Goal: Task Accomplishment & Management: Use online tool/utility

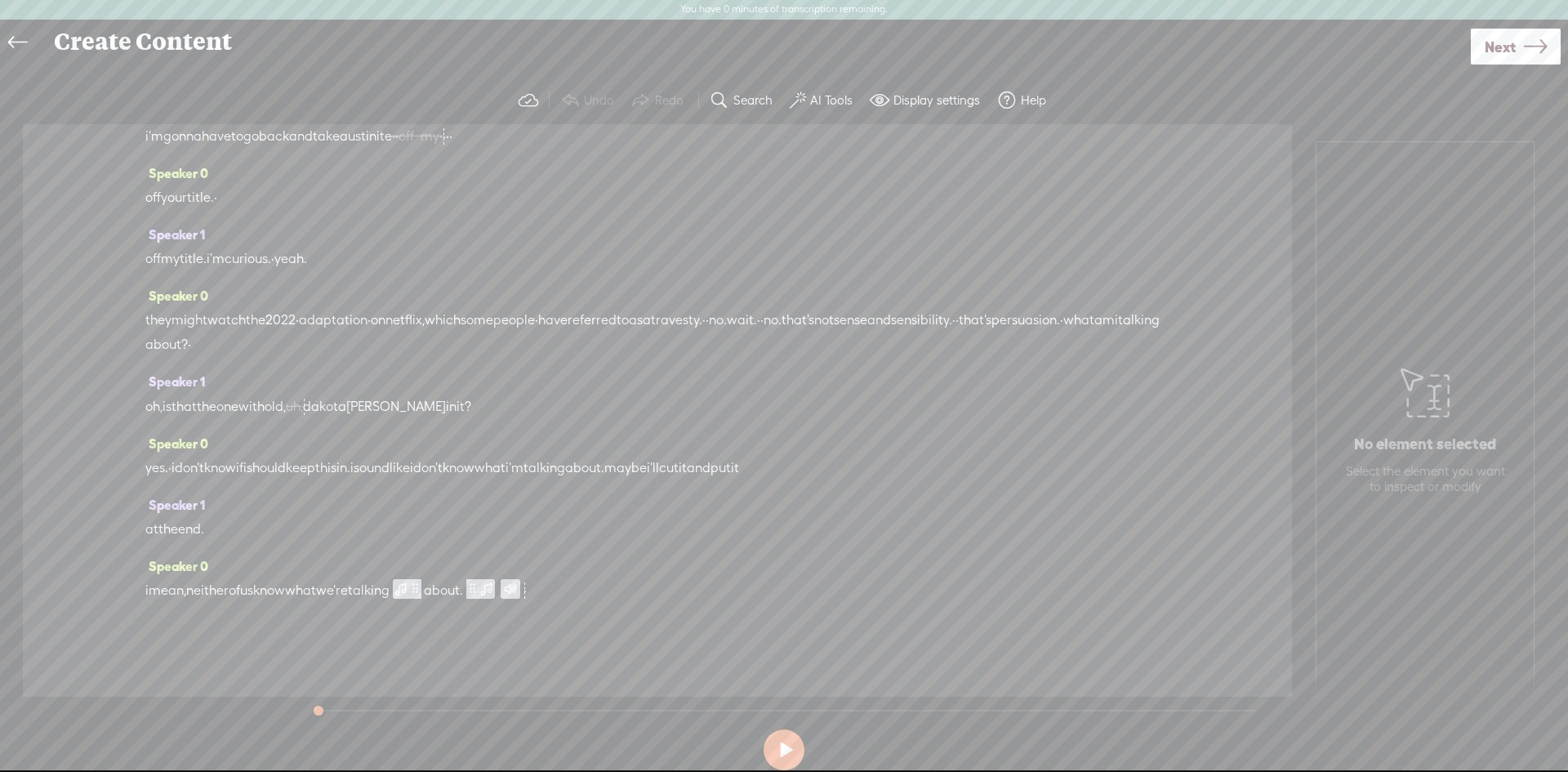
scroll to position [9522, 0]
click at [285, 588] on span "know" at bounding box center [269, 591] width 32 height 25
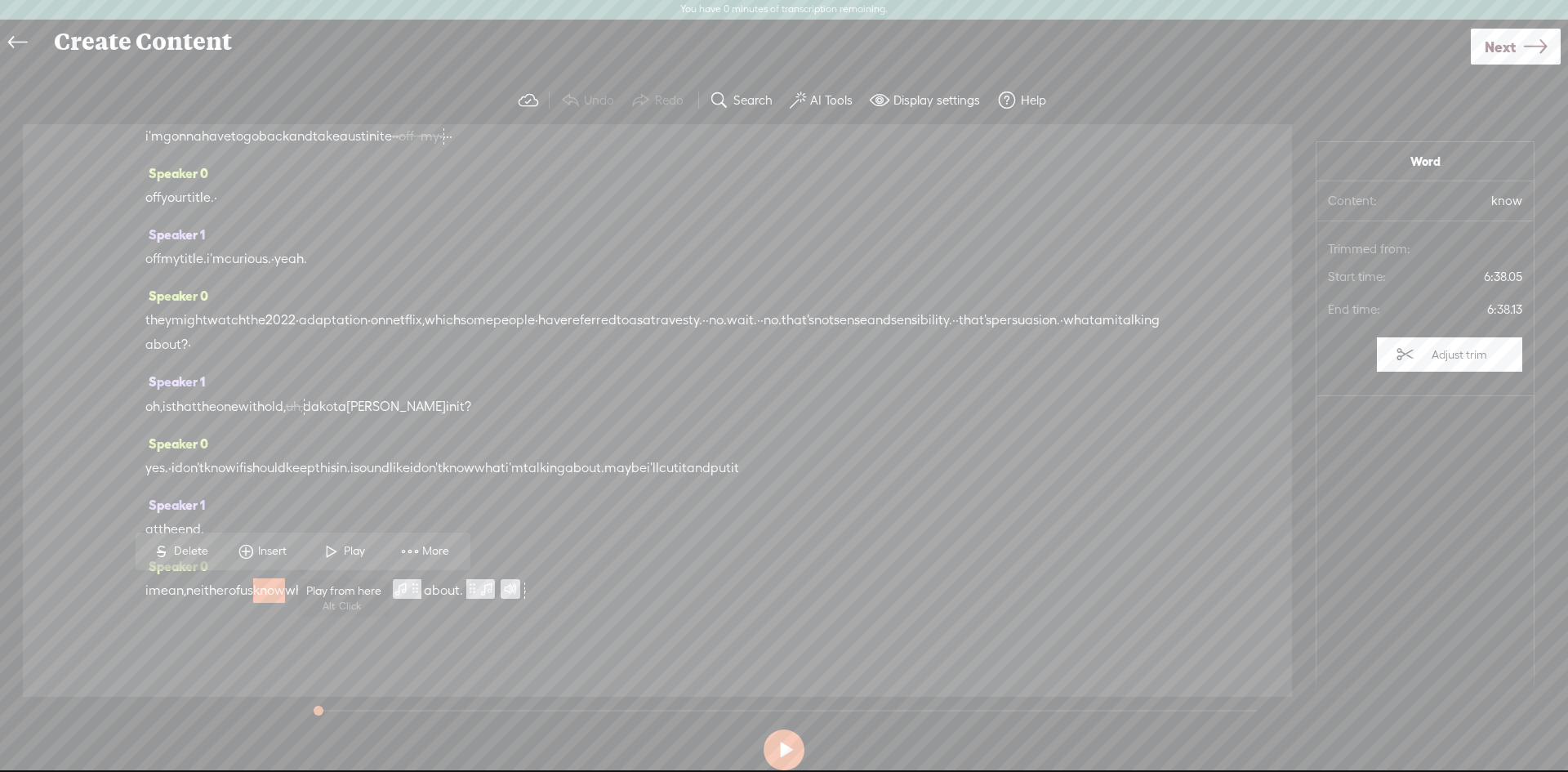
click at [326, 554] on span at bounding box center [332, 551] width 25 height 29
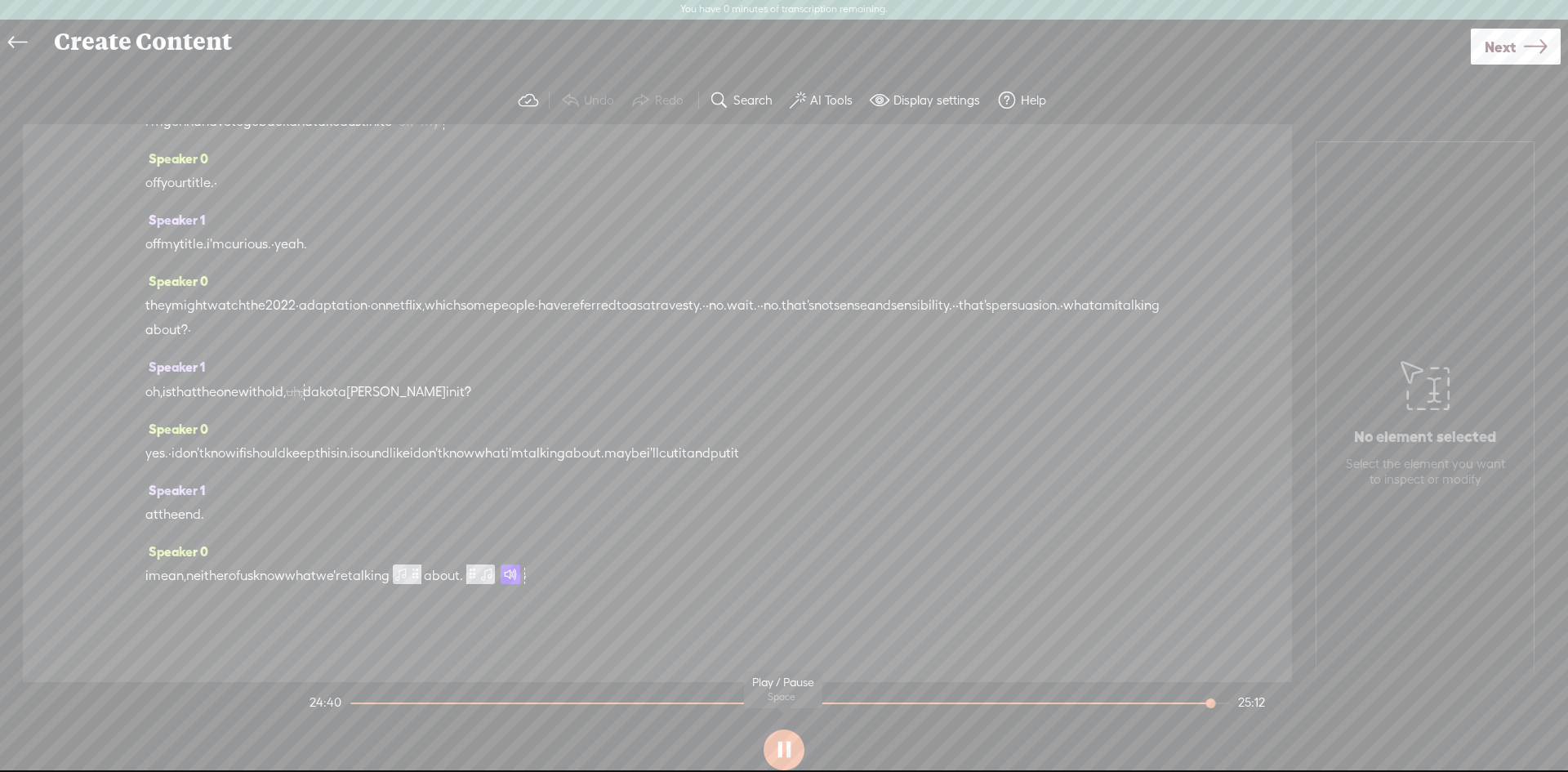
click at [786, 753] on button at bounding box center [784, 750] width 41 height 41
click at [463, 588] on span "about." at bounding box center [443, 577] width 39 height 25
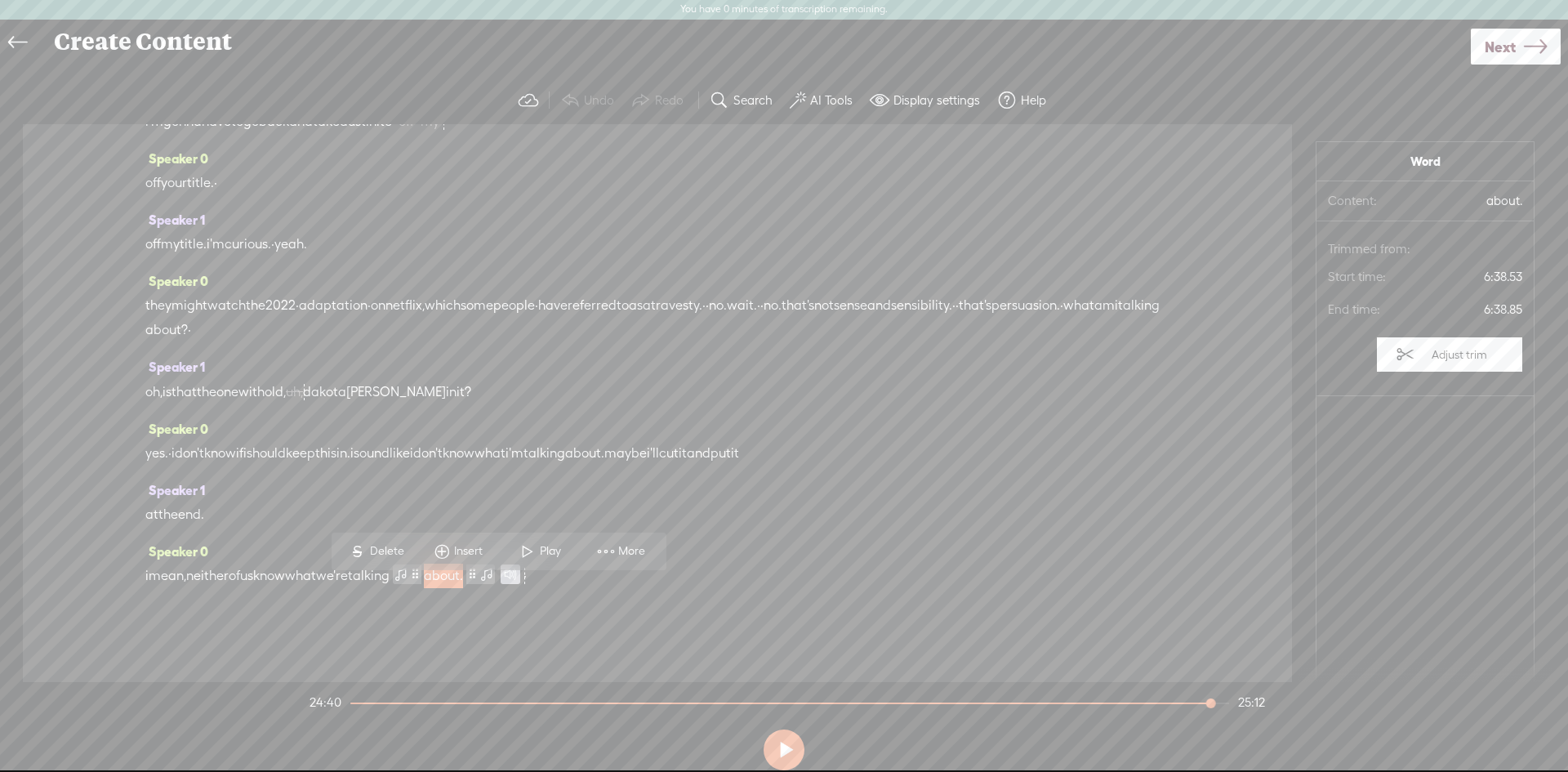
click at [1423, 361] on label "Adjust trim" at bounding box center [1459, 354] width 72 height 31
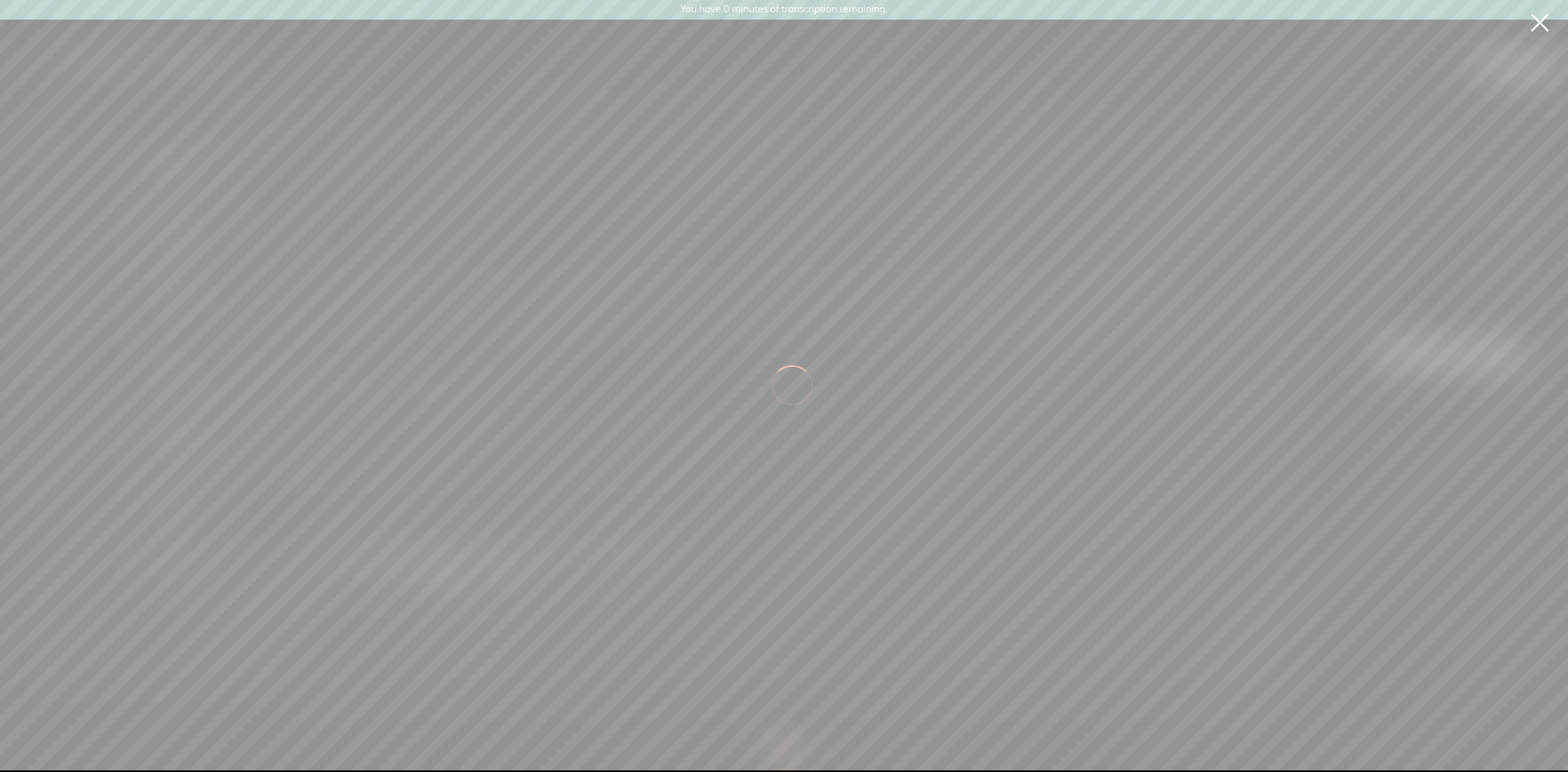
scroll to position [0, 129475]
click at [1546, 22] on link at bounding box center [1539, 22] width 41 height 46
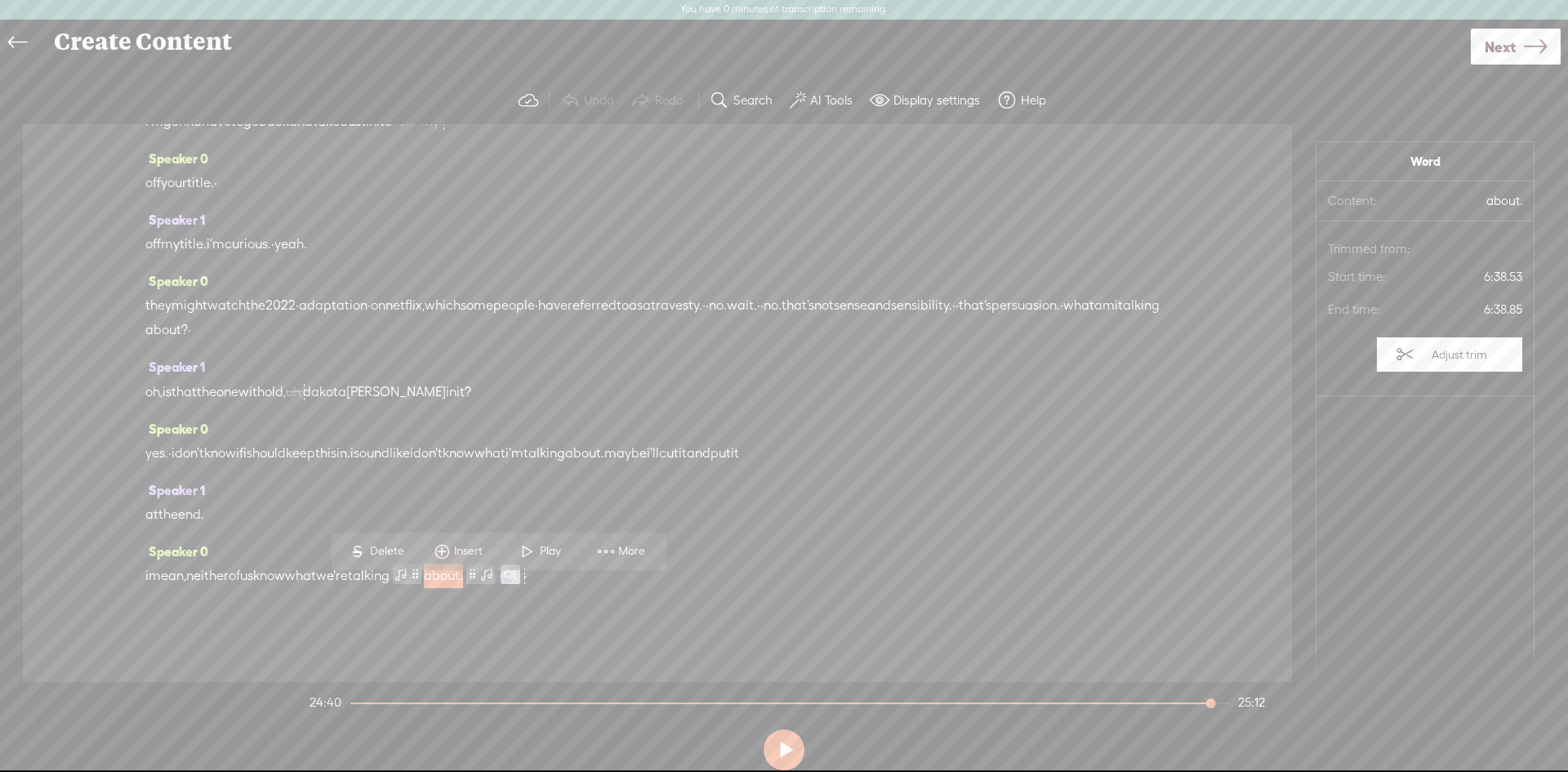
click at [1409, 351] on button "Adjust trim" at bounding box center [1449, 354] width 145 height 34
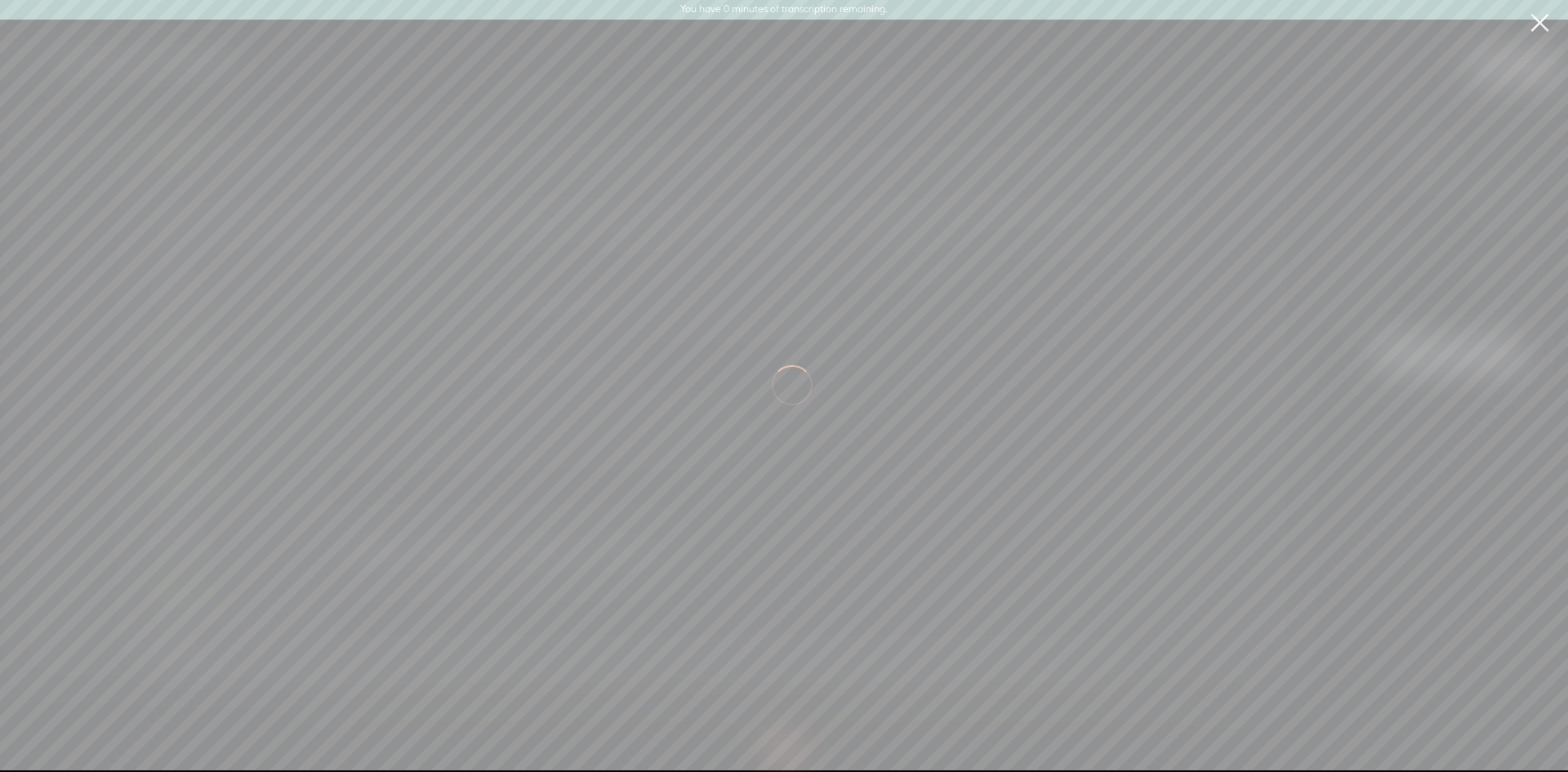
click at [1543, 19] on link at bounding box center [1539, 22] width 41 height 46
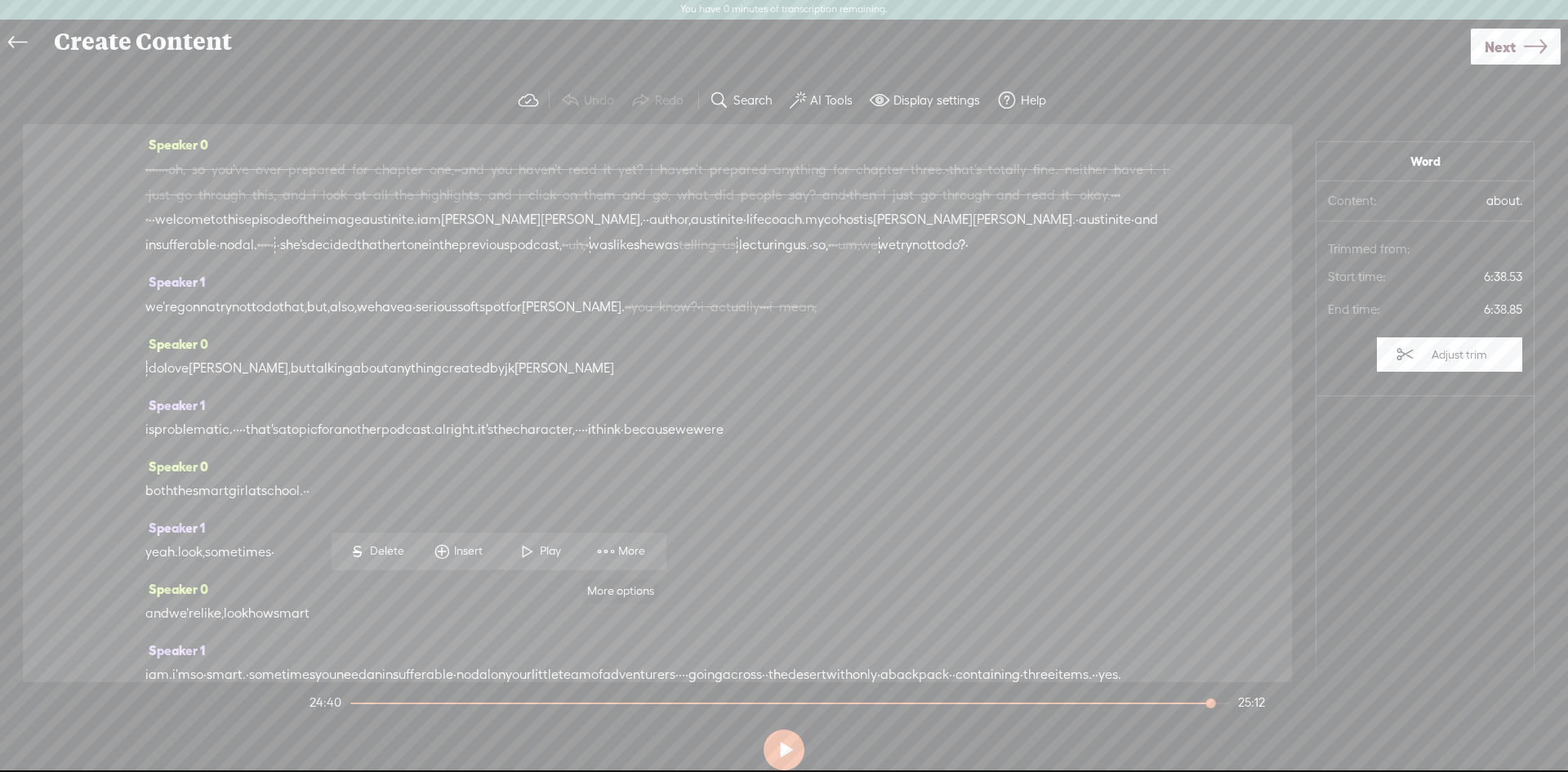
scroll to position [9522, 0]
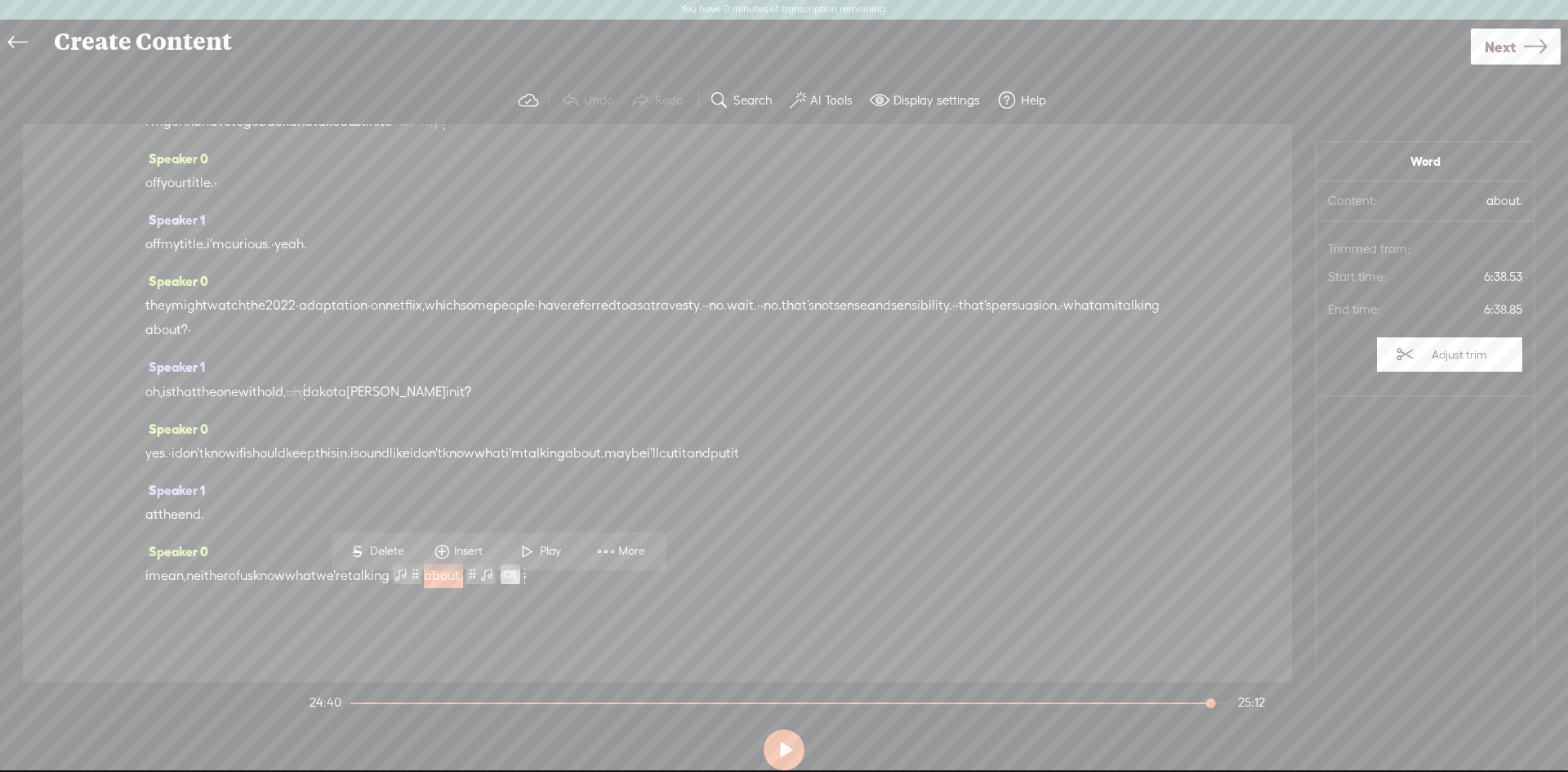
click at [1423, 356] on label "Adjust trim" at bounding box center [1459, 354] width 72 height 31
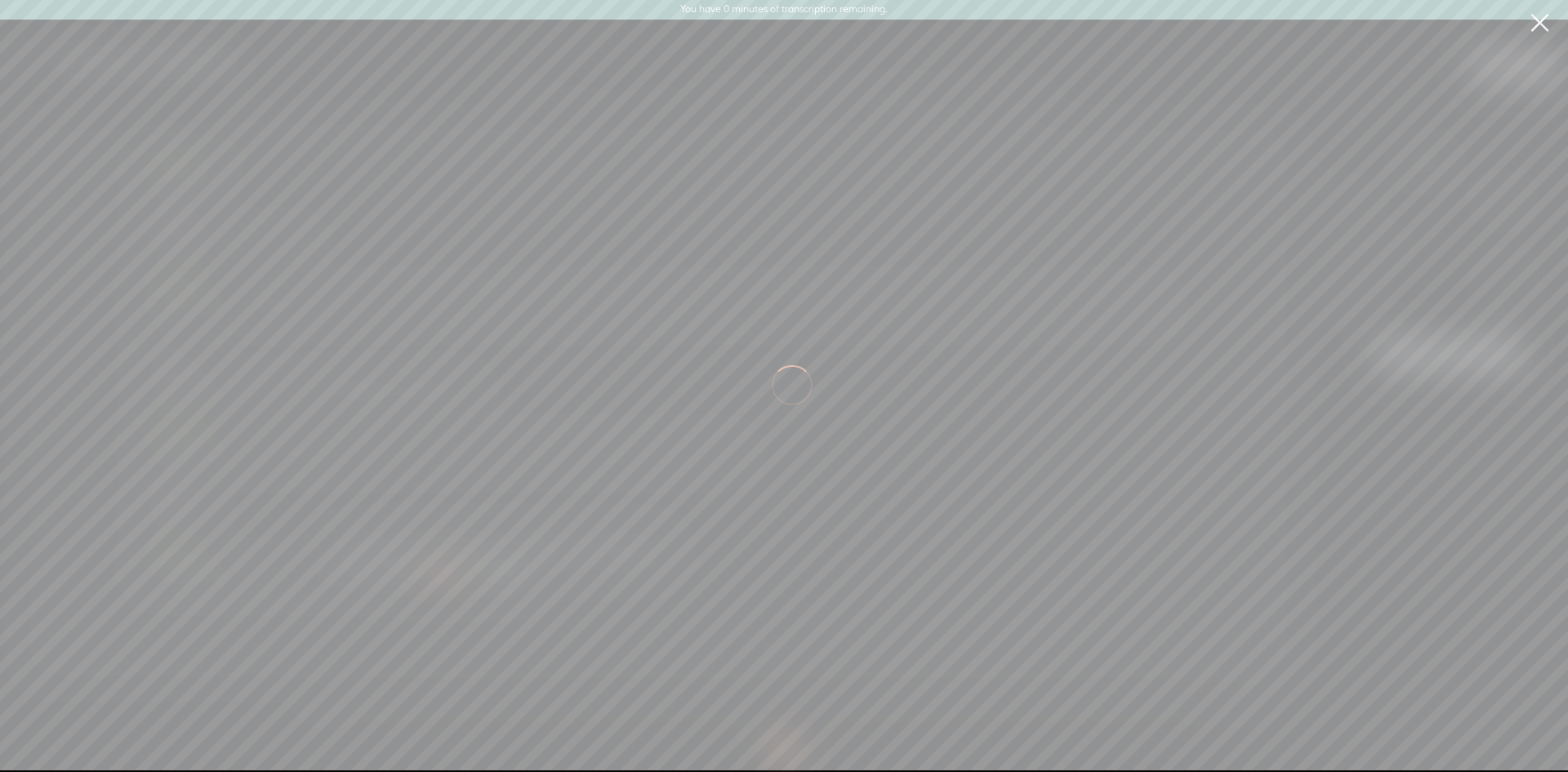
scroll to position [0, 129475]
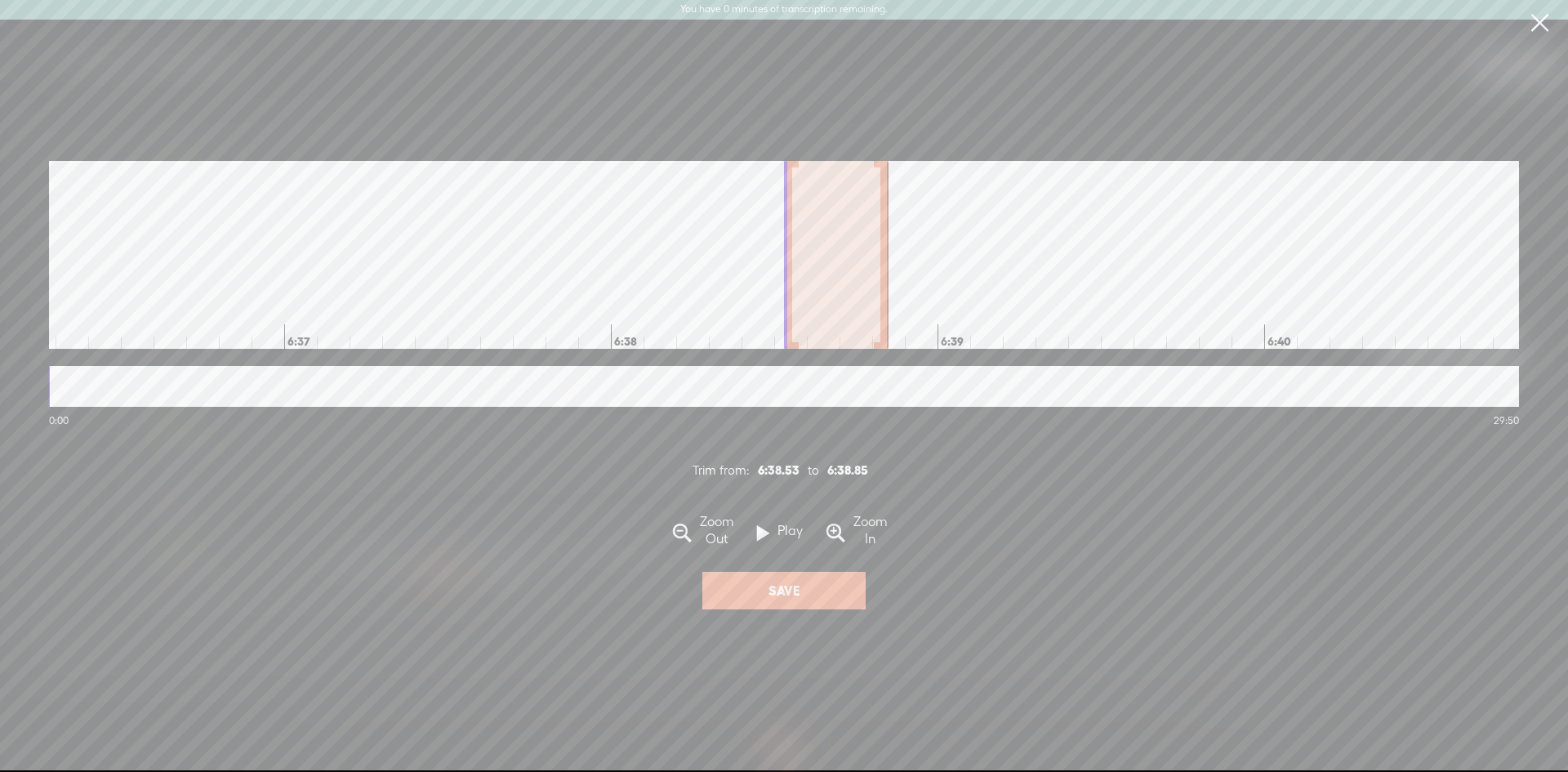
click at [762, 539] on span at bounding box center [763, 534] width 12 height 32
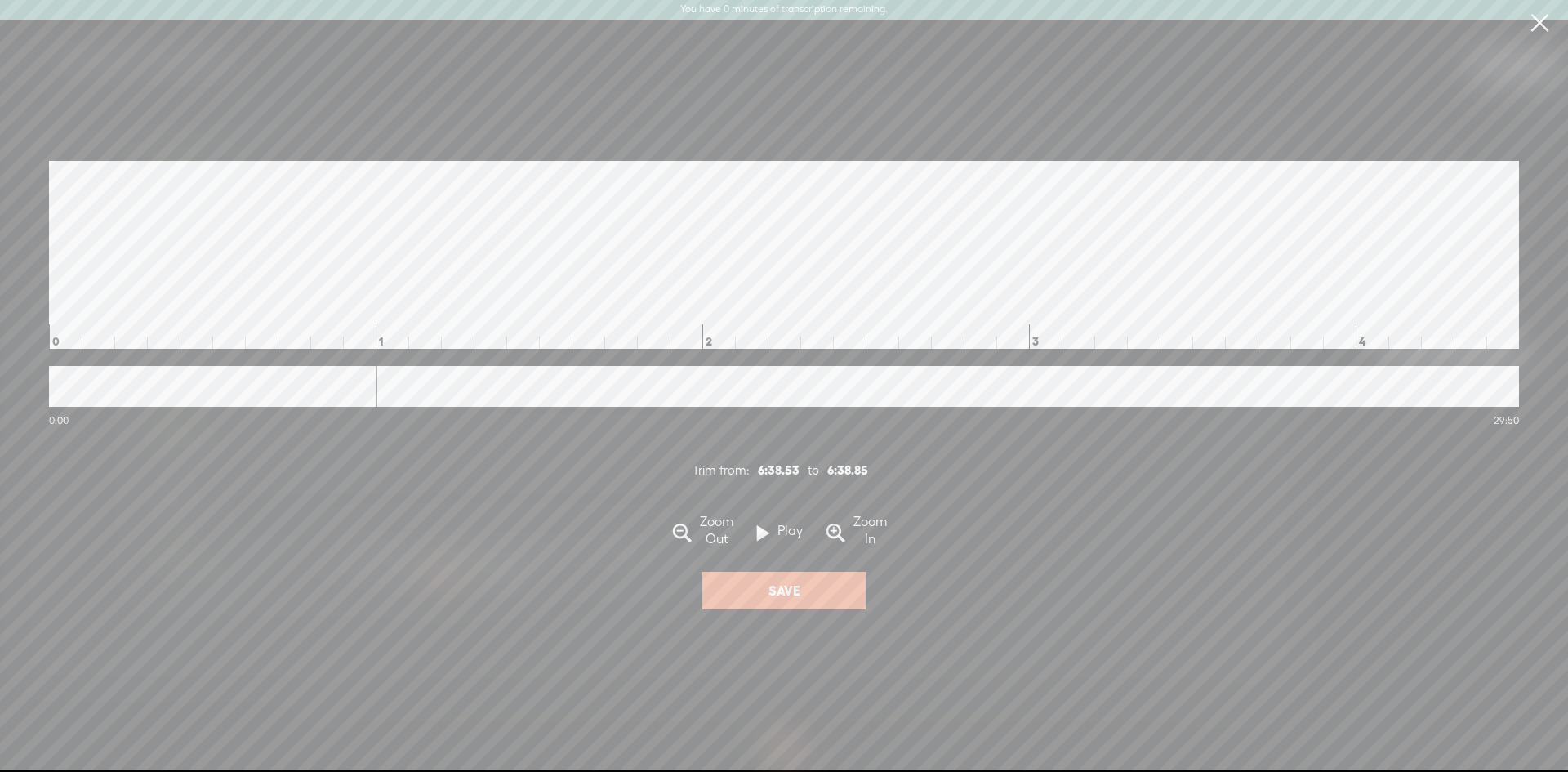
scroll to position [0, 129481]
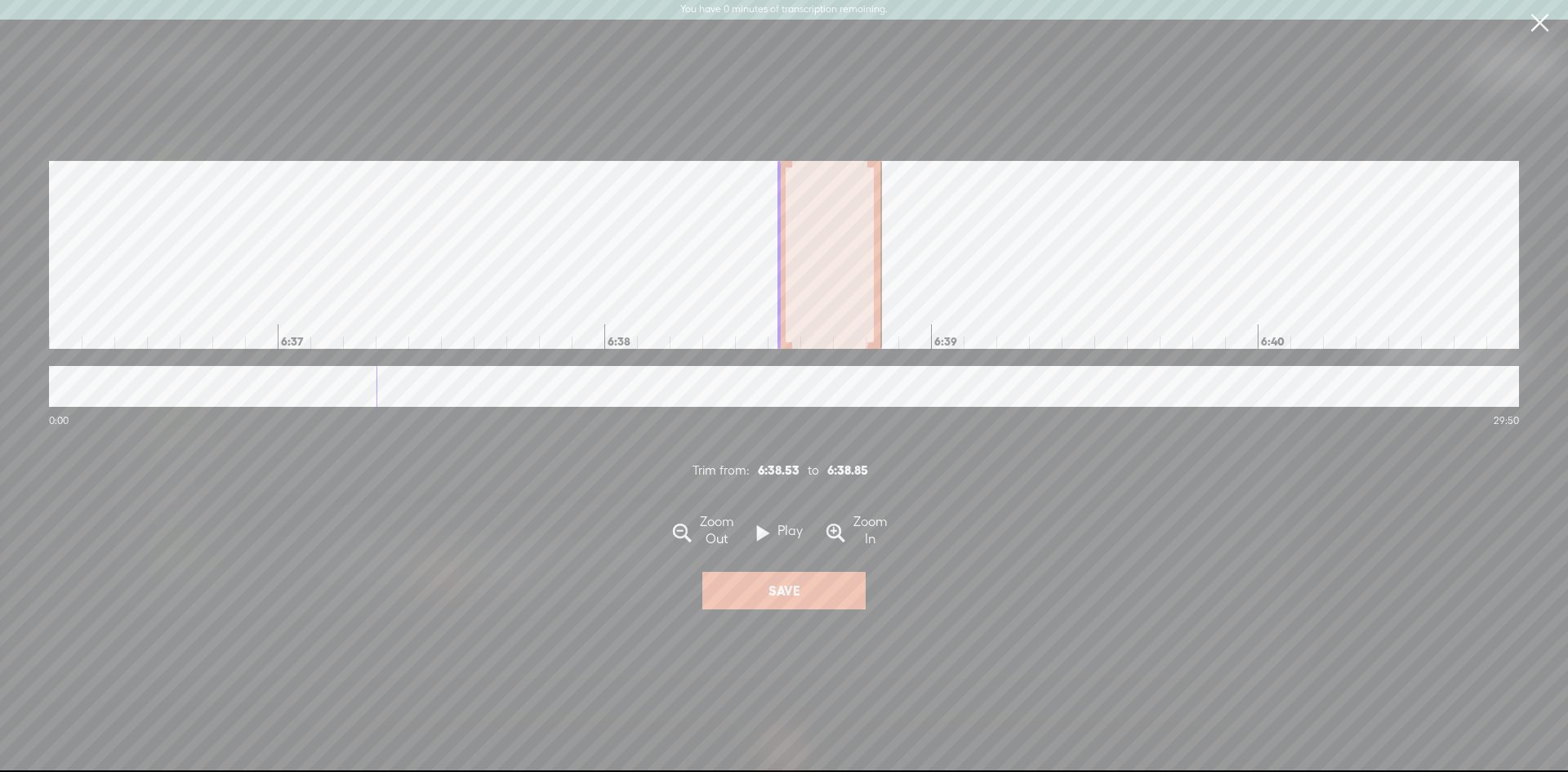
click at [874, 238] on div at bounding box center [878, 255] width 8 height 188
click at [758, 536] on span at bounding box center [763, 534] width 12 height 32
click at [817, 248] on div at bounding box center [821, 255] width 8 height 188
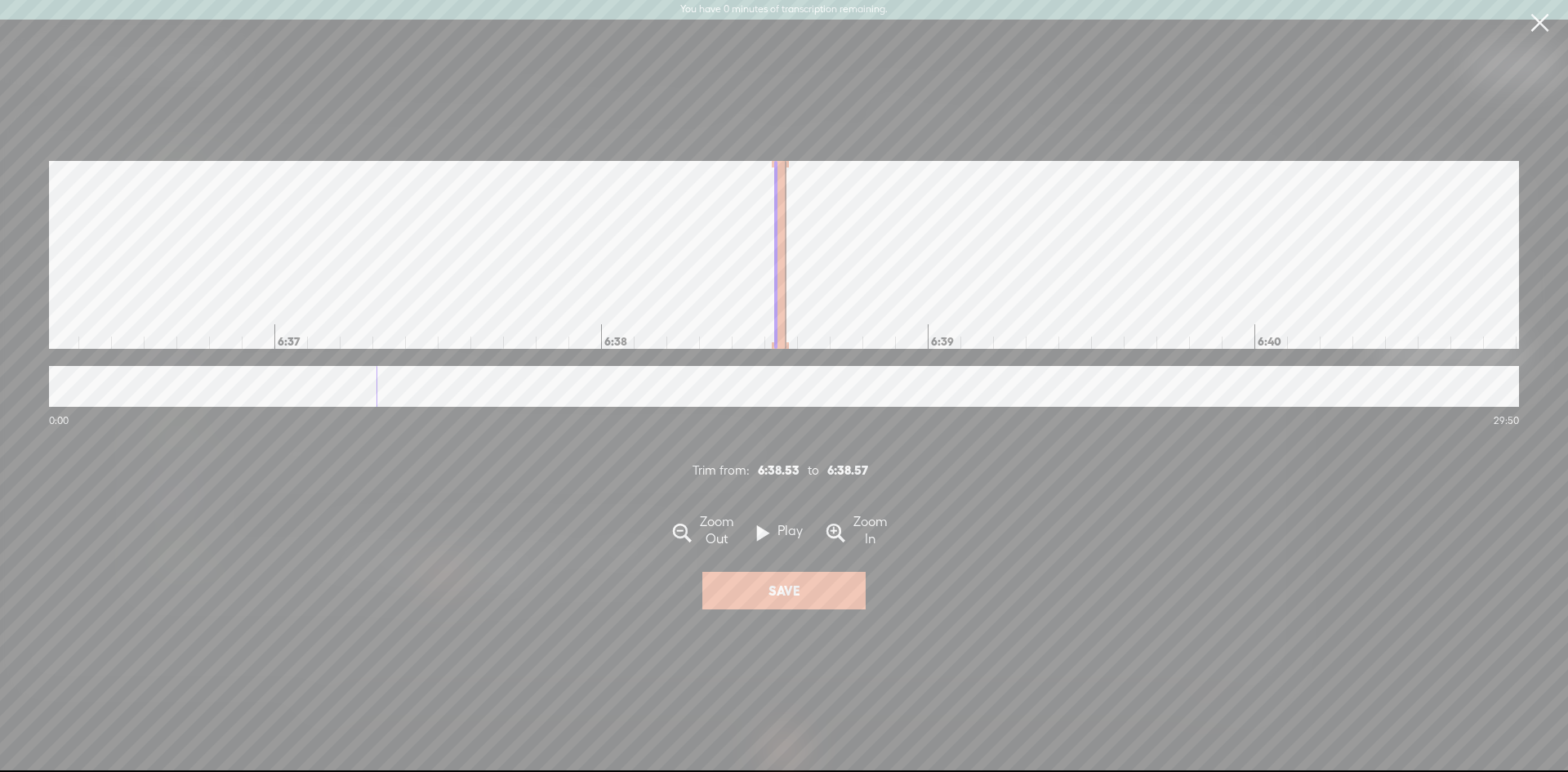
click at [757, 539] on section "Zoom Out Play [GEOGRAPHIC_DATA] Zoom In" at bounding box center [784, 534] width 1470 height 42
click at [765, 539] on span at bounding box center [763, 534] width 12 height 32
click at [778, 263] on div at bounding box center [782, 255] width 8 height 188
click at [760, 542] on span at bounding box center [763, 534] width 12 height 32
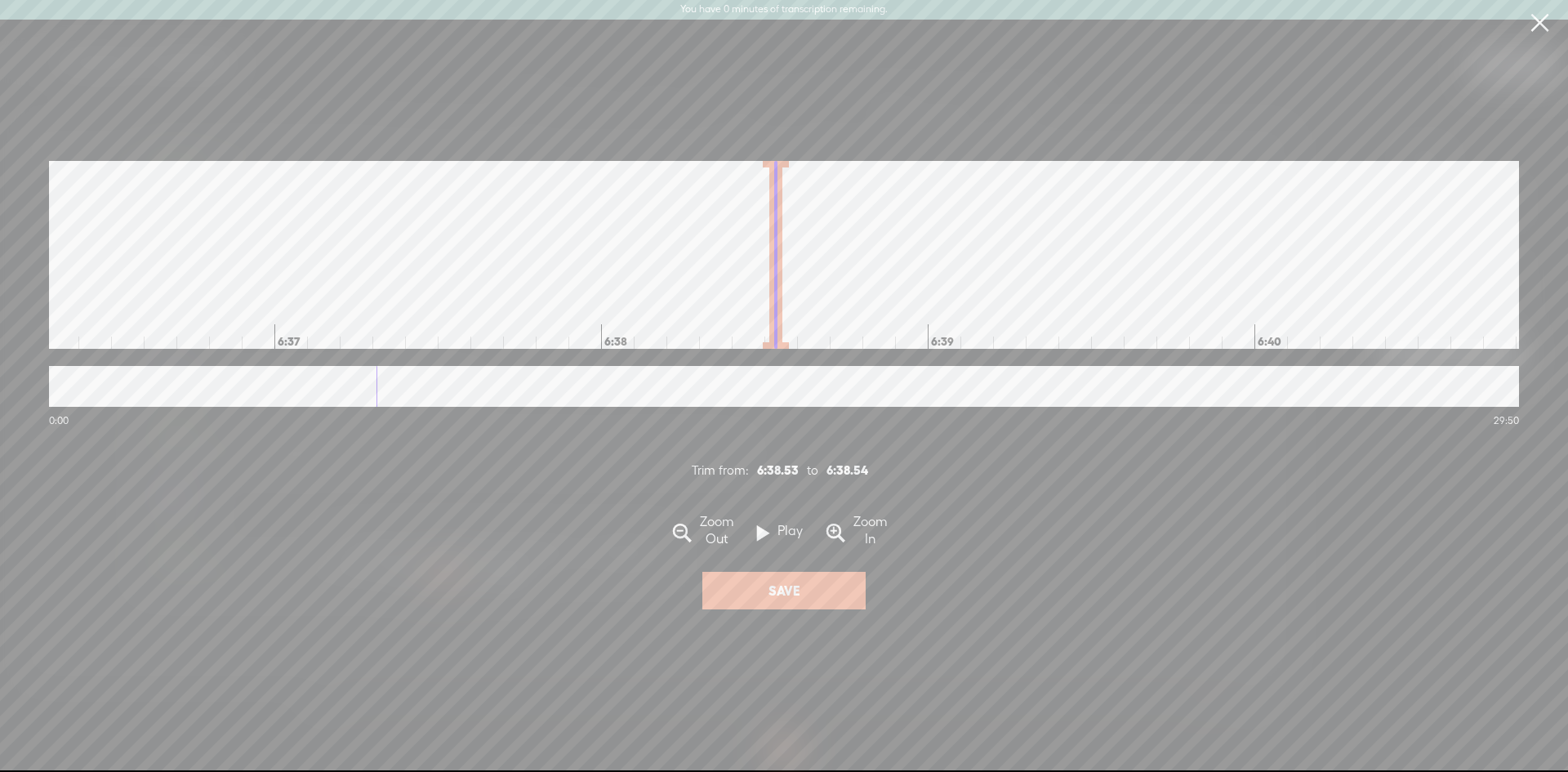
click at [1541, 22] on link at bounding box center [1539, 22] width 41 height 46
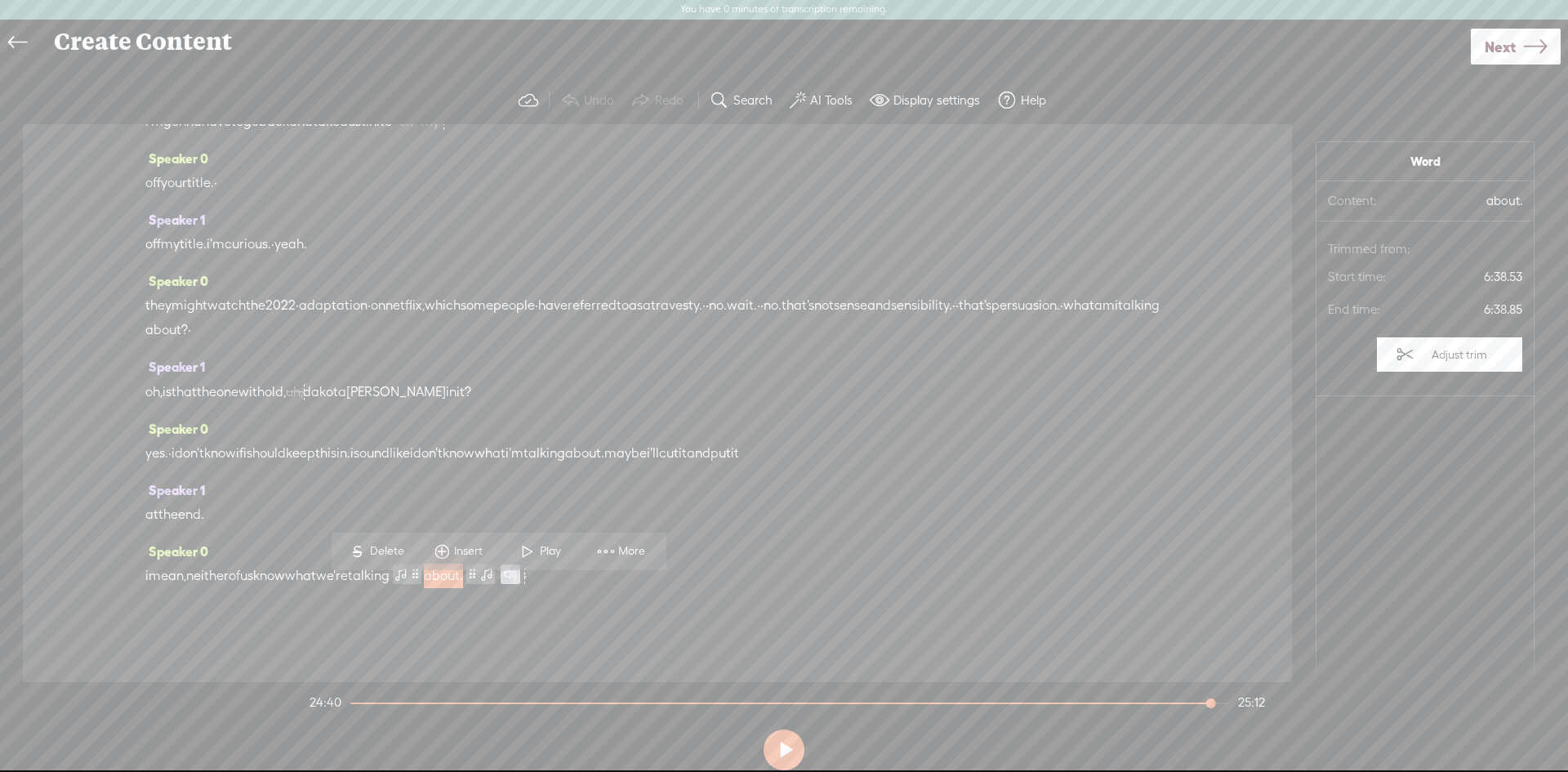
click at [878, 574] on div "Speaker 0 i mean, neither of us know what we're talking about. ·" at bounding box center [657, 570] width 1024 height 61
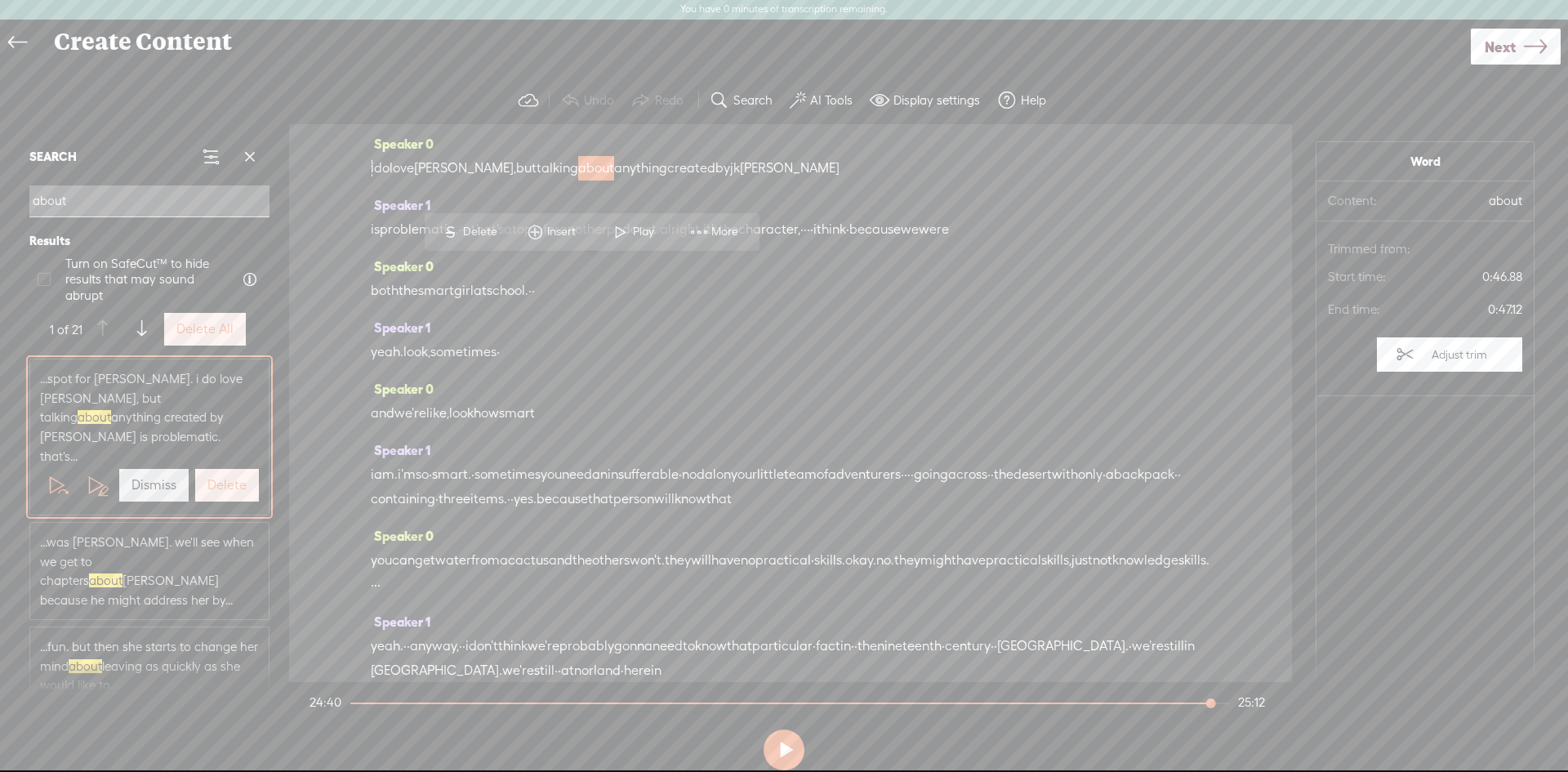
scroll to position [209, 0]
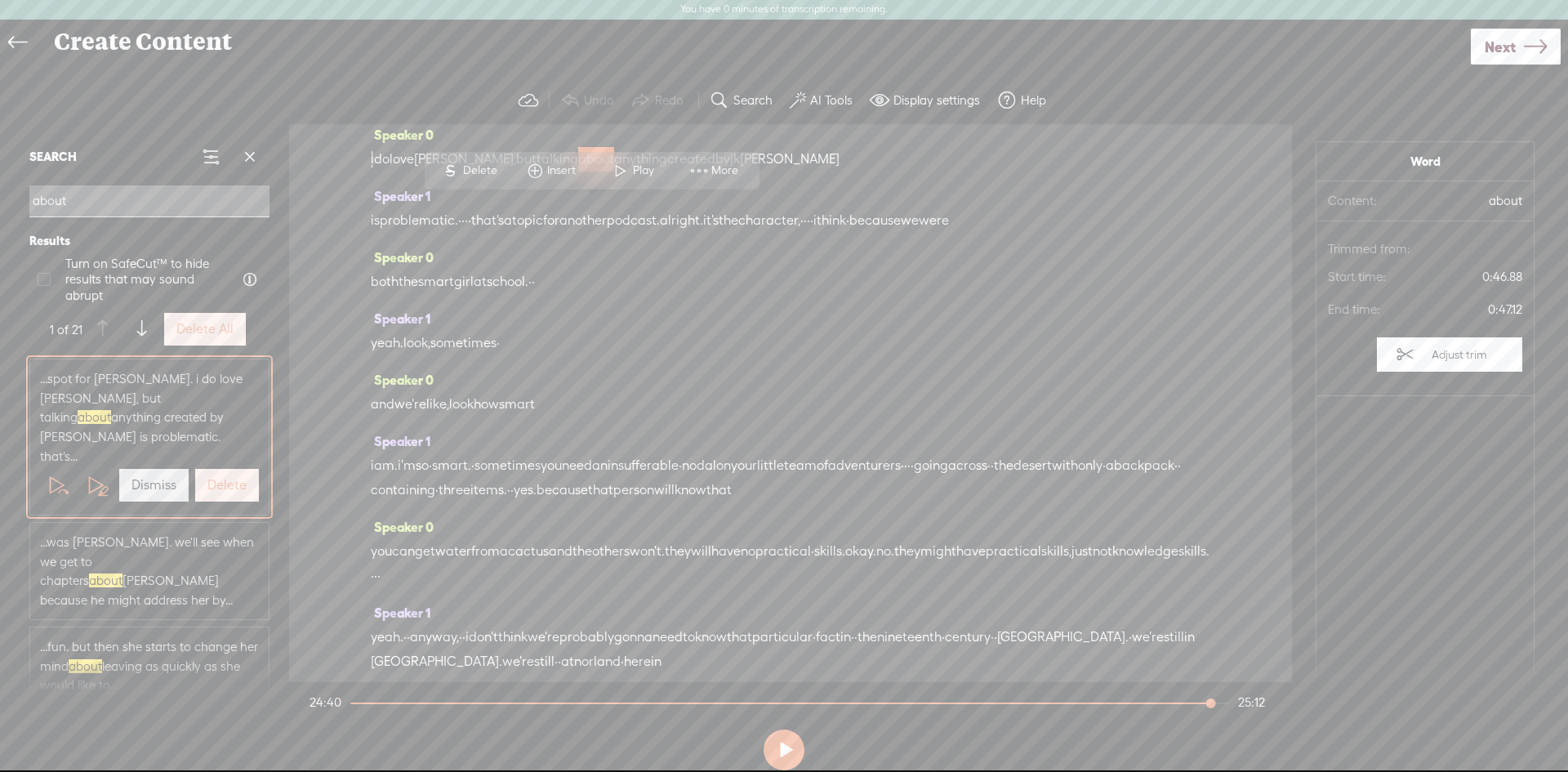
type input "about"
click at [584, 172] on span "about" at bounding box center [595, 160] width 36 height 25
click at [795, 429] on div "Speaker 0 and we're like, look how smart" at bounding box center [791, 399] width 840 height 61
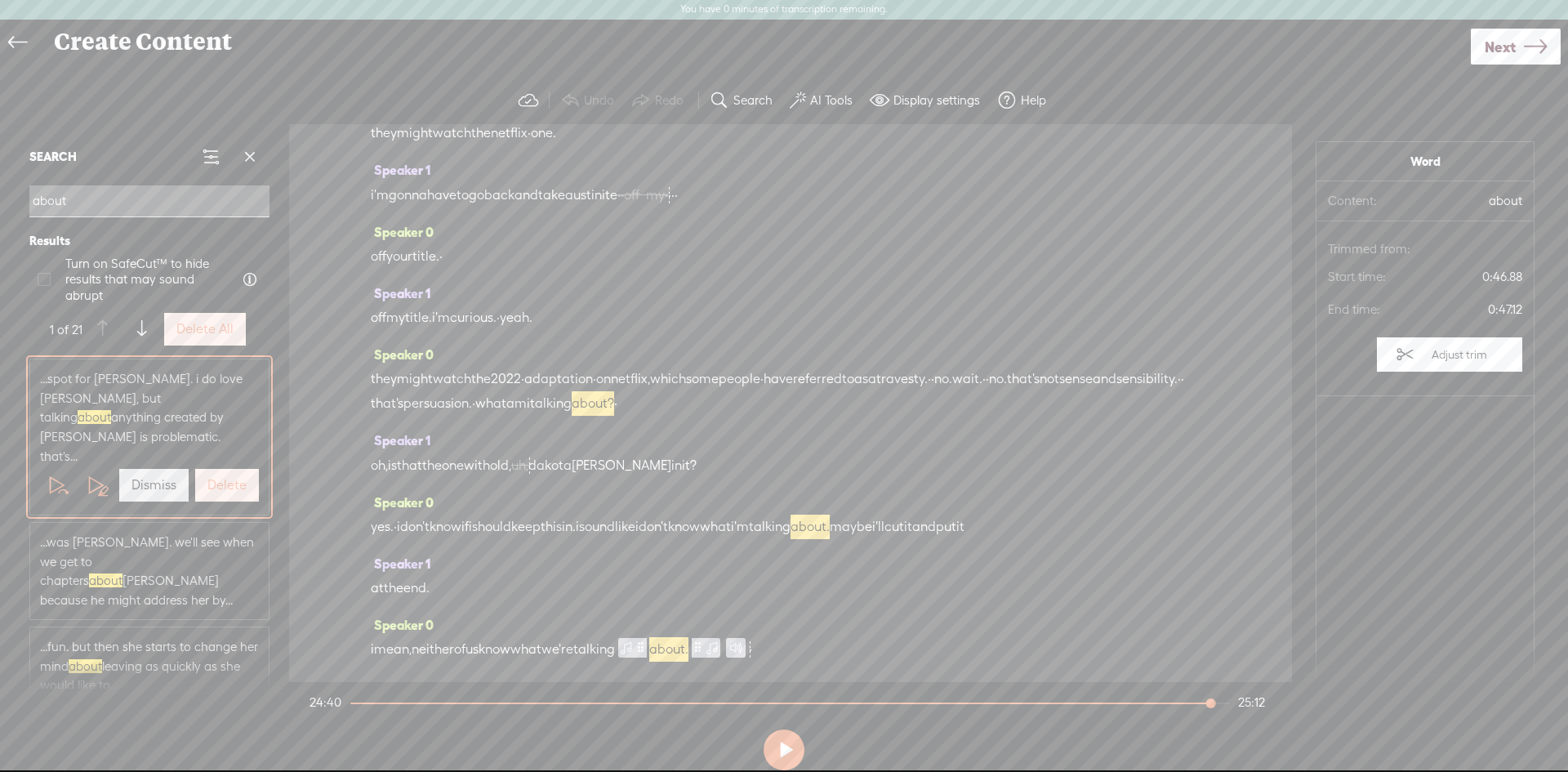
scroll to position [10332, 0]
click at [688, 652] on span "about." at bounding box center [669, 650] width 39 height 25
click at [724, 651] on span "about." at bounding box center [704, 650] width 39 height 25
click at [541, 652] on span "what" at bounding box center [526, 650] width 31 height 25
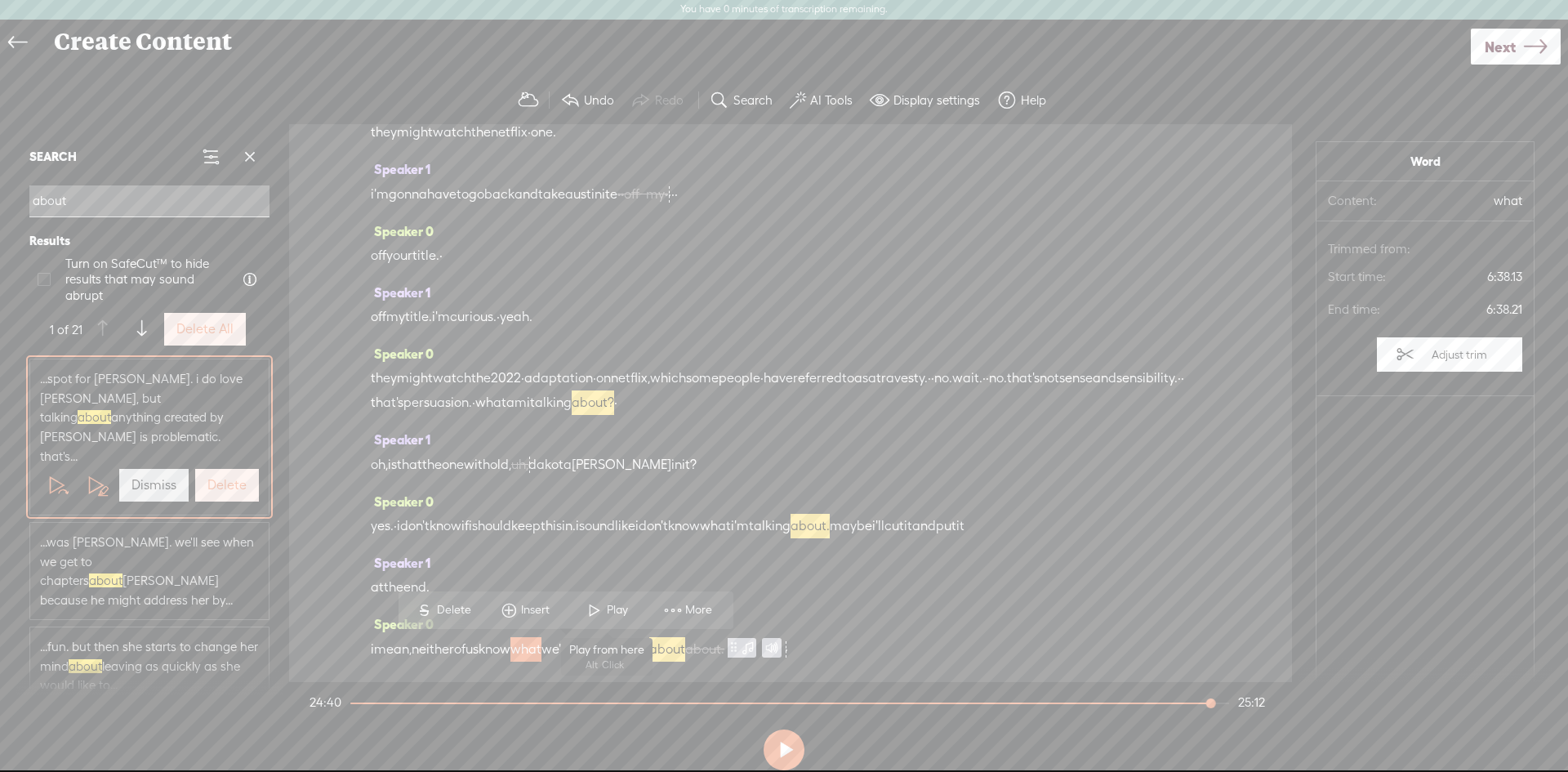
click at [590, 609] on span at bounding box center [595, 610] width 25 height 29
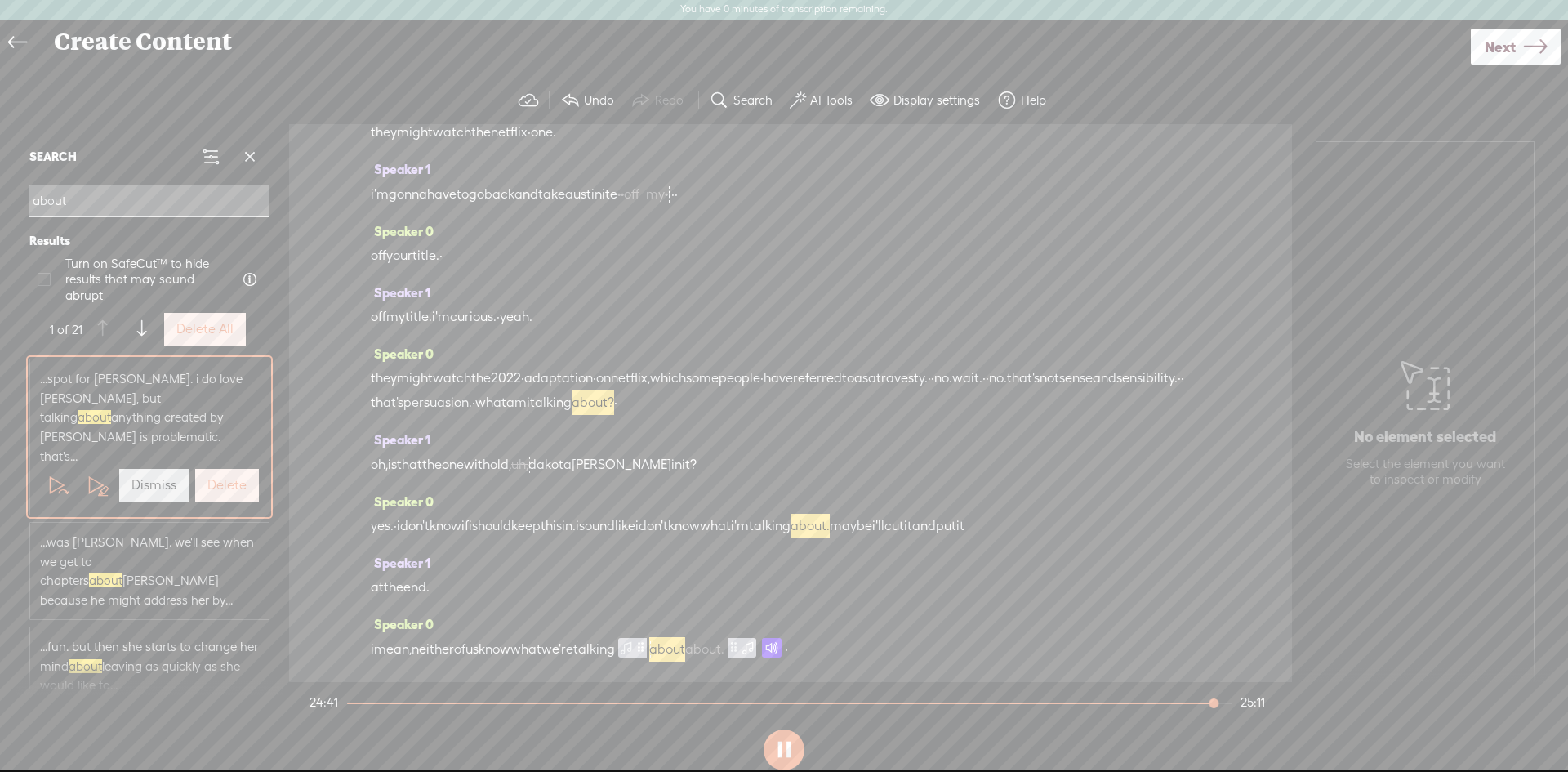
click at [777, 750] on button at bounding box center [784, 750] width 41 height 41
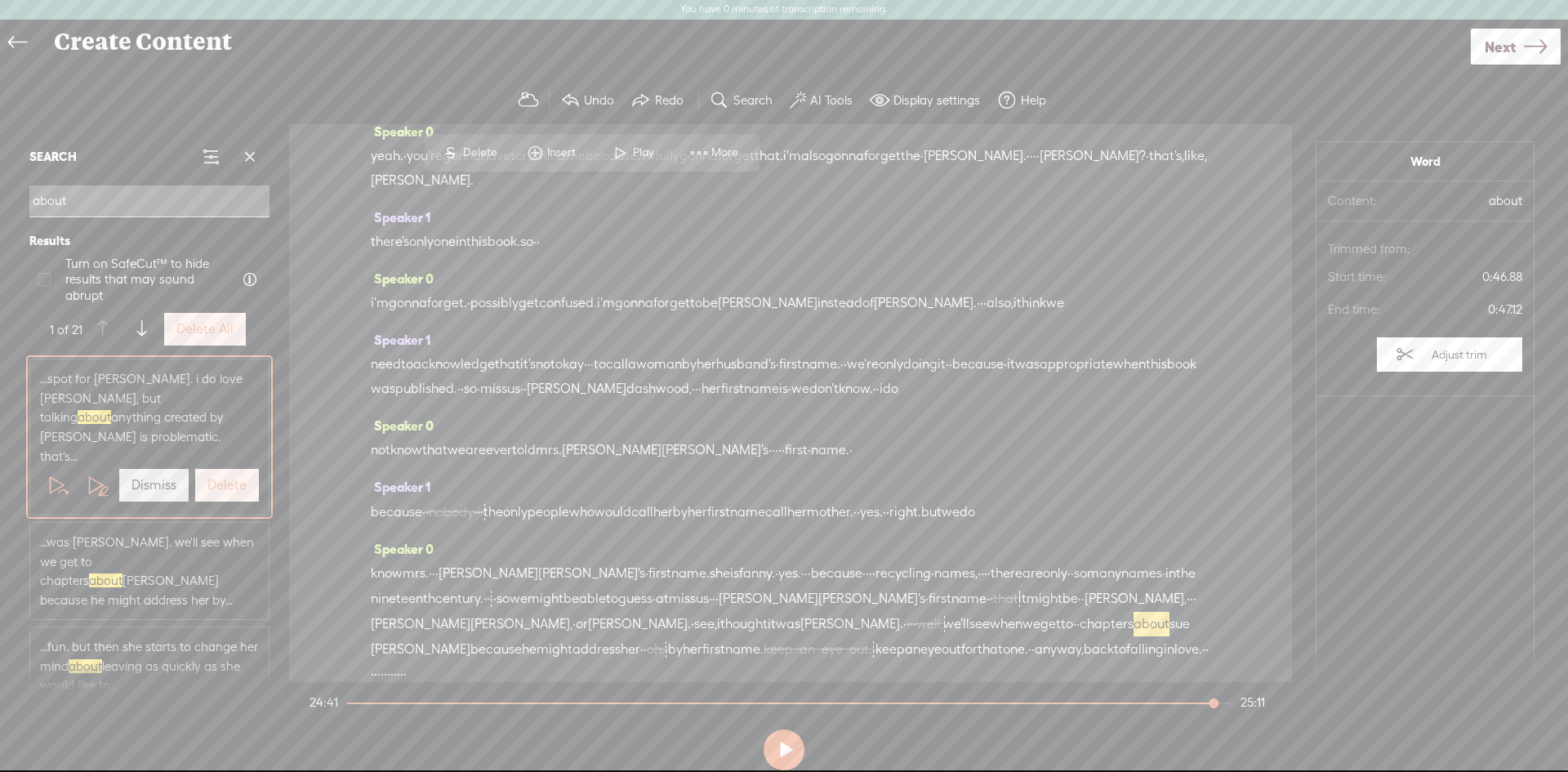
scroll to position [209, 0]
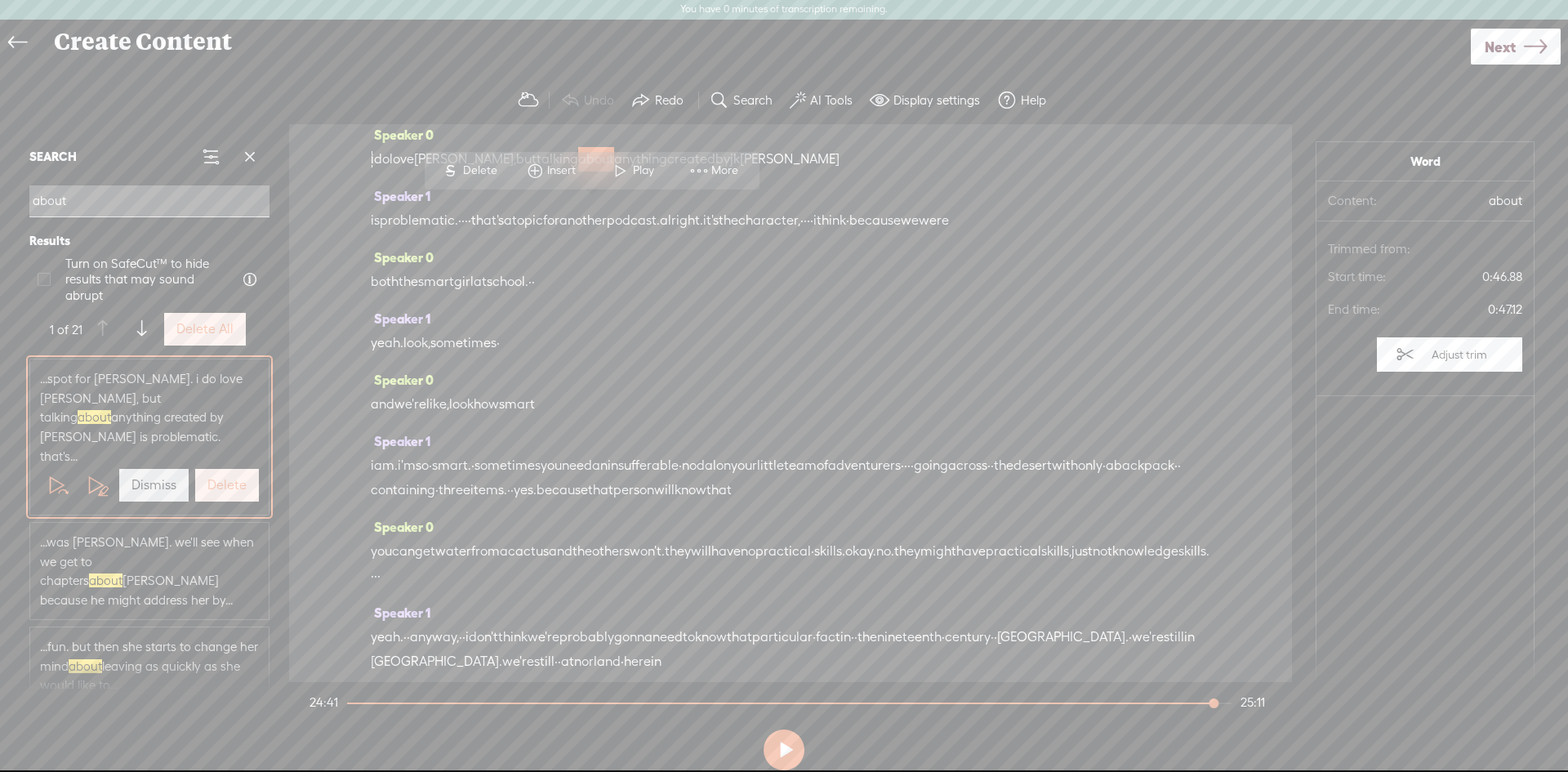
click at [94, 537] on span "...was [PERSON_NAME]. we'll see when we get to chapters about [PERSON_NAME] bec…" at bounding box center [149, 571] width 219 height 76
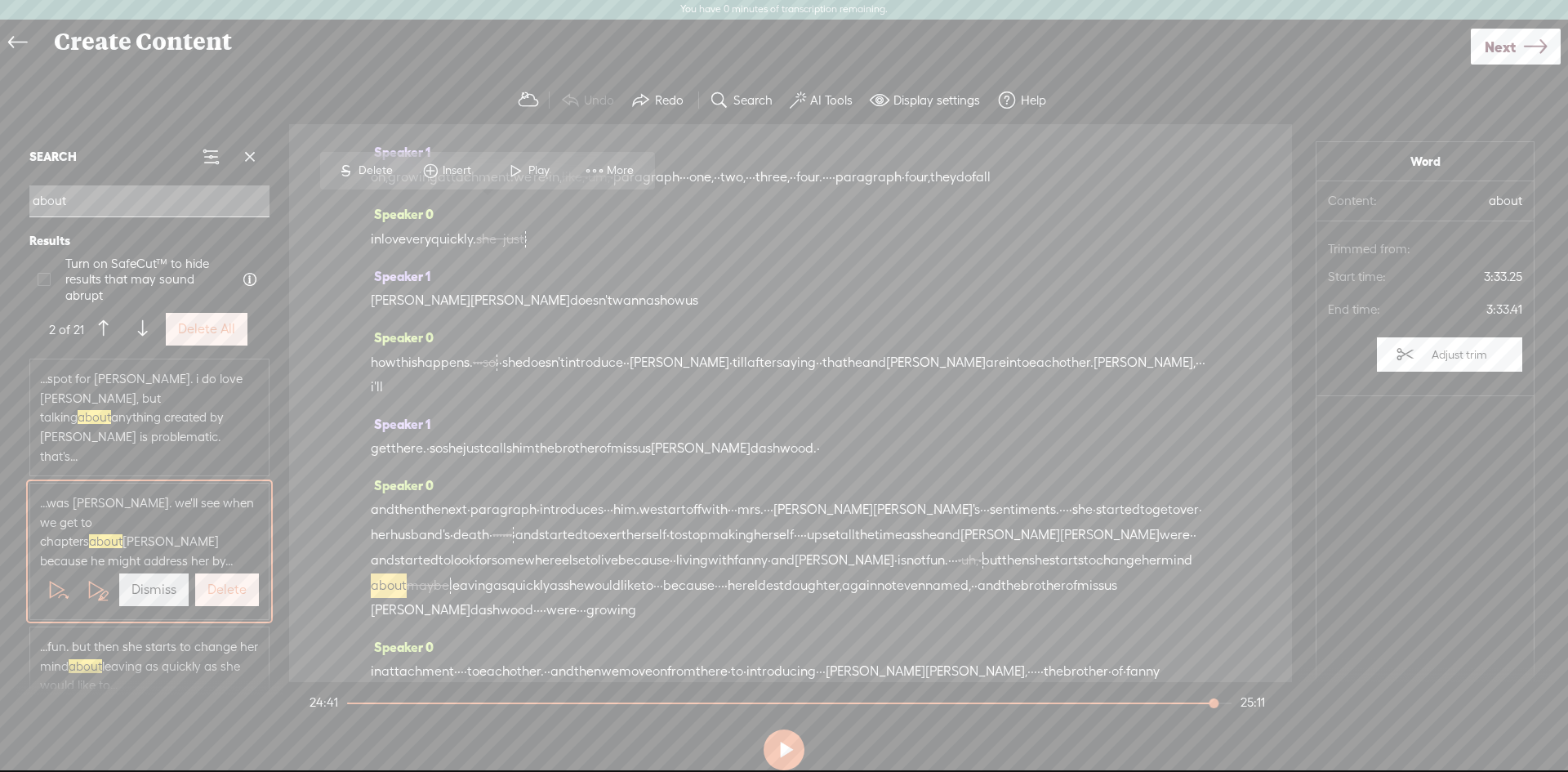
scroll to position [1540, 0]
click at [1134, 72] on span "about" at bounding box center [1151, 60] width 36 height 25
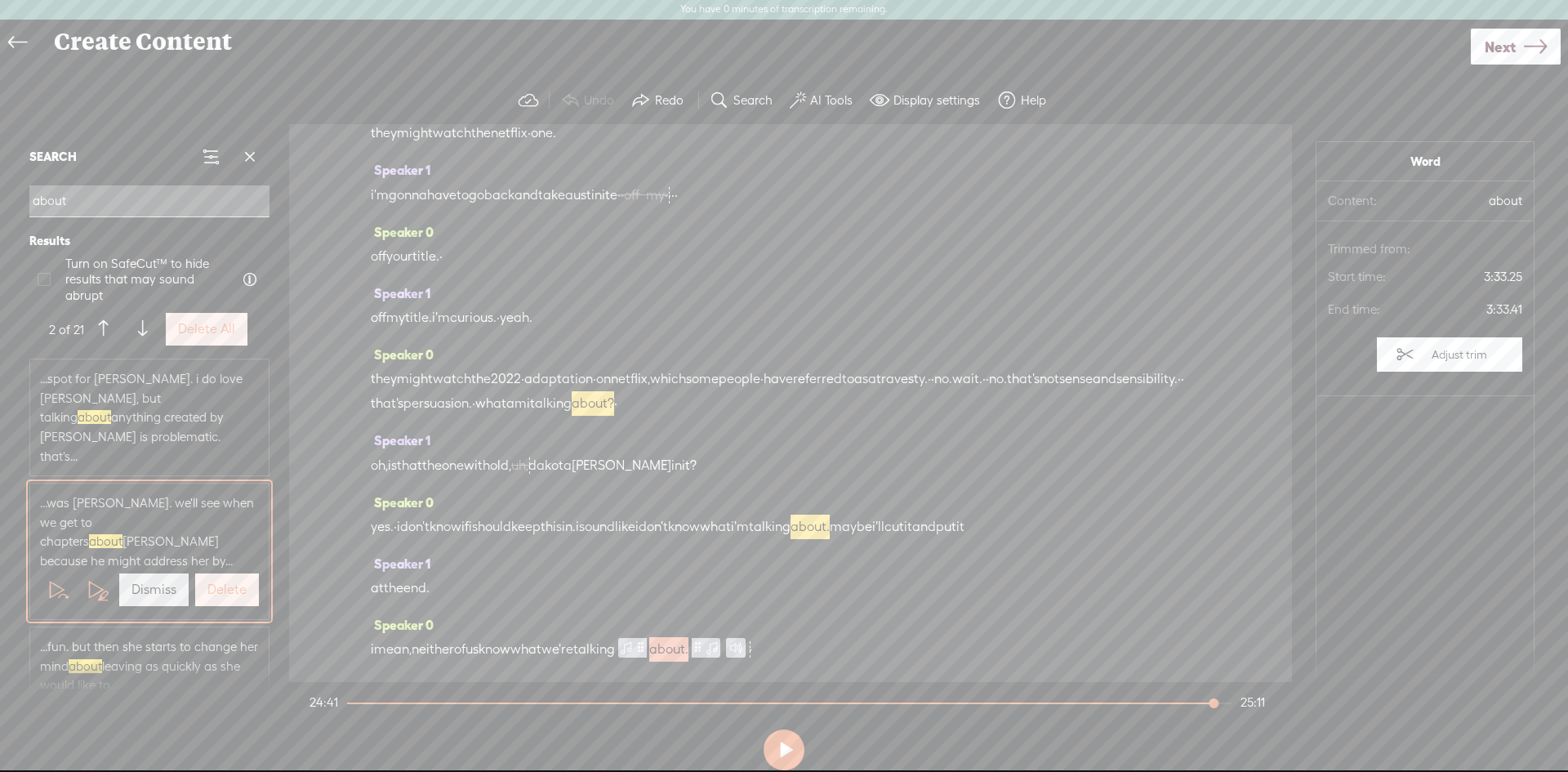
scroll to position [10332, 0]
click at [688, 651] on span "about." at bounding box center [669, 650] width 39 height 25
click at [573, 650] on span "we're" at bounding box center [557, 650] width 32 height 25
click at [632, 610] on span at bounding box center [632, 610] width 25 height 29
click at [478, 651] on span "us" at bounding box center [473, 650] width 13 height 25
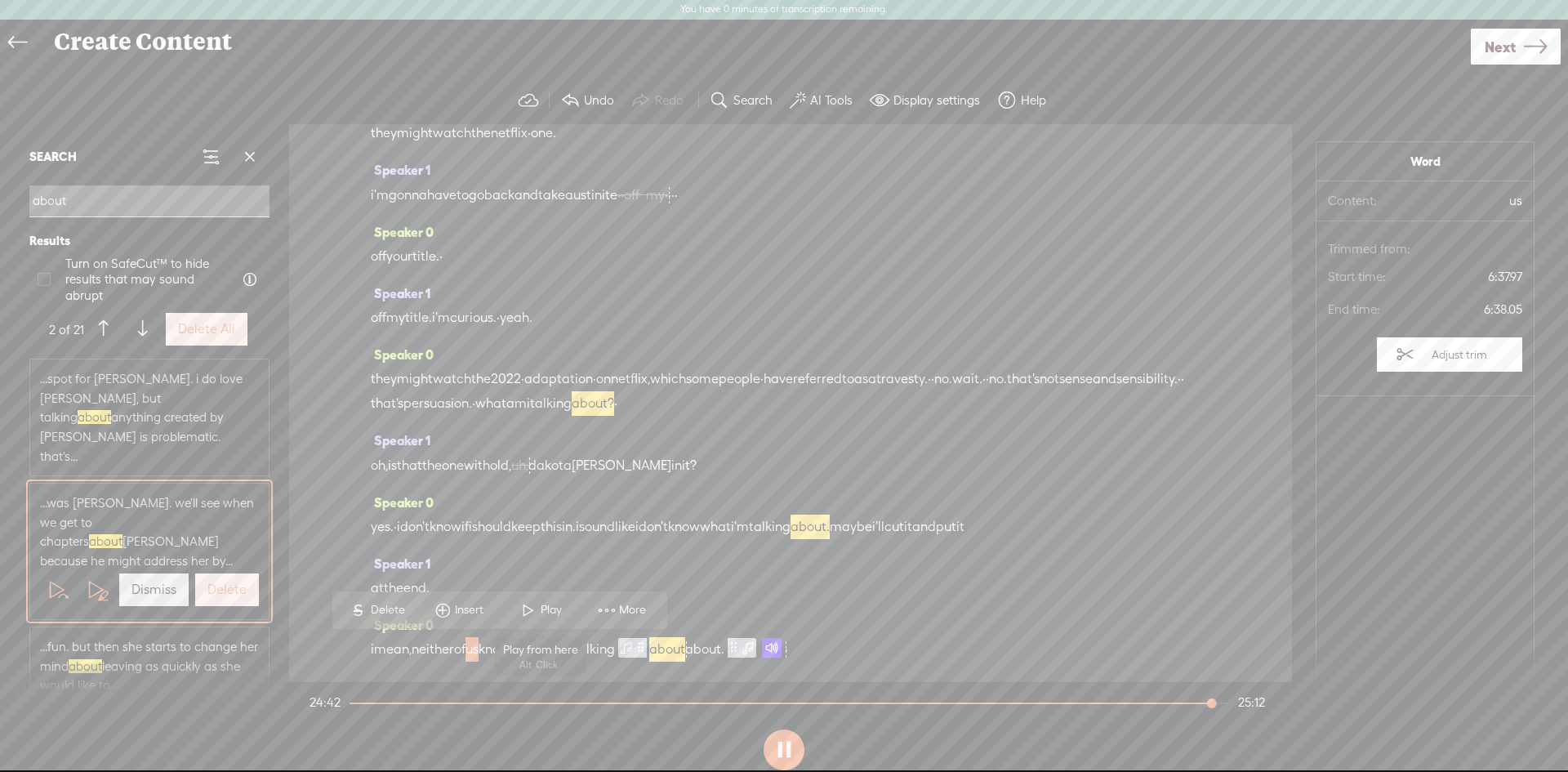
click at [531, 611] on span at bounding box center [529, 610] width 25 height 29
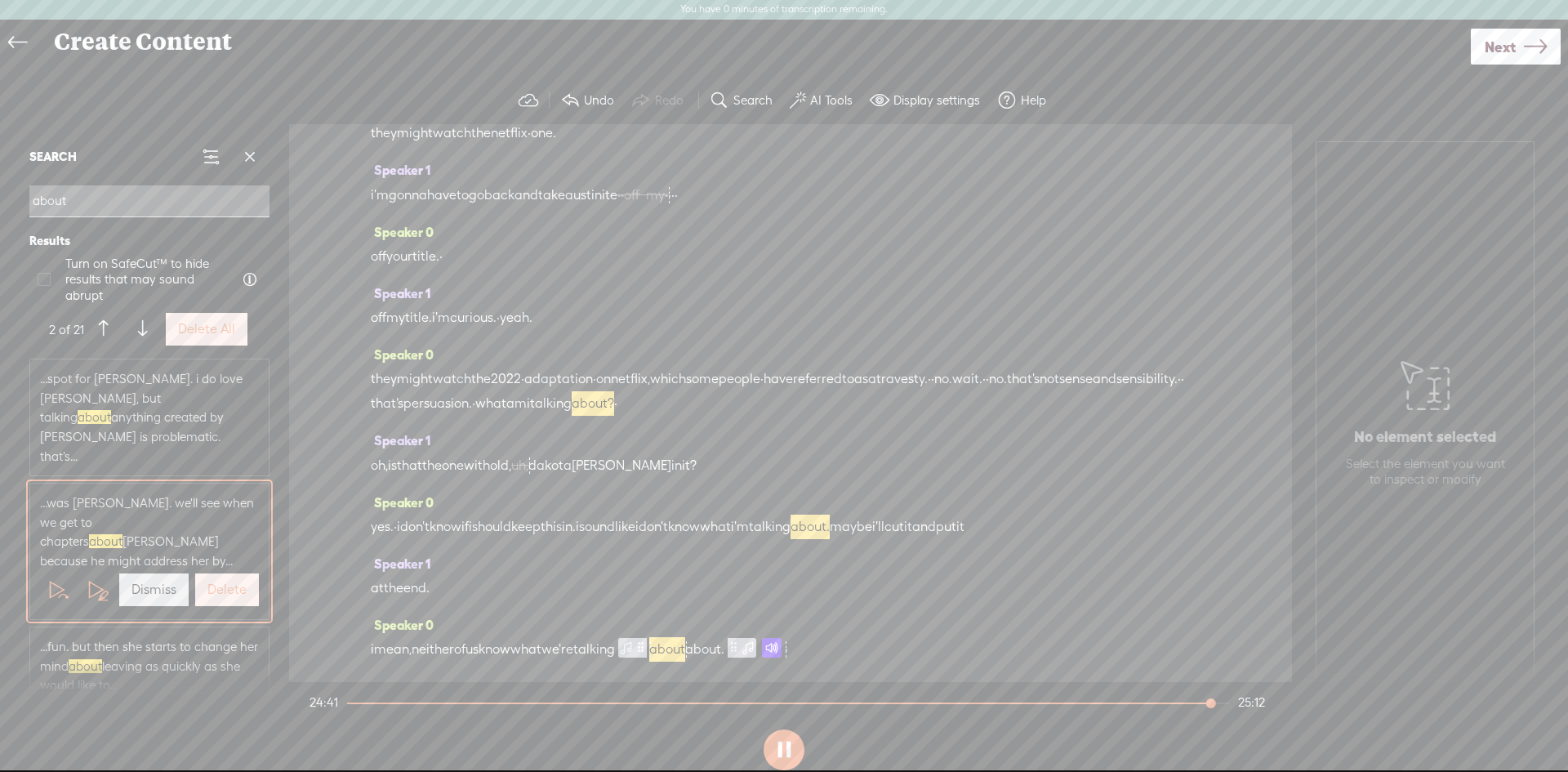
click at [724, 647] on span "about." at bounding box center [704, 650] width 39 height 25
click at [449, 645] on span "neither" at bounding box center [433, 650] width 42 height 25
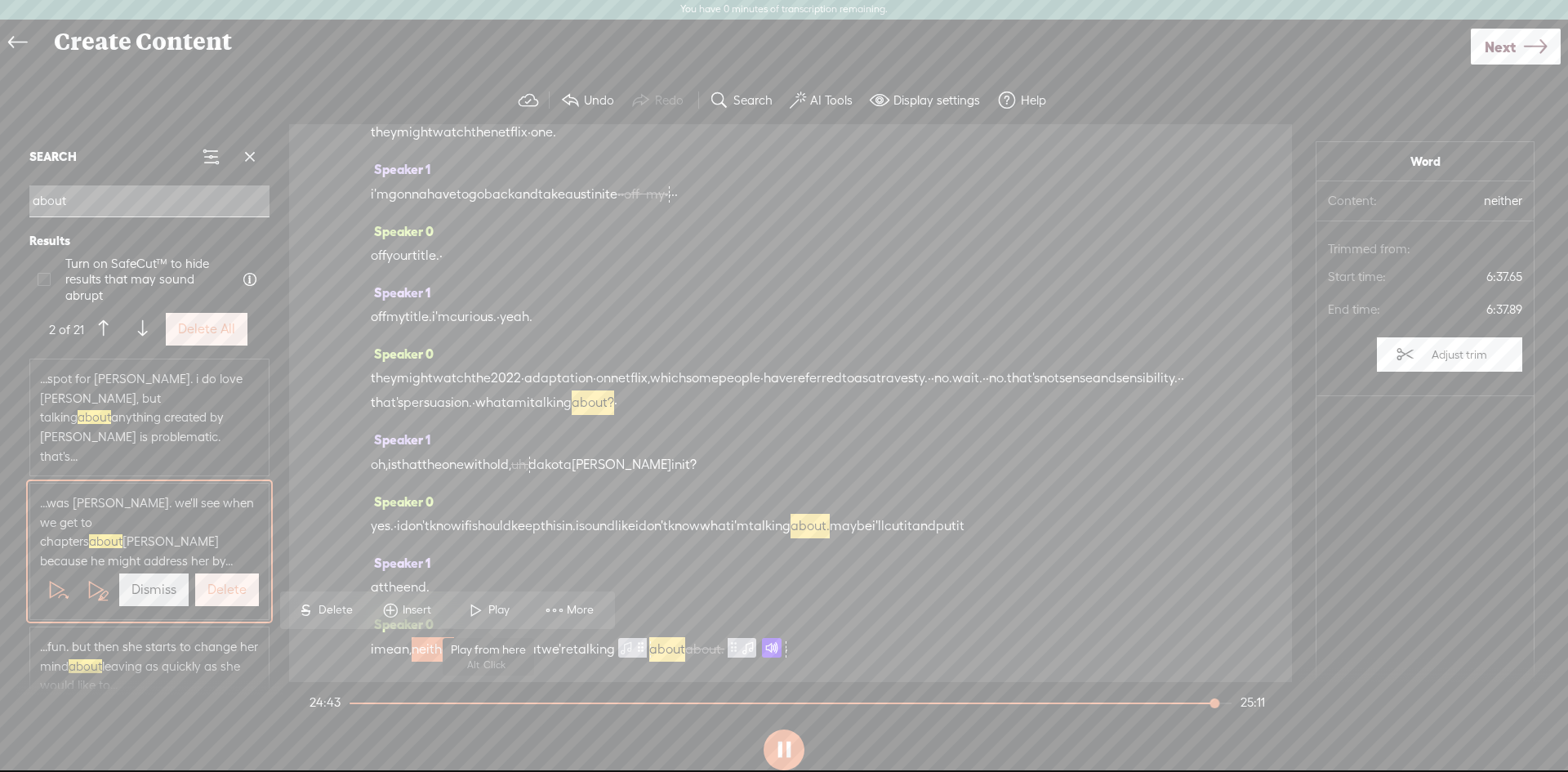
click at [486, 611] on span at bounding box center [477, 610] width 25 height 29
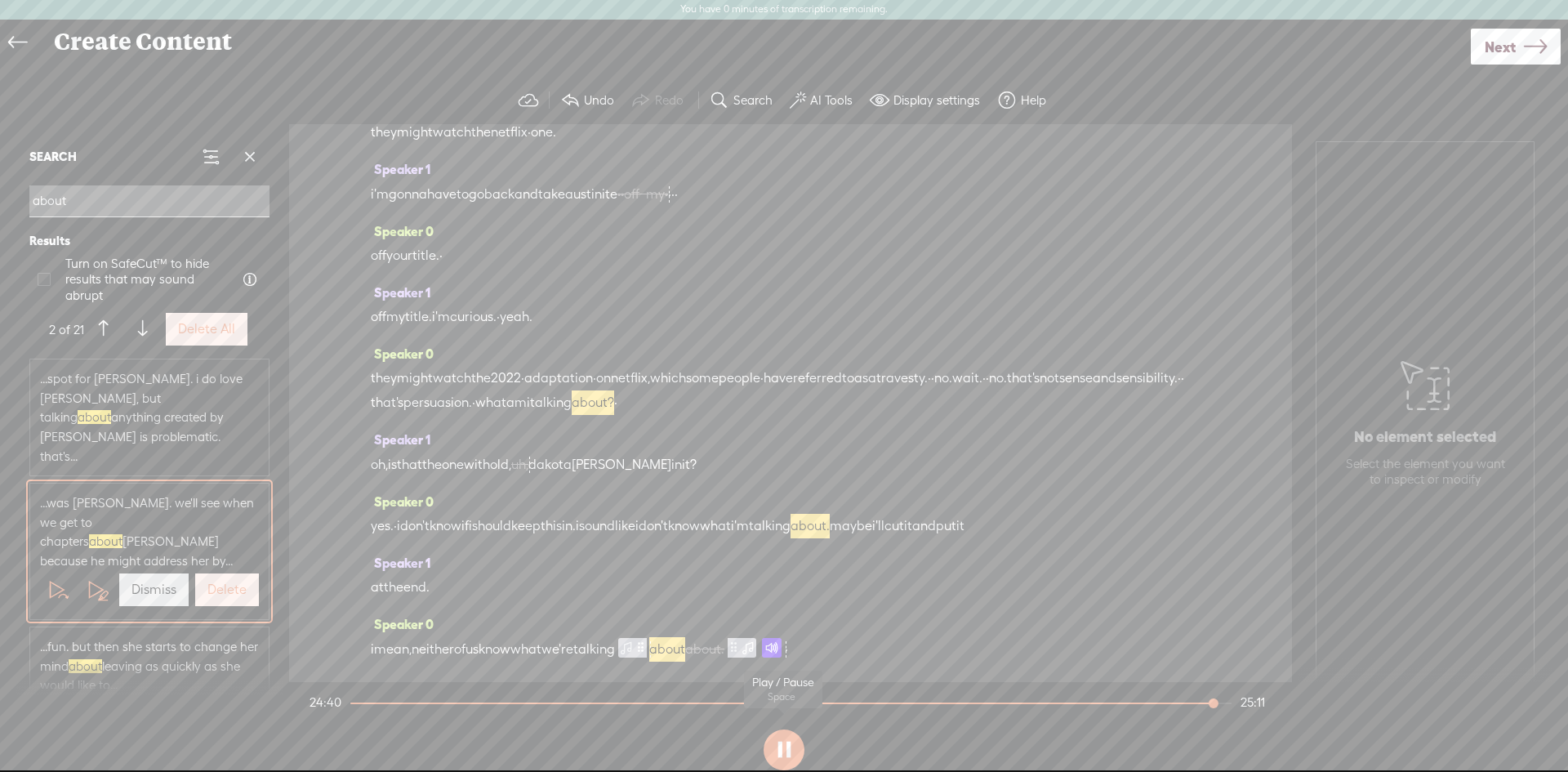
click at [788, 755] on button at bounding box center [784, 750] width 41 height 41
click at [782, 647] on span at bounding box center [772, 648] width 20 height 20
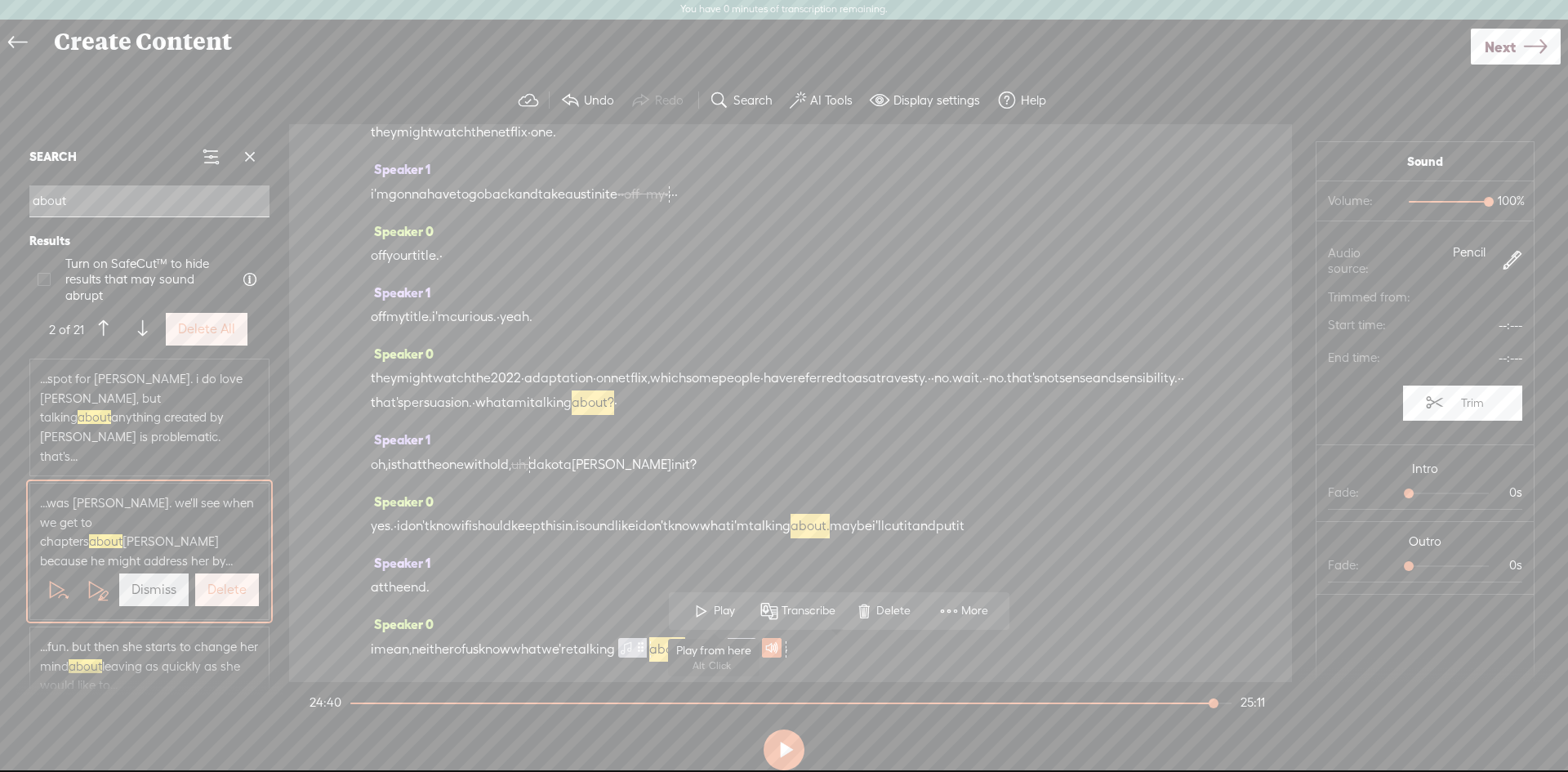
click at [703, 607] on span at bounding box center [702, 611] width 25 height 29
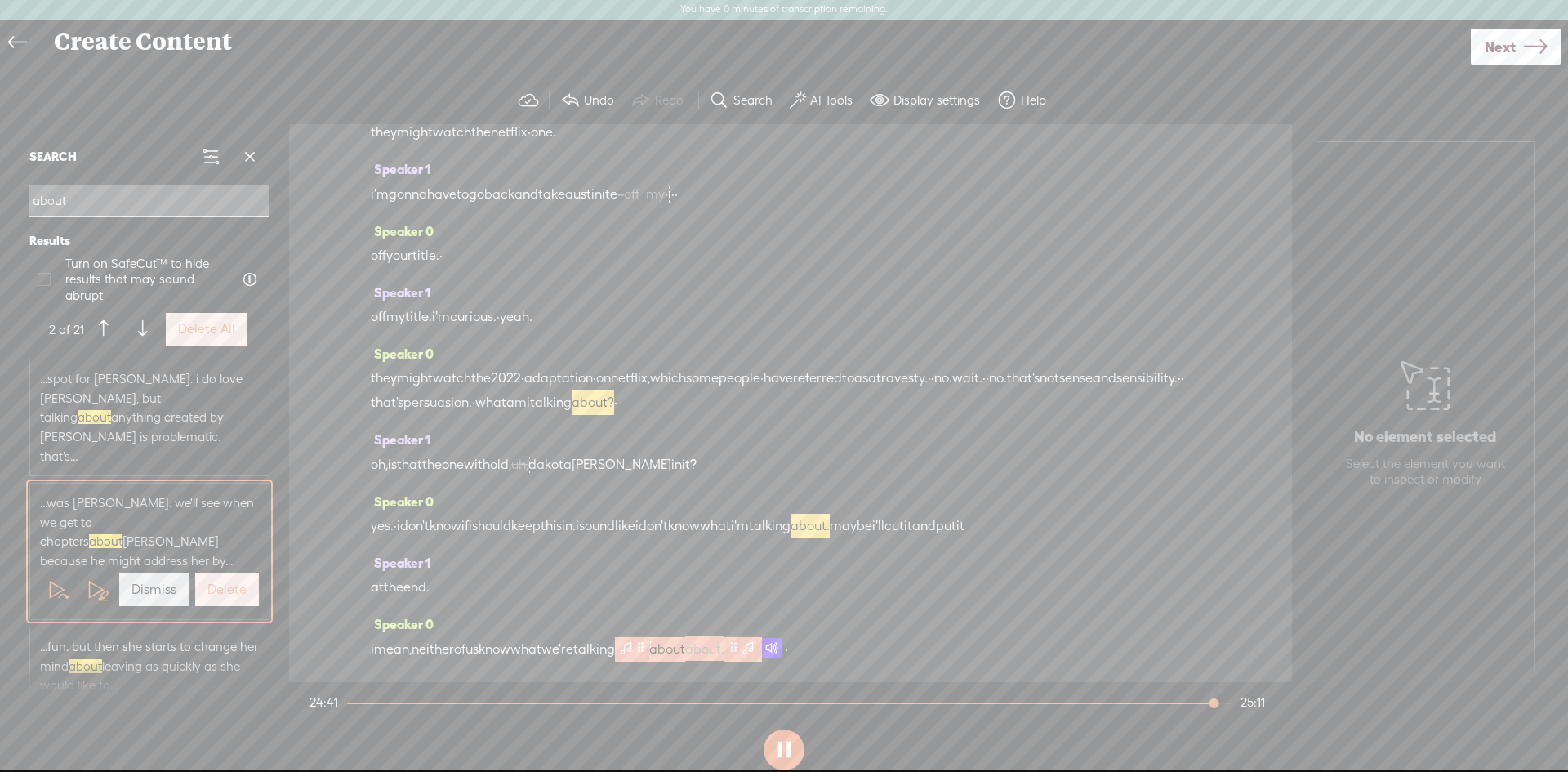
click at [757, 652] on span at bounding box center [748, 647] width 17 height 20
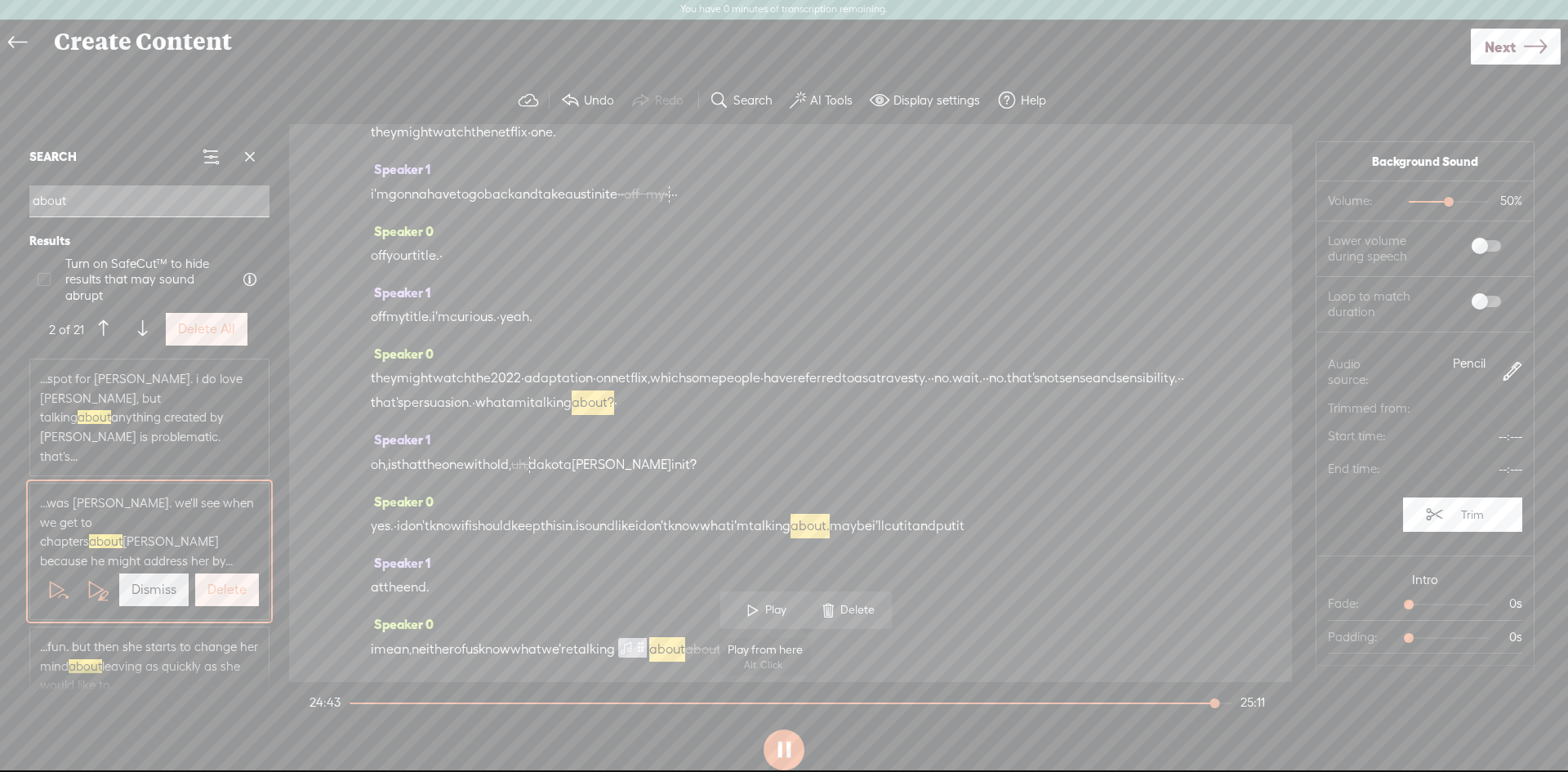
click at [752, 612] on span at bounding box center [753, 610] width 25 height 29
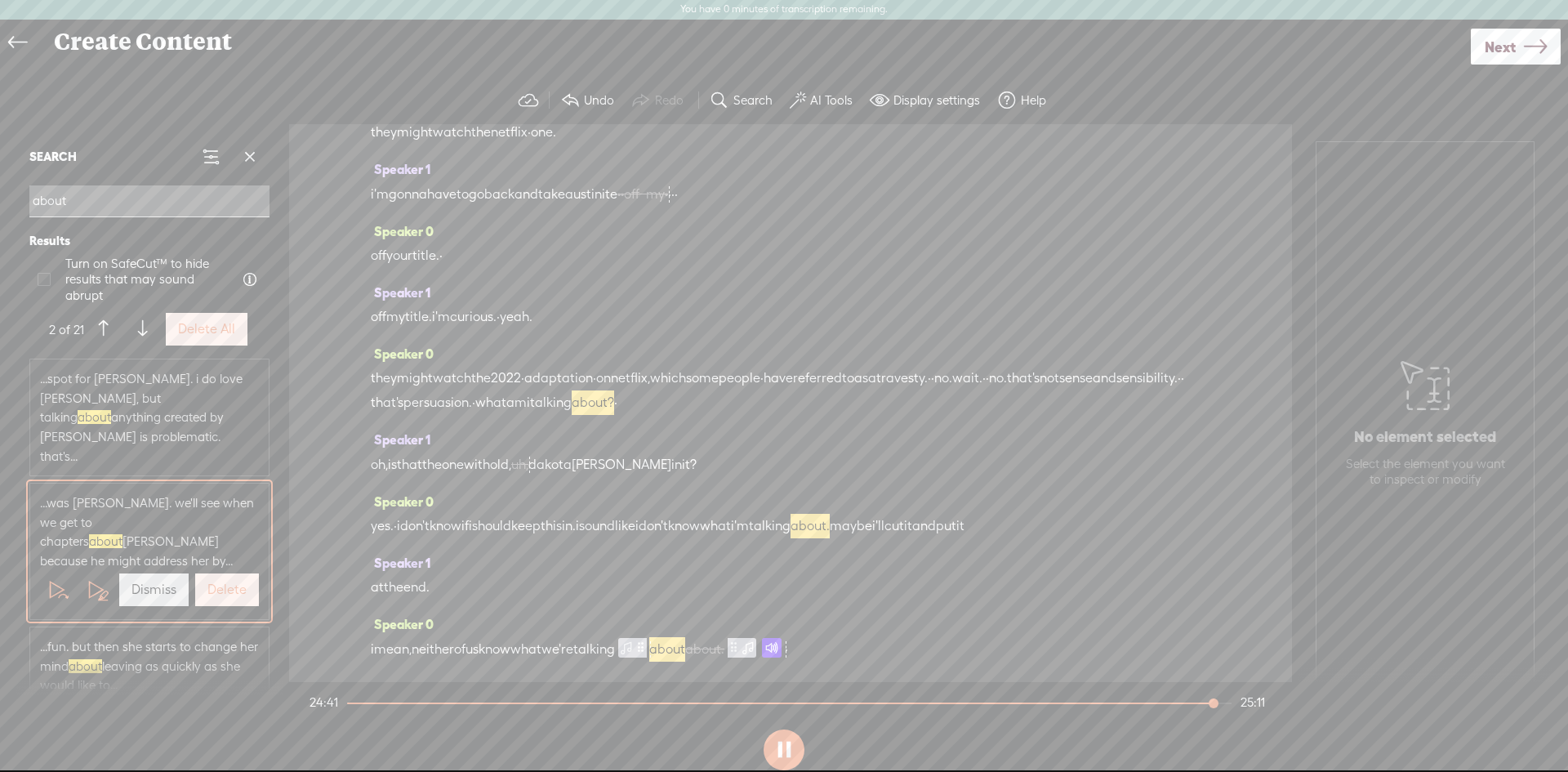
click at [788, 655] on span "·" at bounding box center [786, 650] width 3 height 25
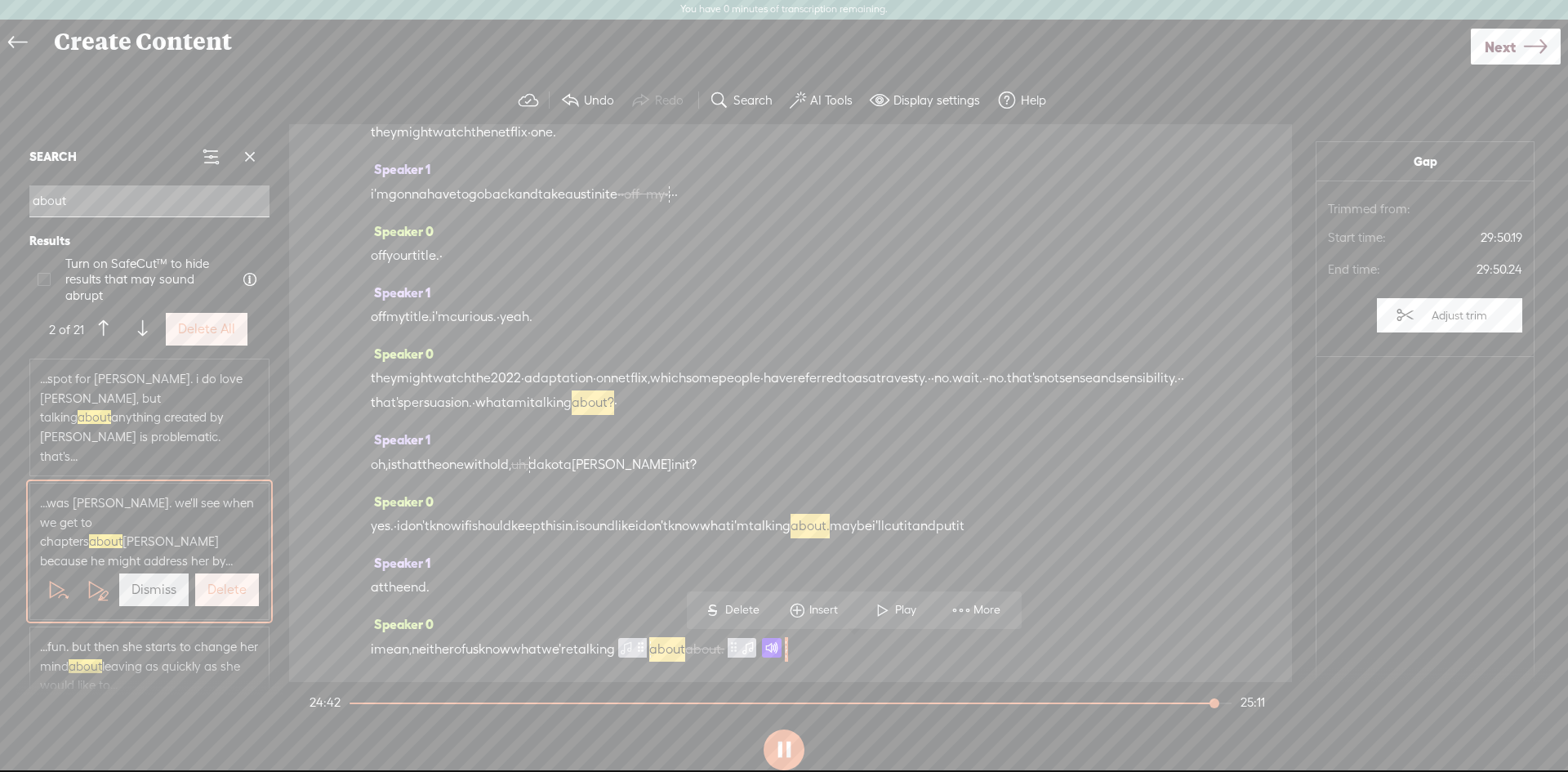
click at [782, 649] on span at bounding box center [772, 648] width 20 height 20
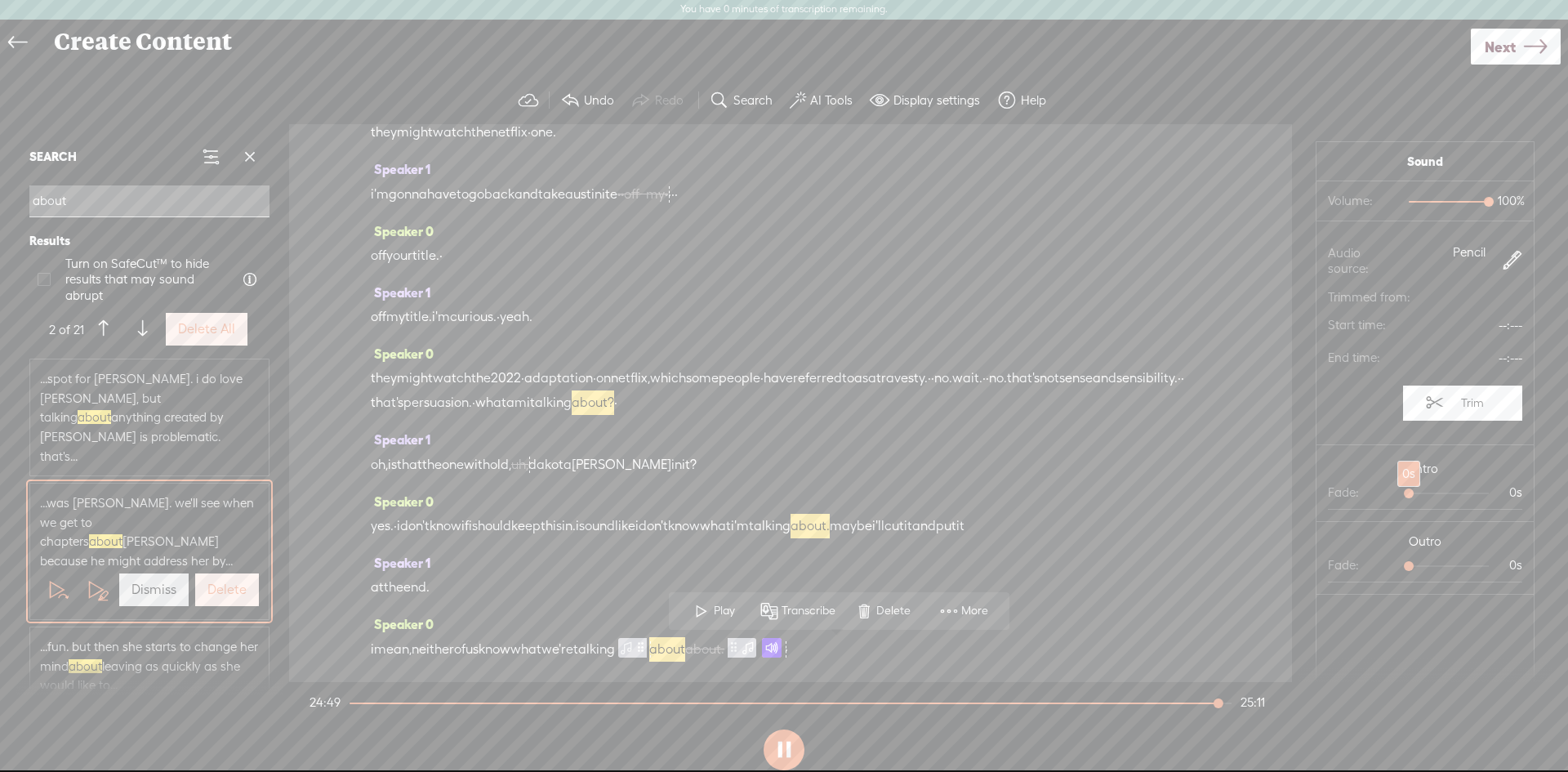
click at [1406, 495] on div at bounding box center [1410, 494] width 37 height 37
drag, startPoint x: 1408, startPoint y: 568, endPoint x: 1492, endPoint y: 563, distance: 84.1
click at [1492, 563] on div at bounding box center [1490, 568] width 37 height 37
drag, startPoint x: 1476, startPoint y: 563, endPoint x: 1432, endPoint y: 570, distance: 44.6
click at [1432, 570] on div at bounding box center [1442, 568] width 37 height 37
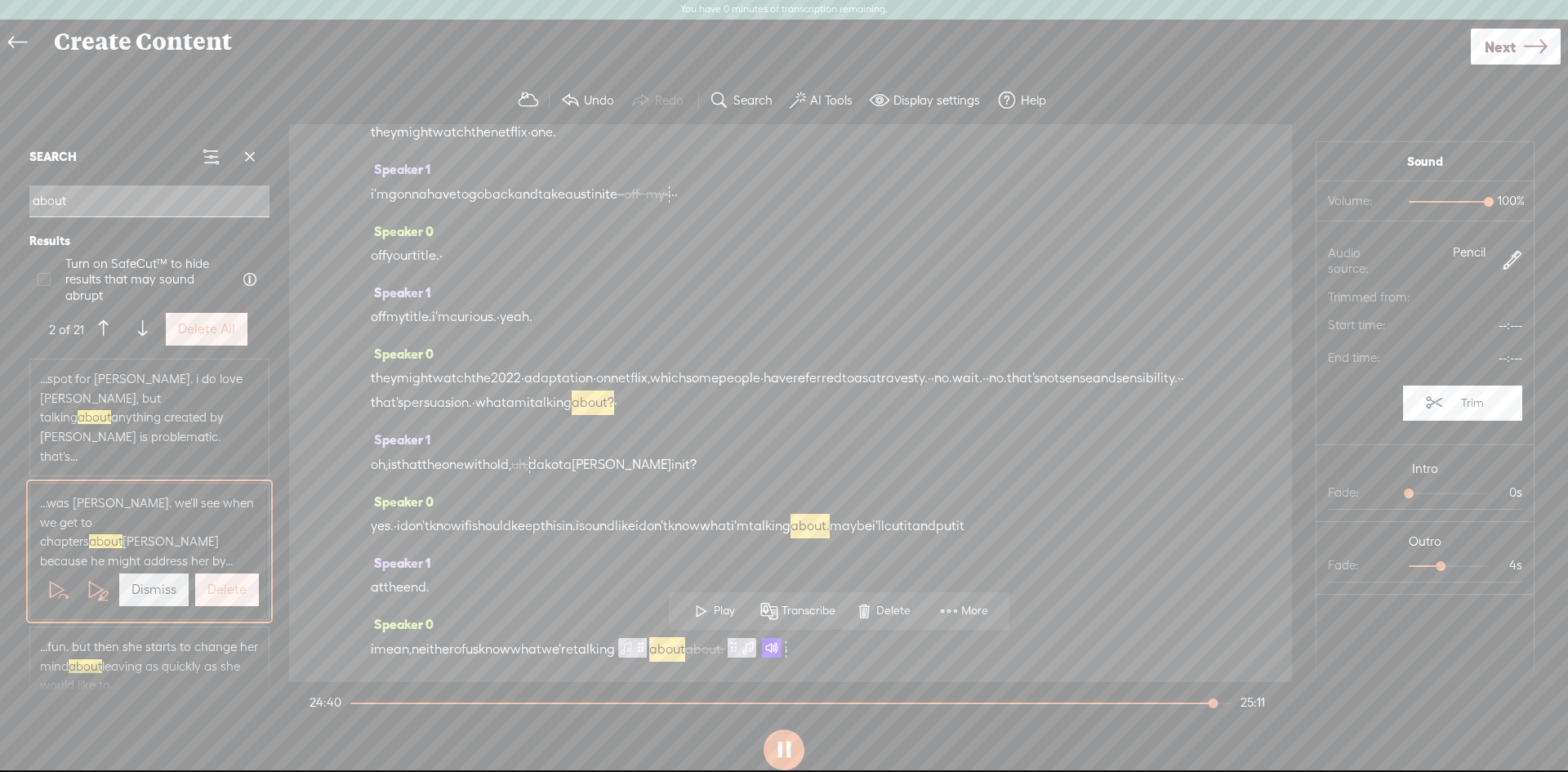
click at [615, 652] on span "talking" at bounding box center [594, 650] width 42 height 25
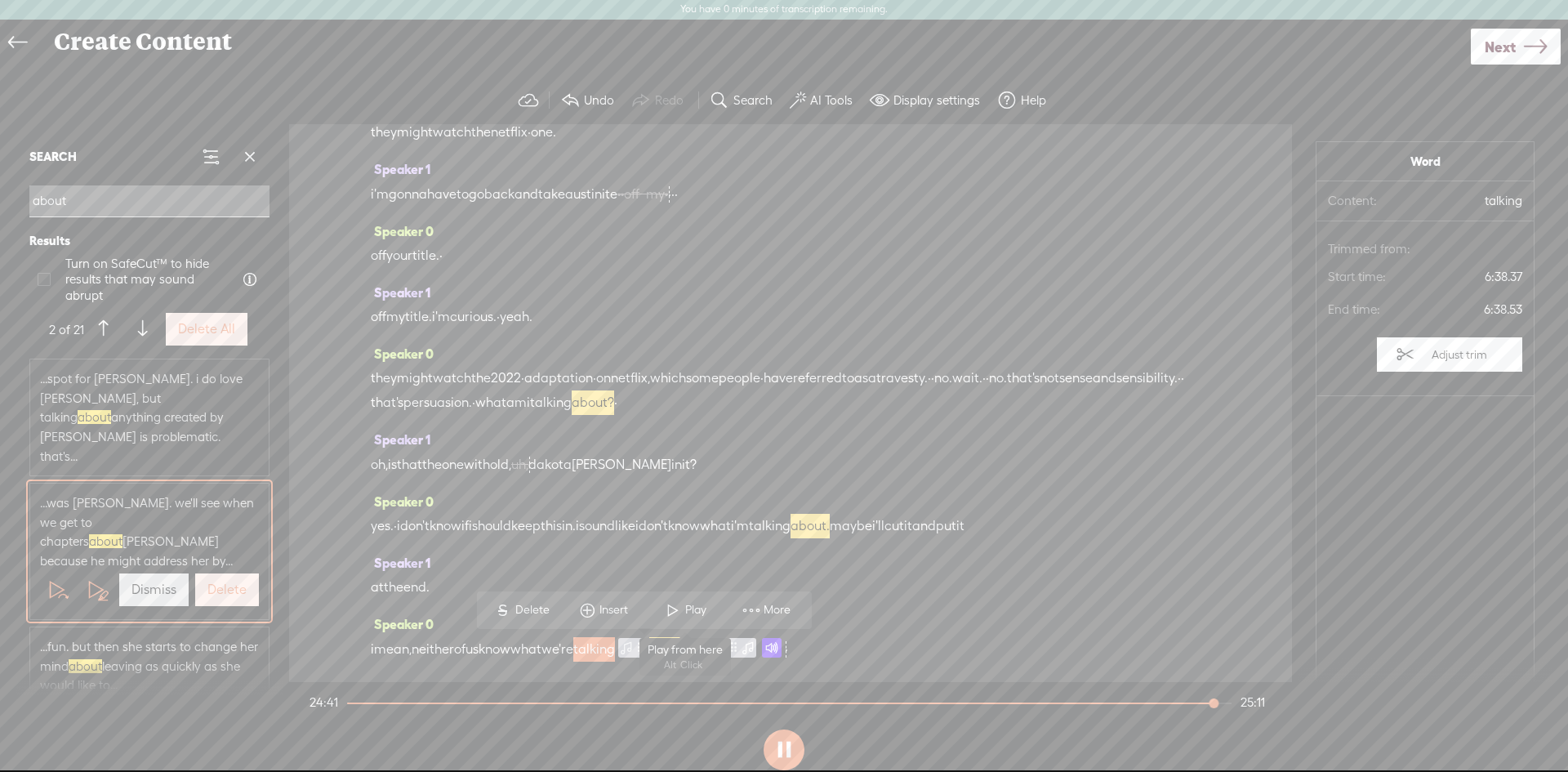
click at [669, 608] on span at bounding box center [674, 610] width 25 height 29
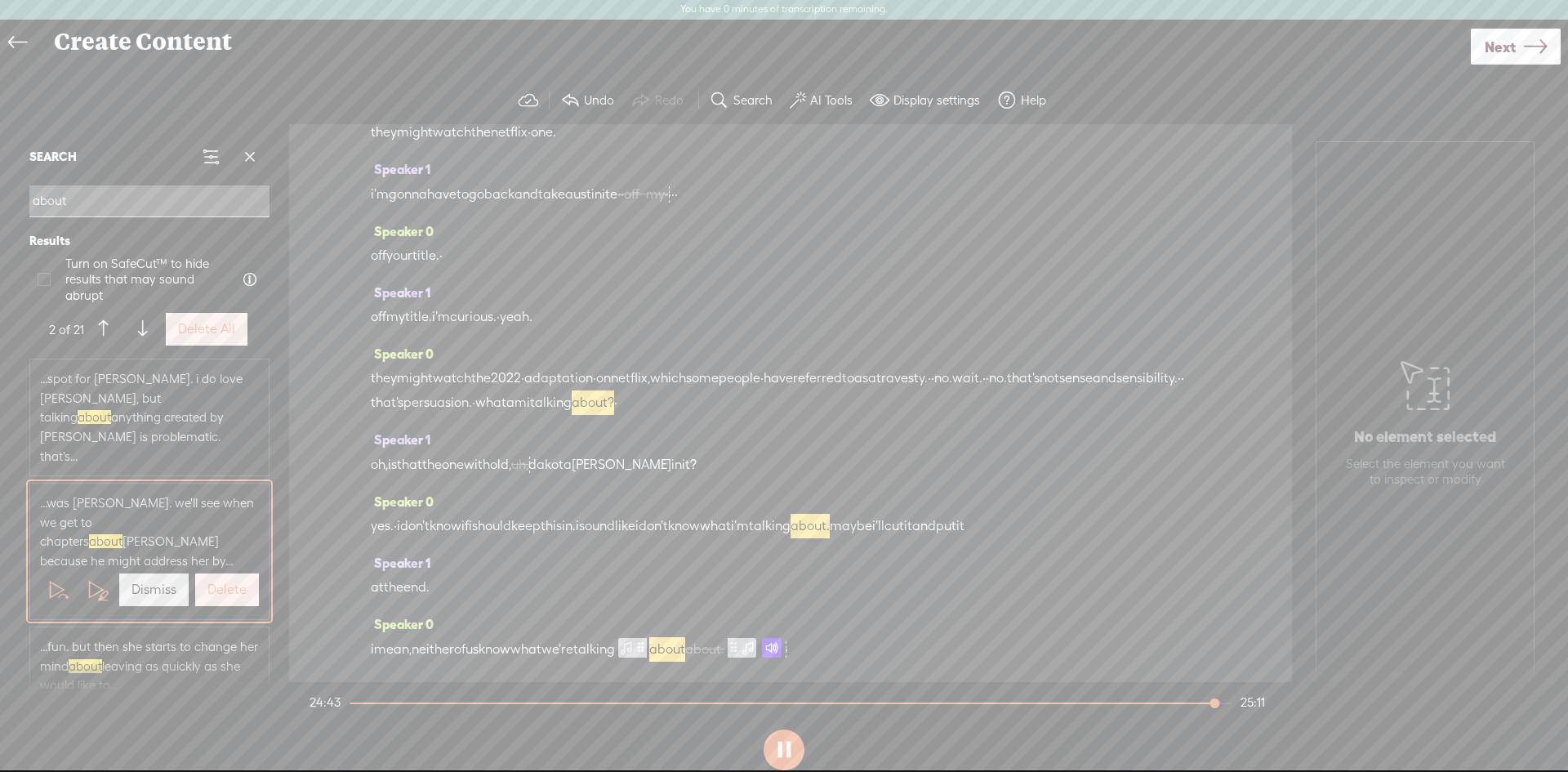
click at [782, 652] on span at bounding box center [772, 648] width 20 height 20
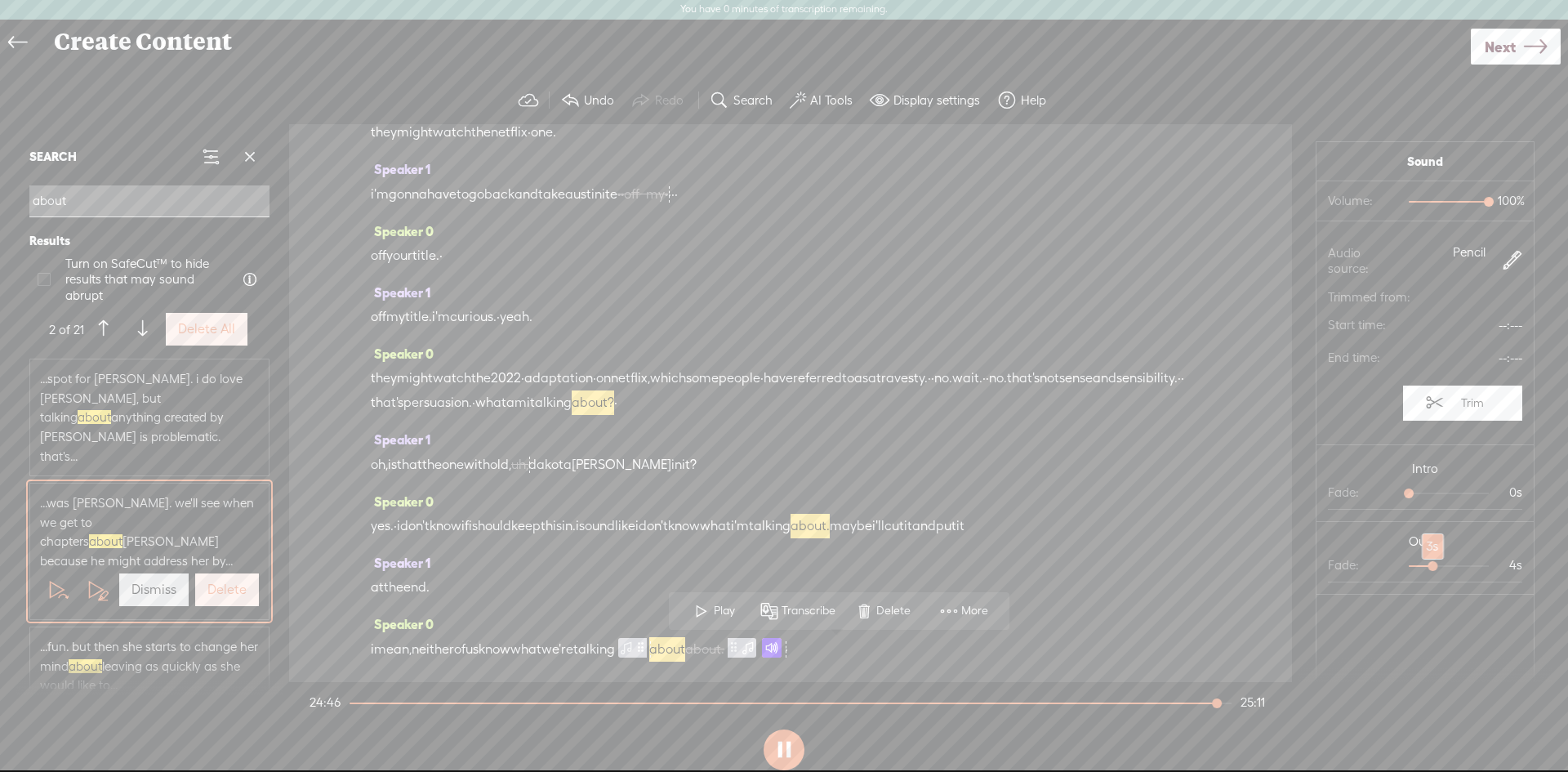
drag, startPoint x: 1433, startPoint y: 565, endPoint x: 1424, endPoint y: 563, distance: 9.2
click at [1424, 563] on div at bounding box center [1433, 568] width 37 height 37
click at [615, 649] on span "talking" at bounding box center [594, 650] width 42 height 25
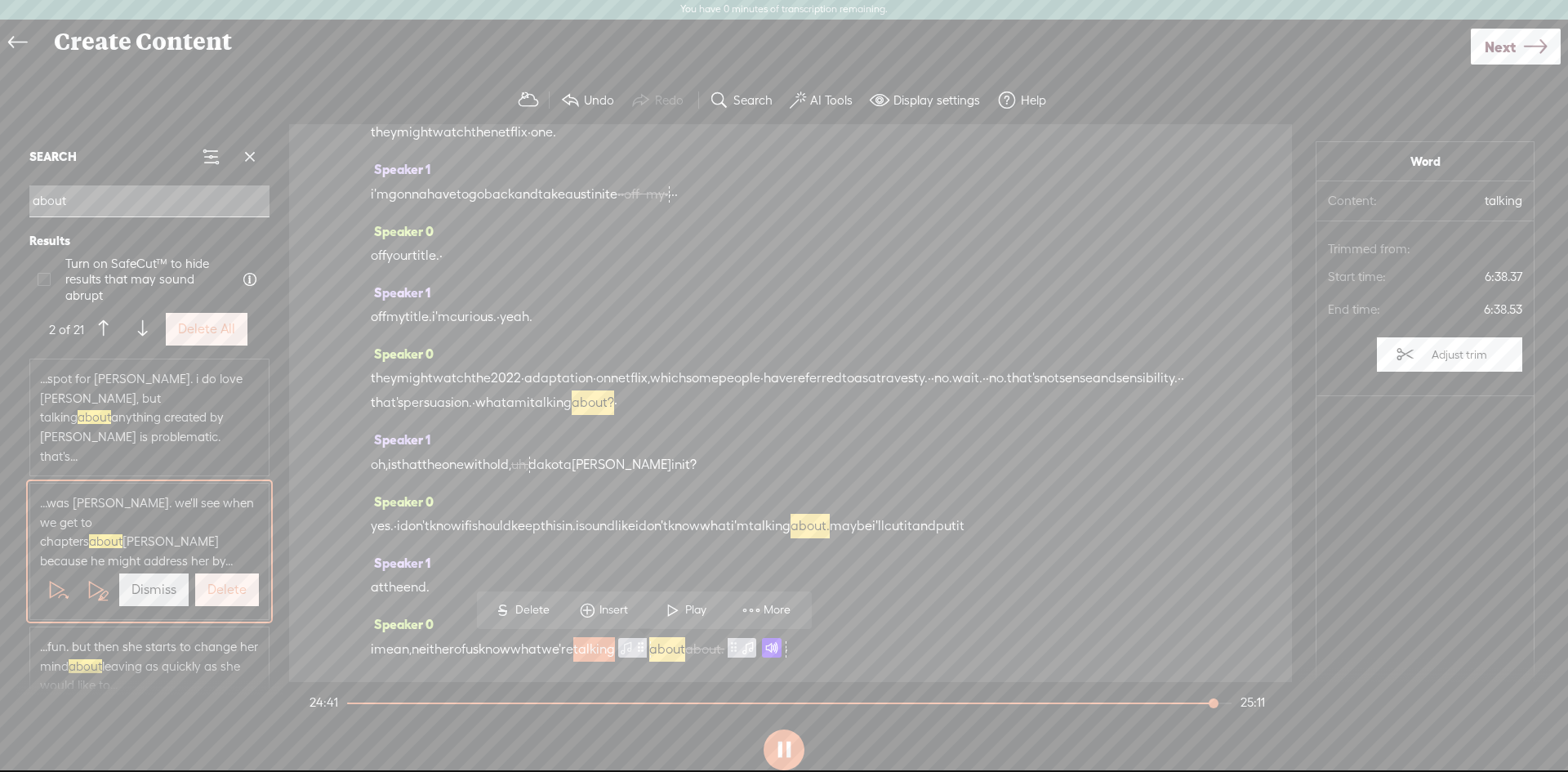
click at [685, 604] on span "Play" at bounding box center [698, 611] width 25 height 17
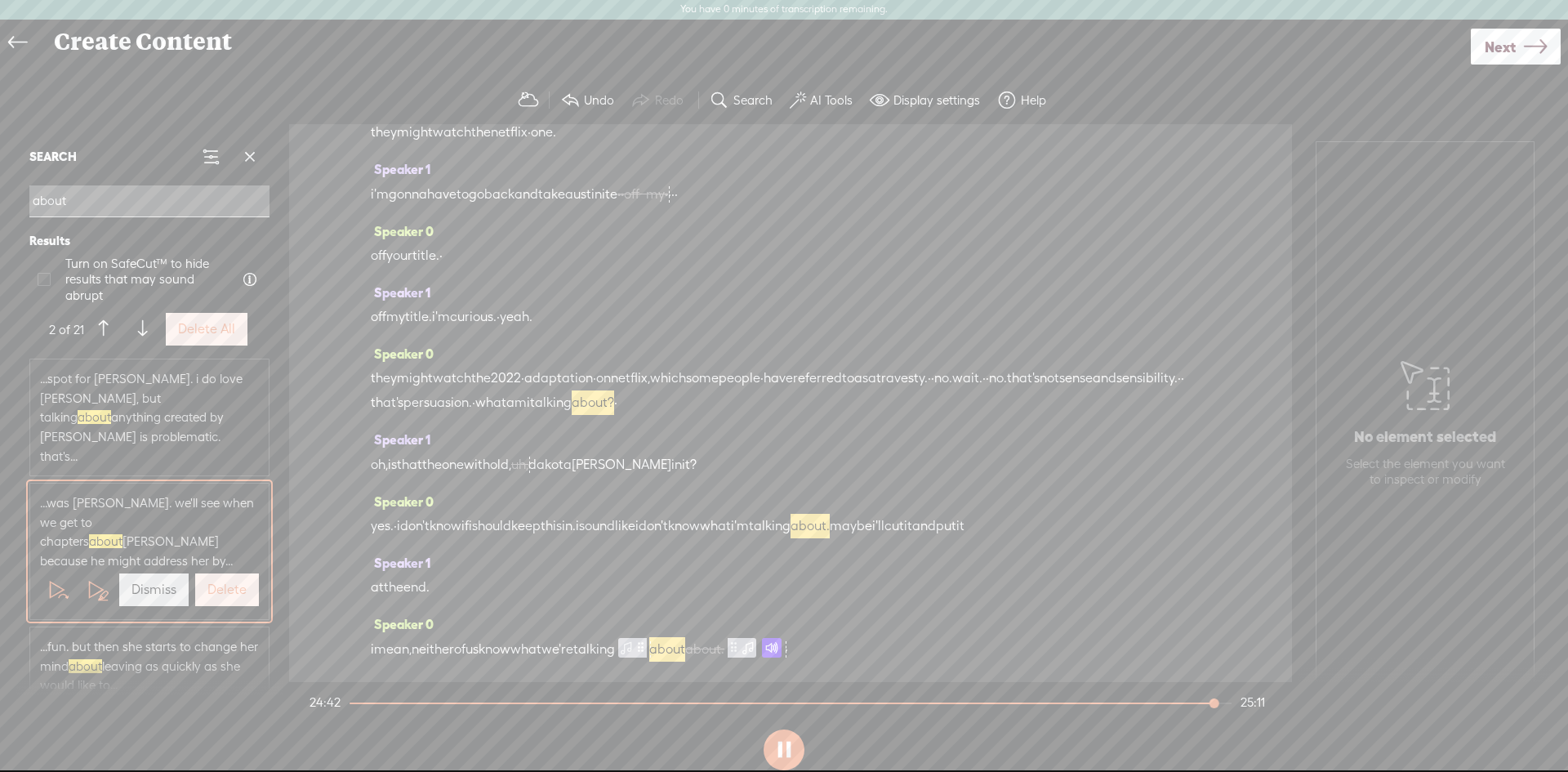
click at [782, 650] on span at bounding box center [772, 648] width 20 height 20
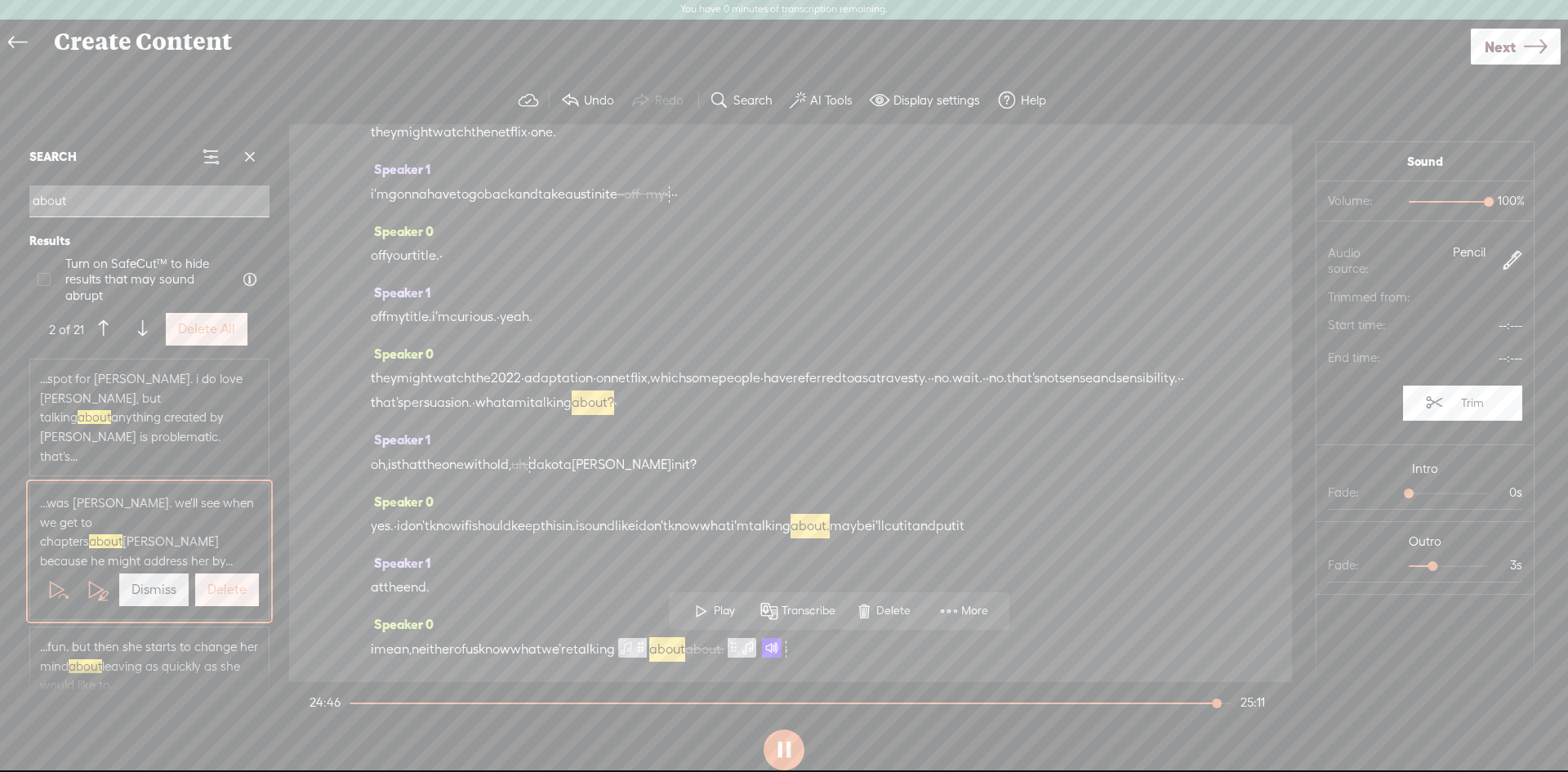
click at [1440, 406] on button "Trim" at bounding box center [1463, 402] width 120 height 34
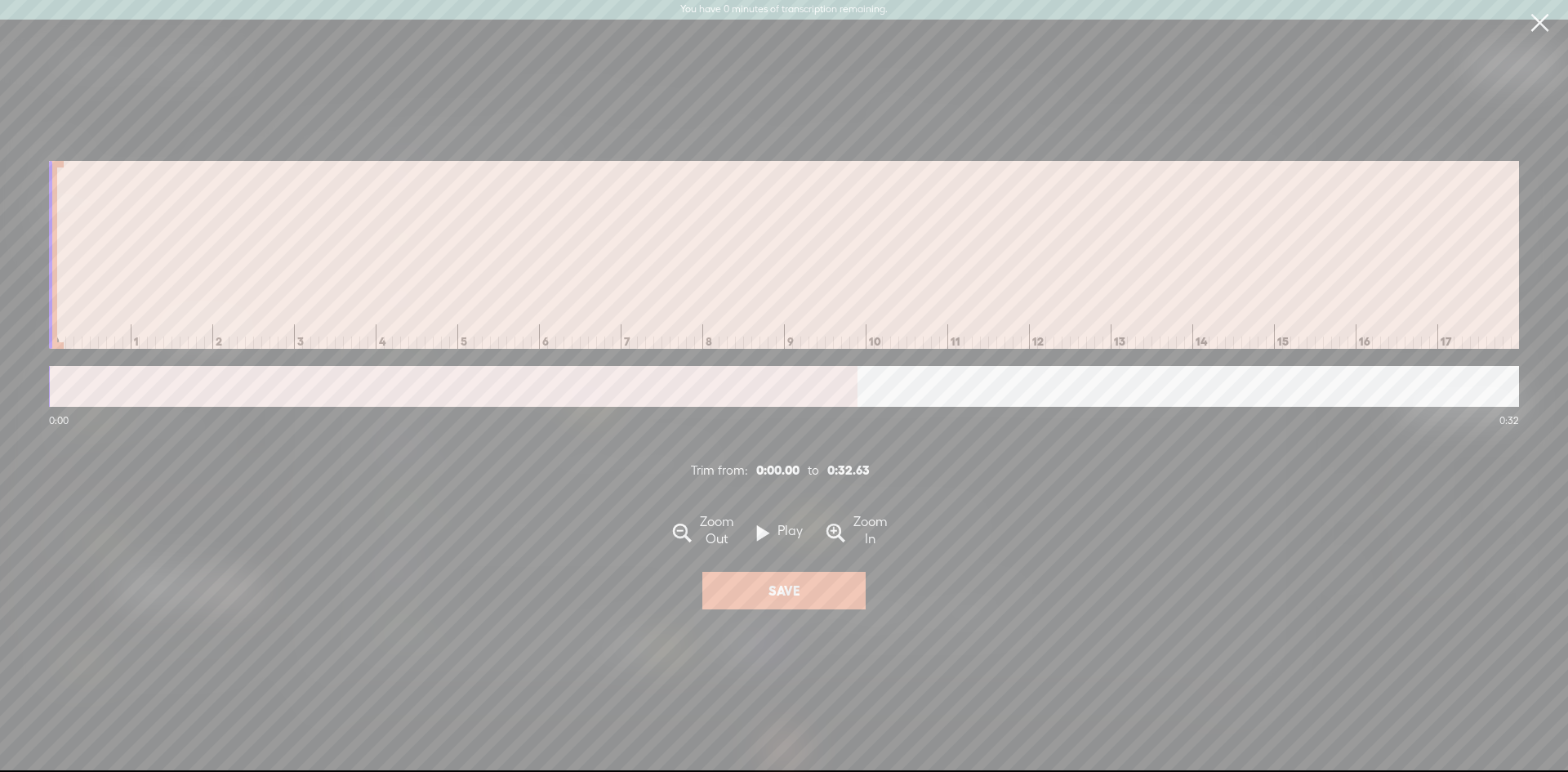
click at [177, 228] on div at bounding box center [1381, 255] width 2665 height 188
click at [777, 600] on label "Save" at bounding box center [784, 591] width 32 height 17
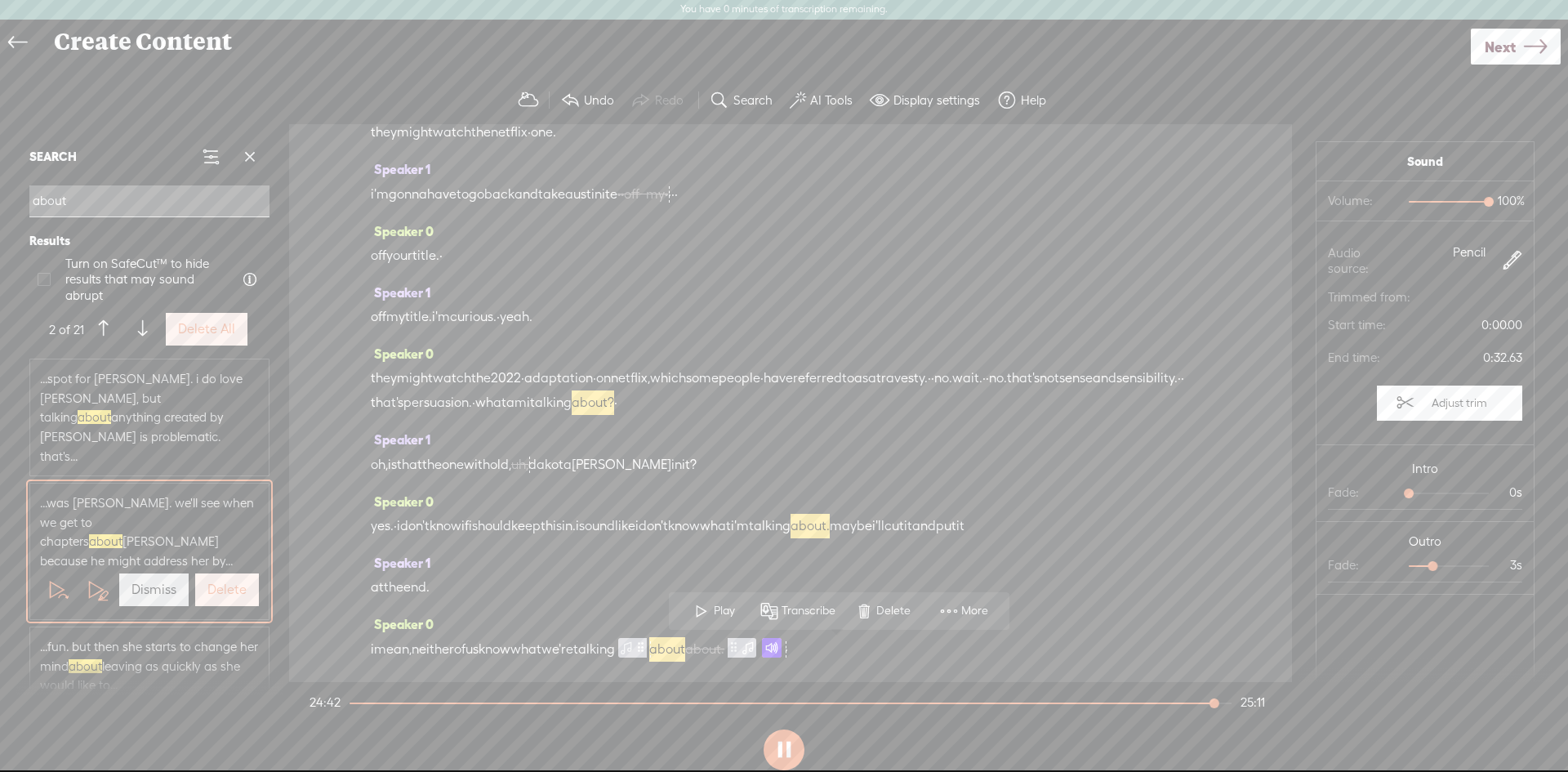
click at [573, 652] on span "we're" at bounding box center [557, 650] width 32 height 25
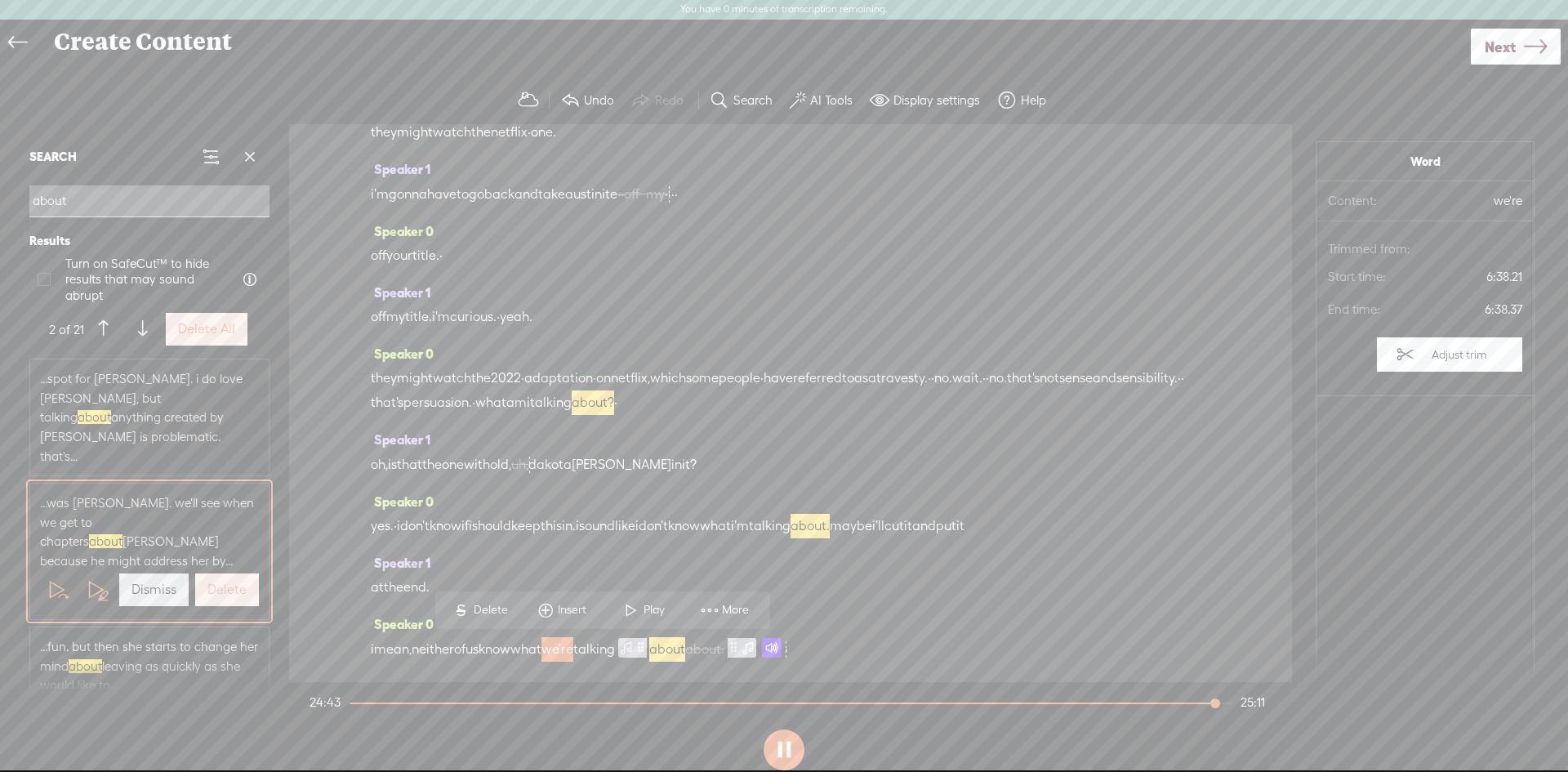
click at [642, 611] on span at bounding box center [632, 610] width 25 height 29
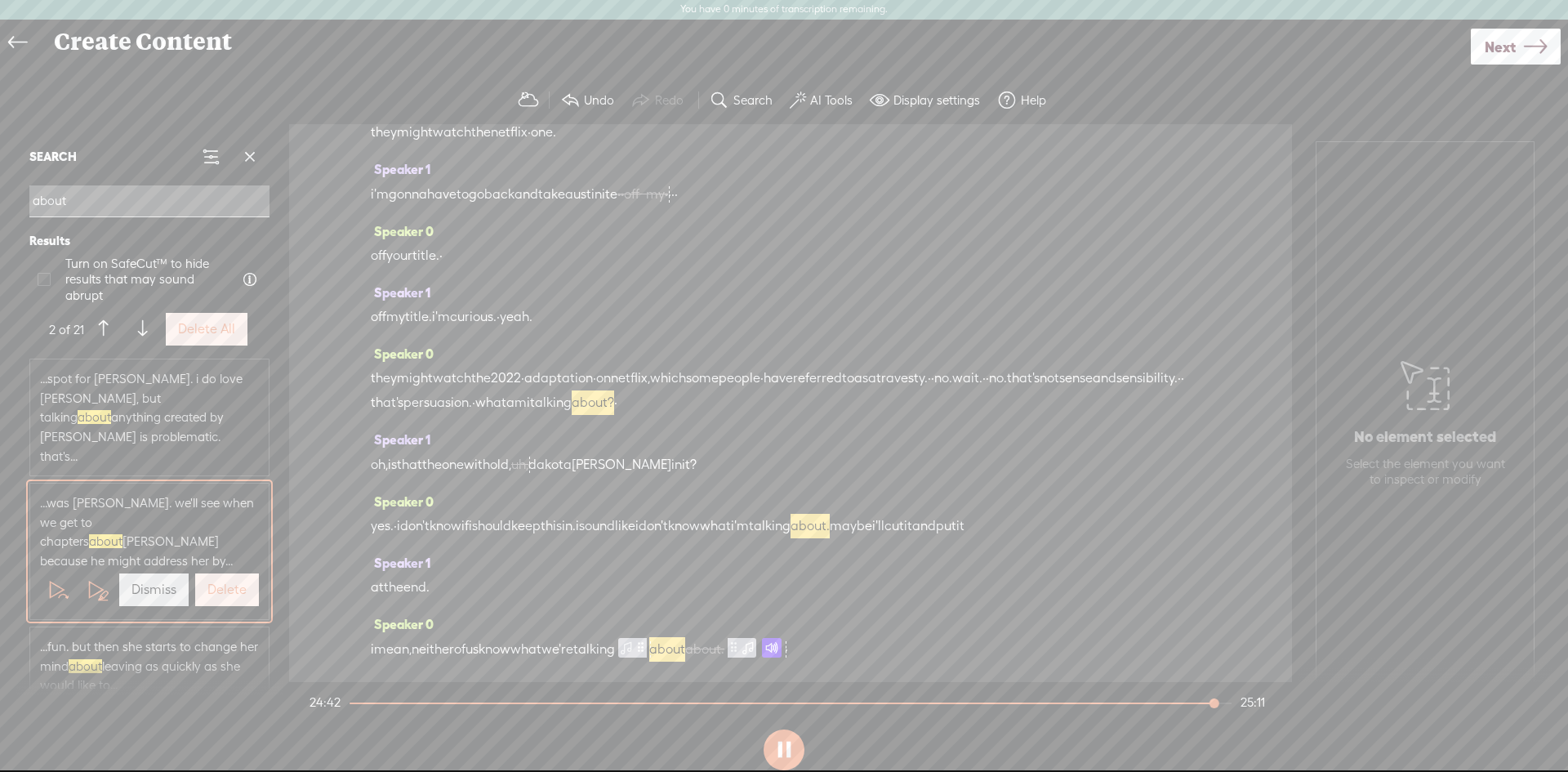
click at [782, 654] on span at bounding box center [772, 648] width 20 height 20
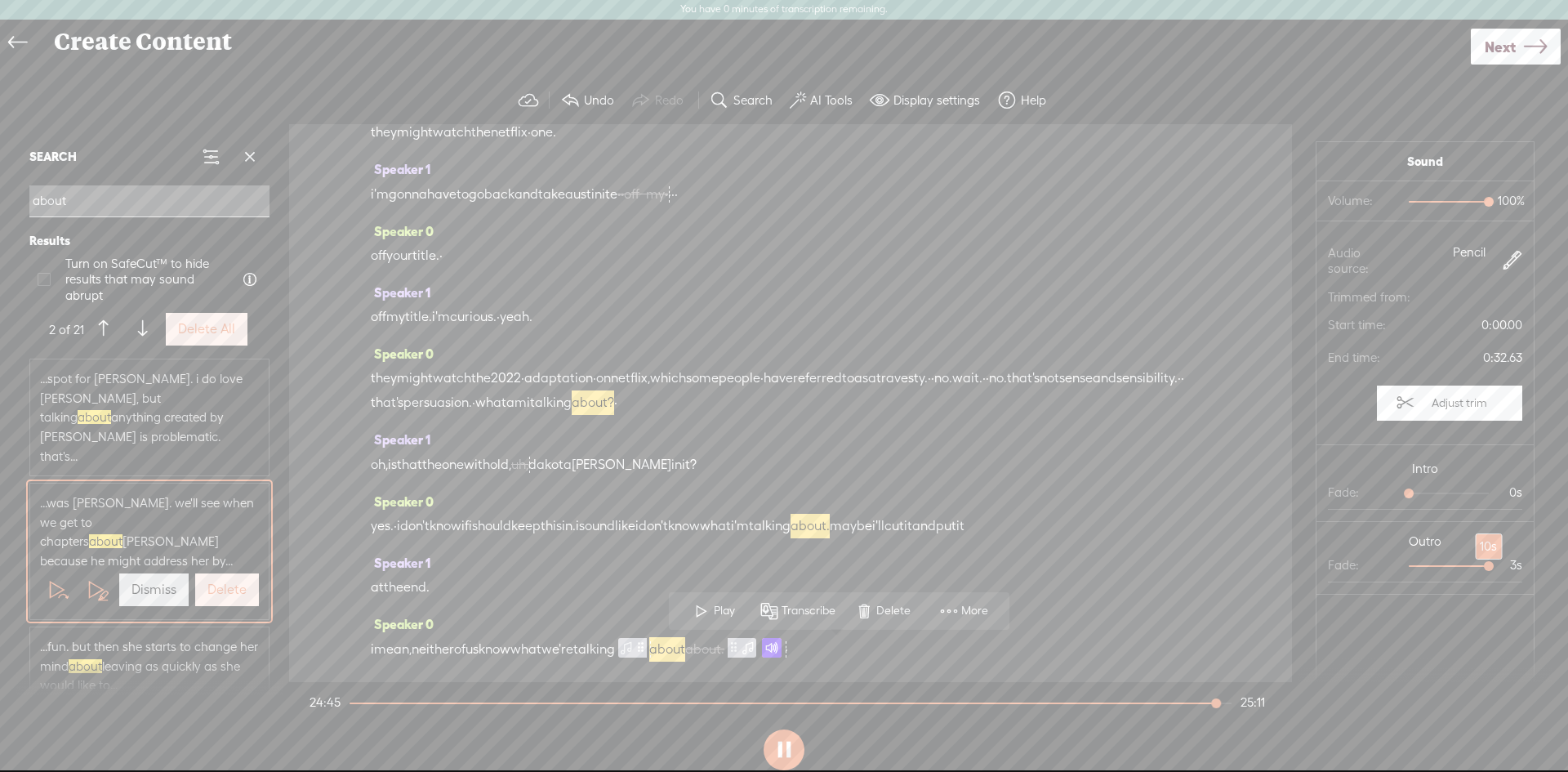
drag, startPoint x: 1427, startPoint y: 564, endPoint x: 1482, endPoint y: 560, distance: 55.1
click at [1482, 560] on div at bounding box center [1490, 568] width 37 height 37
drag, startPoint x: 1477, startPoint y: 568, endPoint x: 1428, endPoint y: 567, distance: 49.0
click at [1428, 567] on div at bounding box center [1433, 568] width 37 height 37
click at [1432, 403] on label "Adjust trim" at bounding box center [1459, 402] width 72 height 31
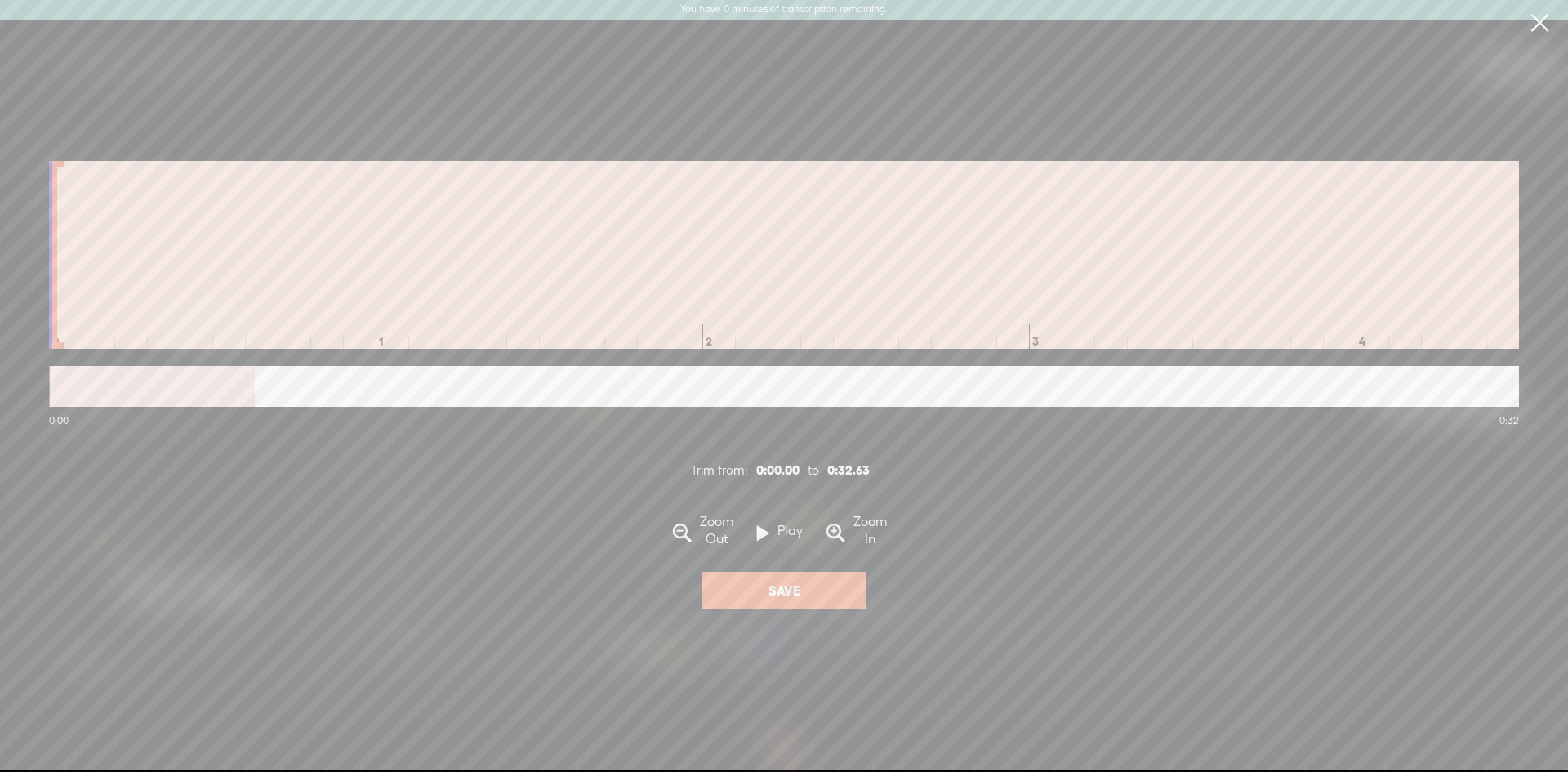
click at [834, 471] on div "0:32.63" at bounding box center [848, 471] width 42 height 17
click at [850, 476] on div "0:32.63" at bounding box center [848, 471] width 42 height 17
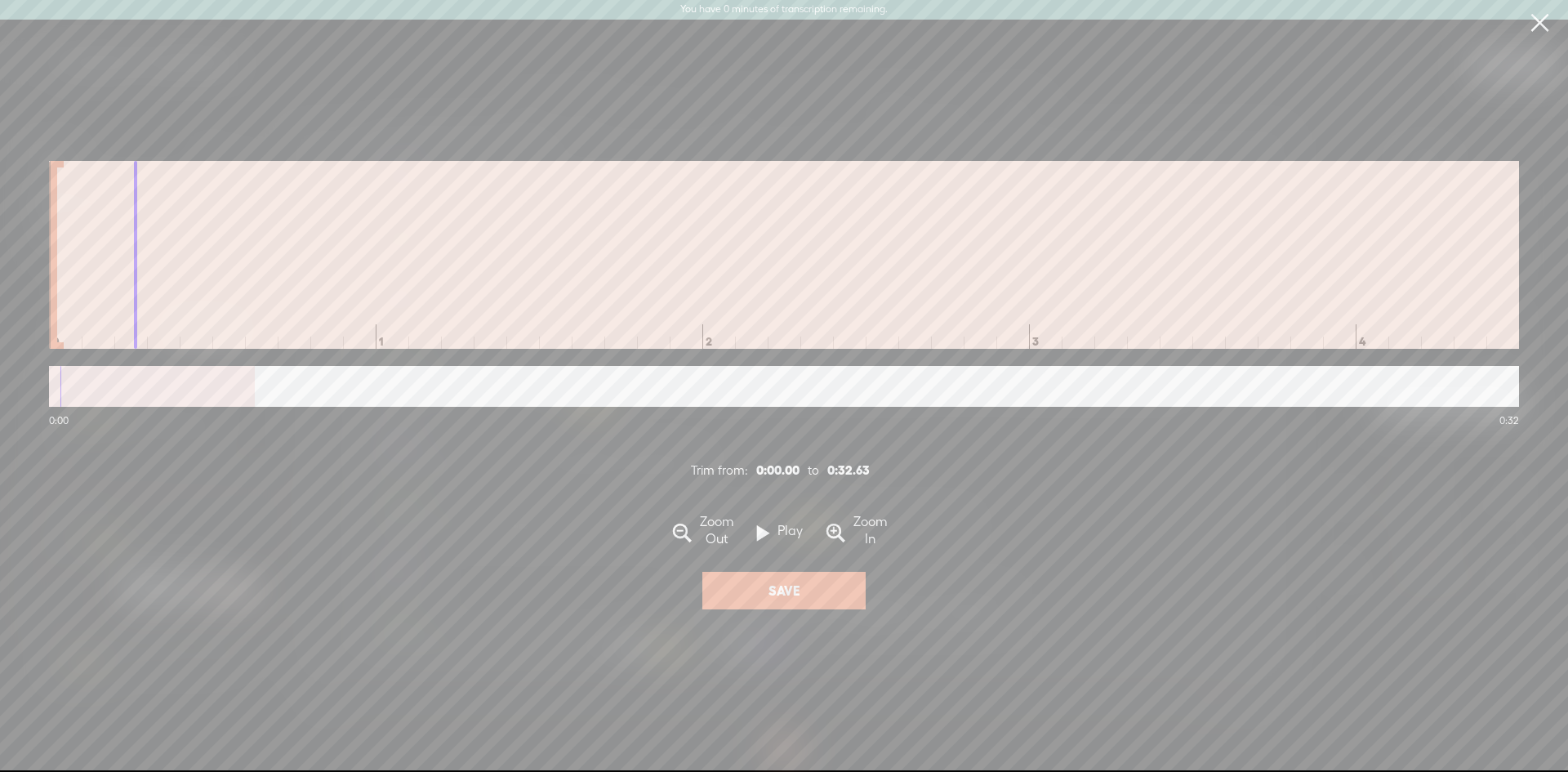
click at [762, 597] on button "Save" at bounding box center [784, 590] width 164 height 37
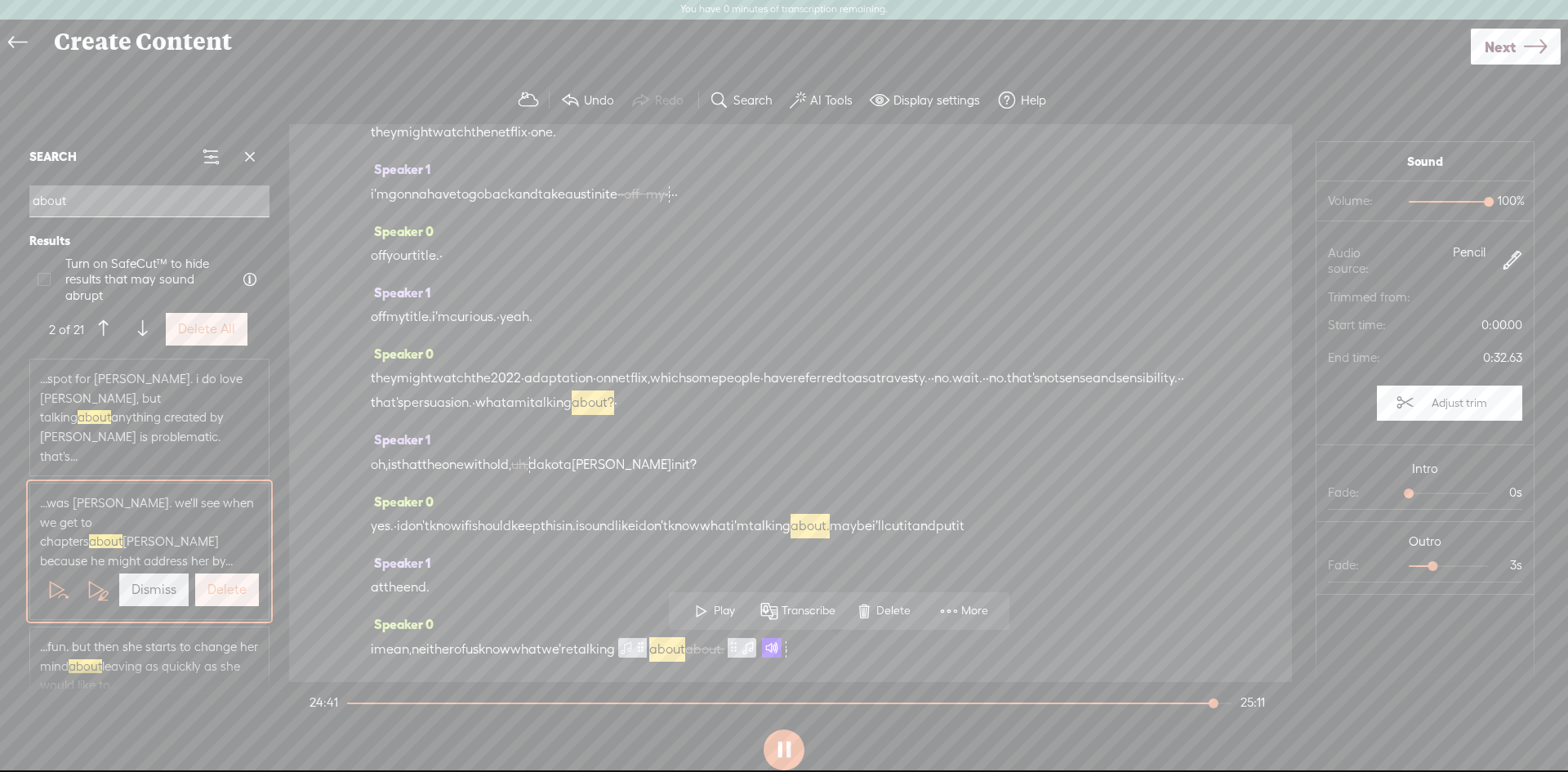
click at [1492, 360] on span "0:32.63" at bounding box center [1462, 358] width 123 height 25
click at [780, 752] on button at bounding box center [784, 750] width 41 height 41
click at [1441, 404] on label "Adjust trim" at bounding box center [1459, 402] width 72 height 31
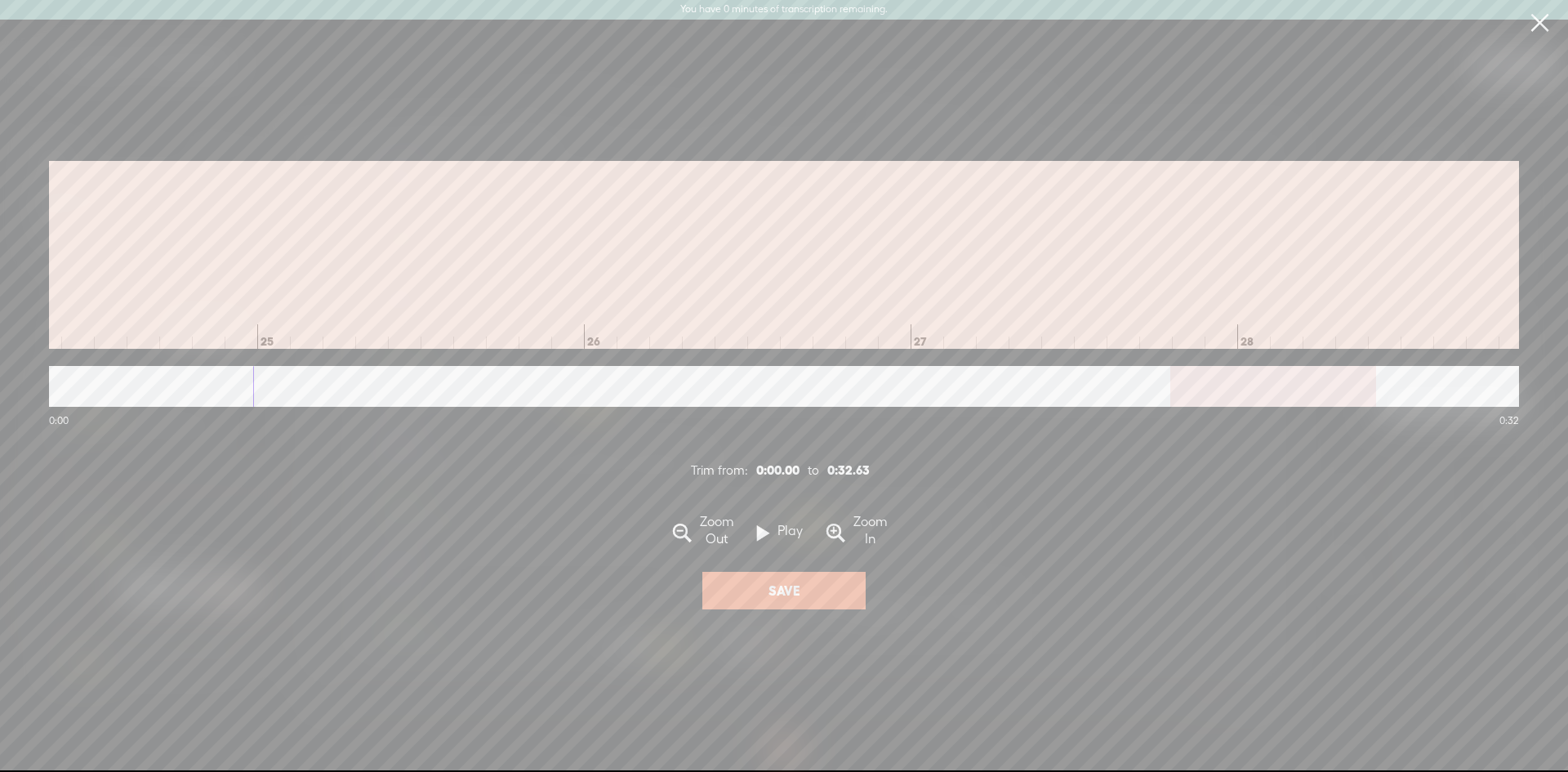
scroll to position [0, 9190]
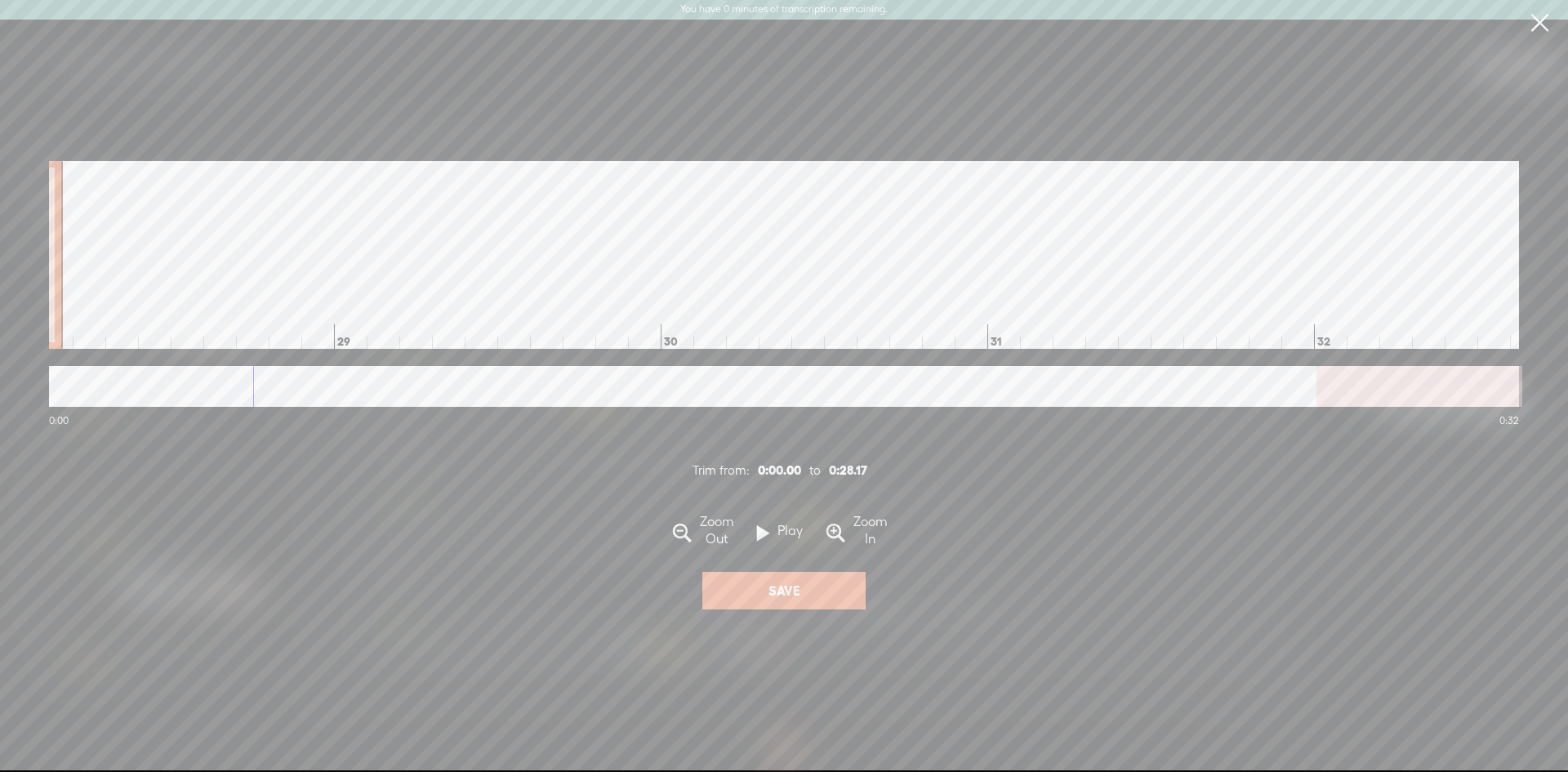
click at [55, 240] on div at bounding box center [59, 255] width 8 height 188
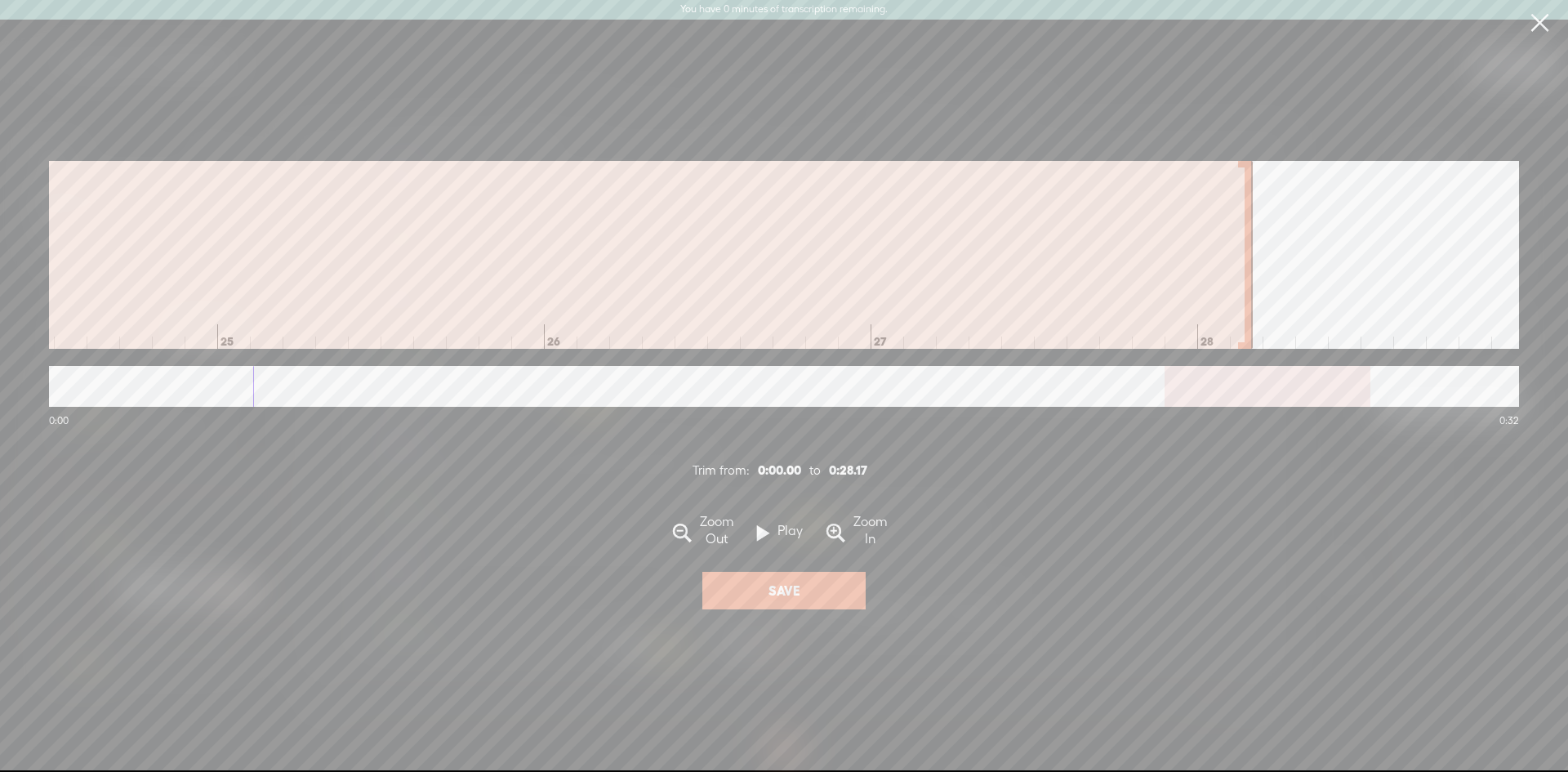
scroll to position [0, 8091]
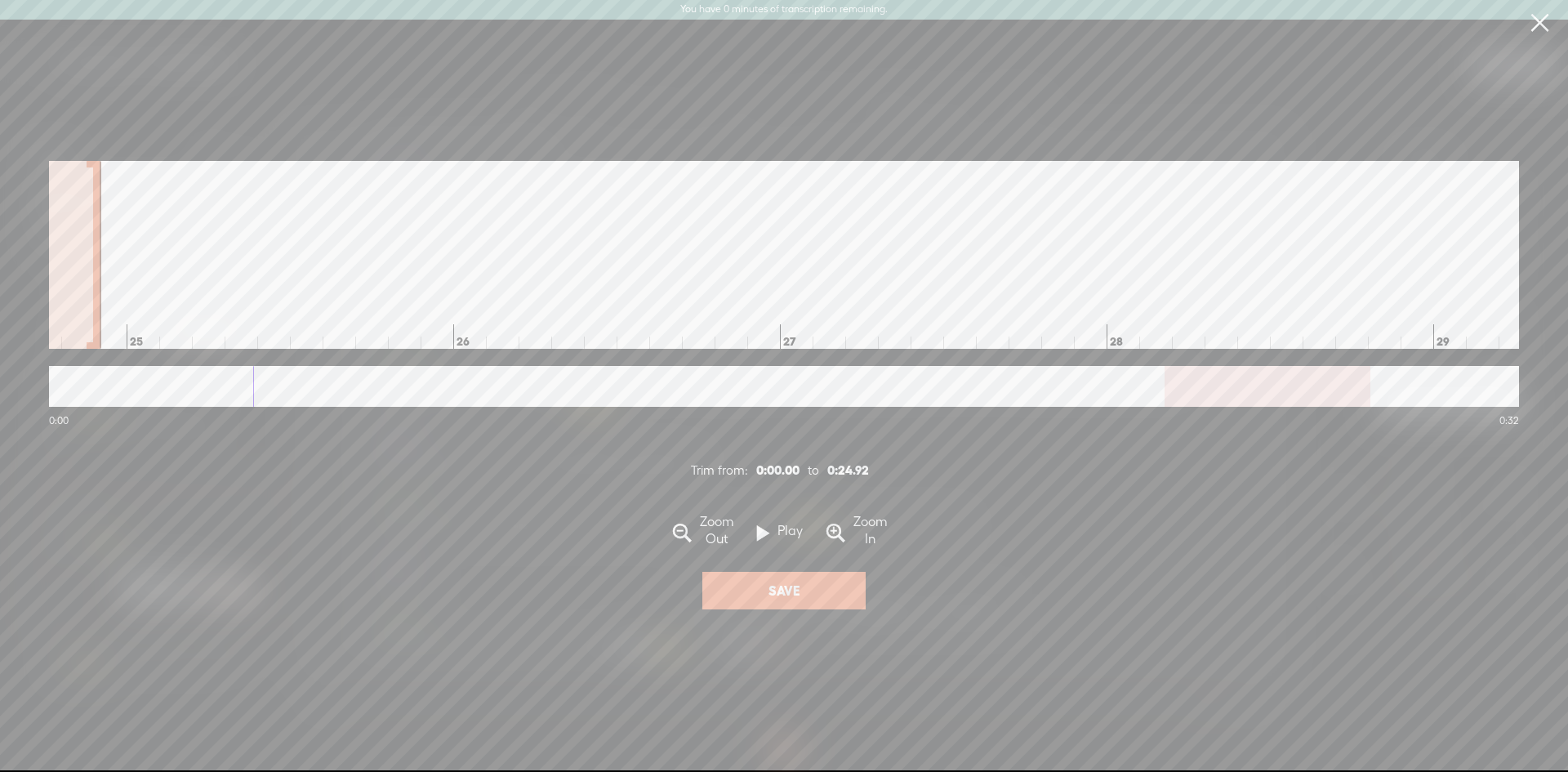
click at [99, 215] on div at bounding box center [97, 255] width 8 height 188
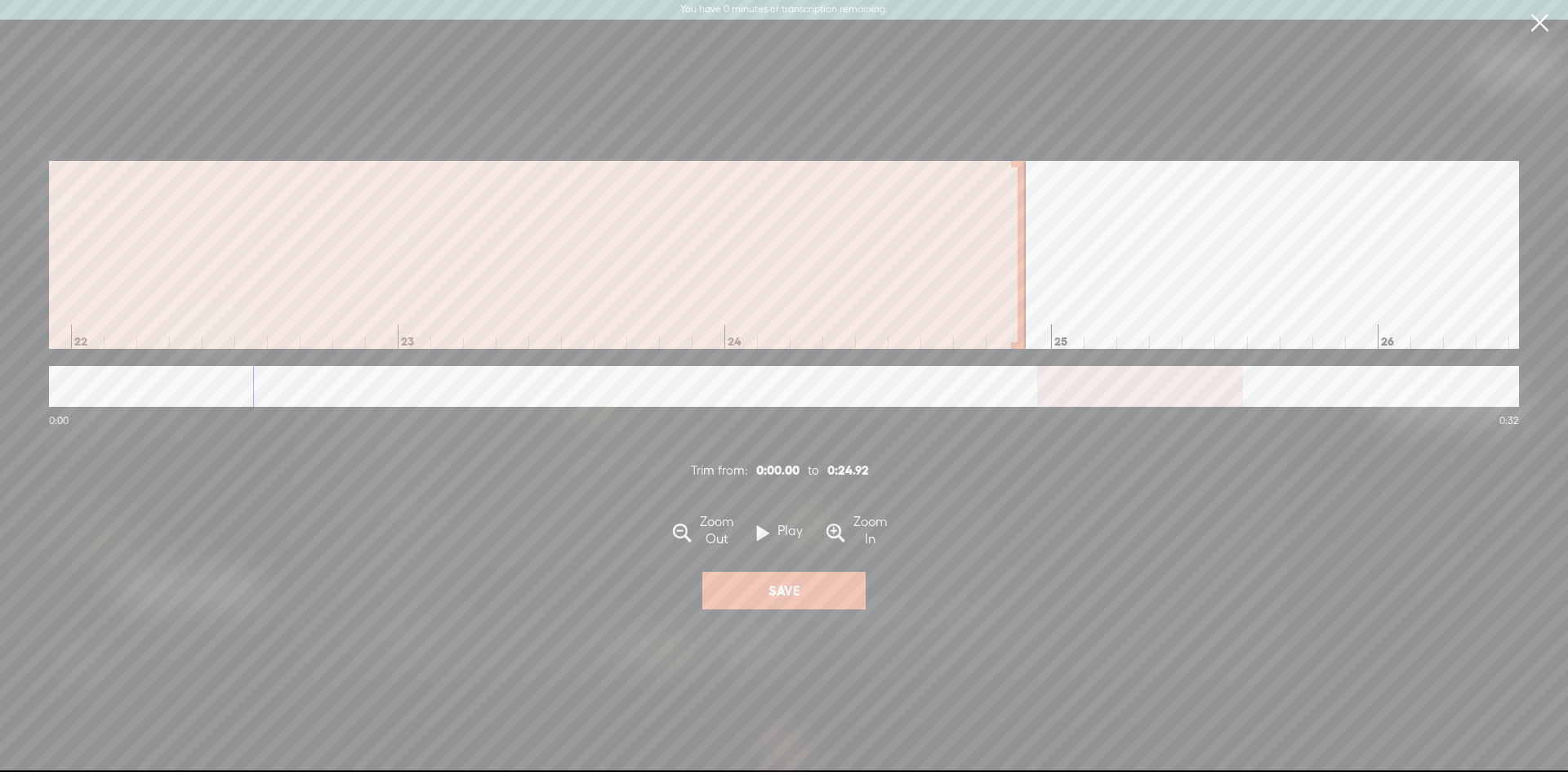
scroll to position [0, 7196]
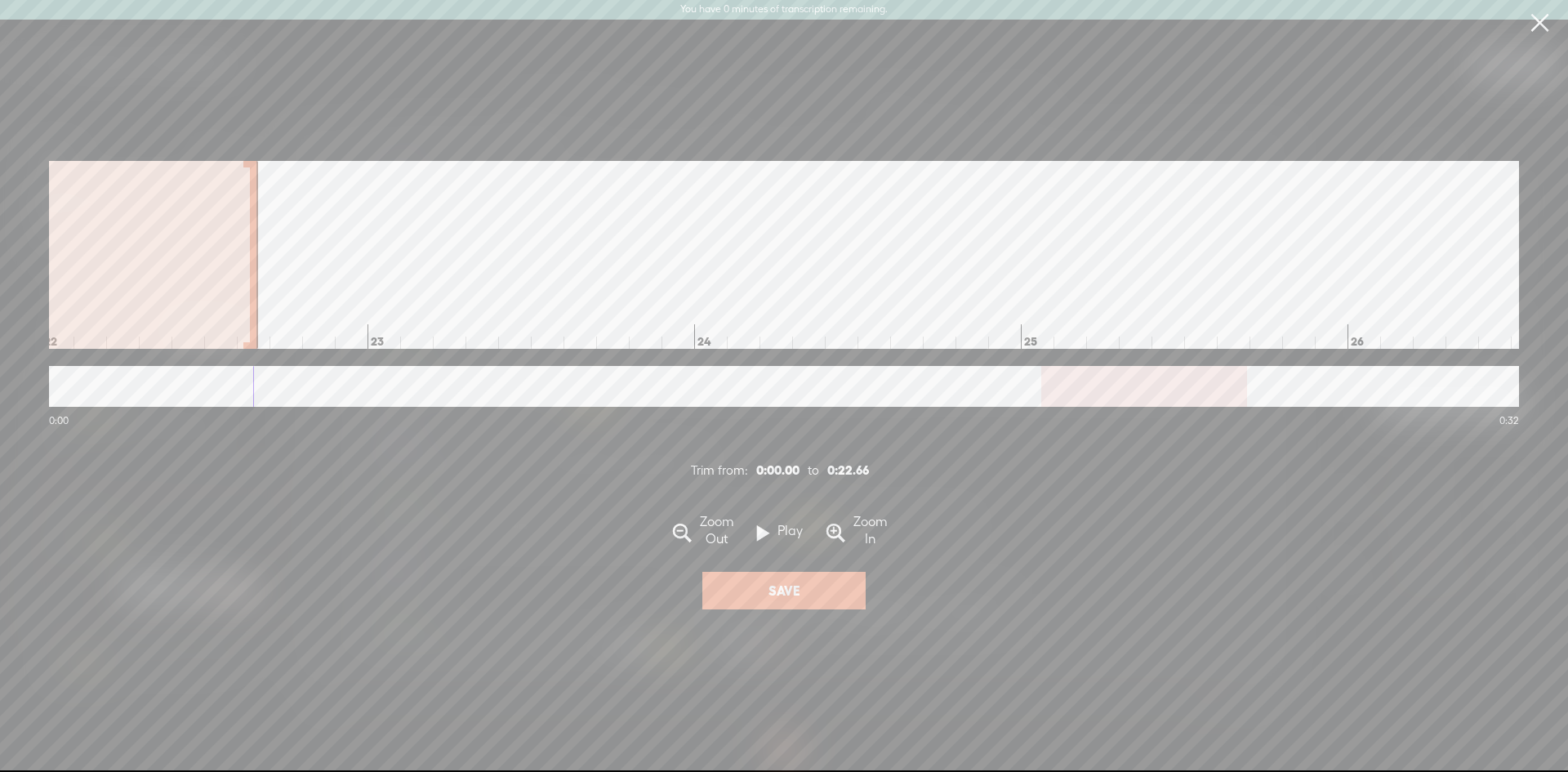
click at [250, 248] on div at bounding box center [254, 255] width 8 height 188
click at [687, 536] on span at bounding box center [682, 534] width 19 height 32
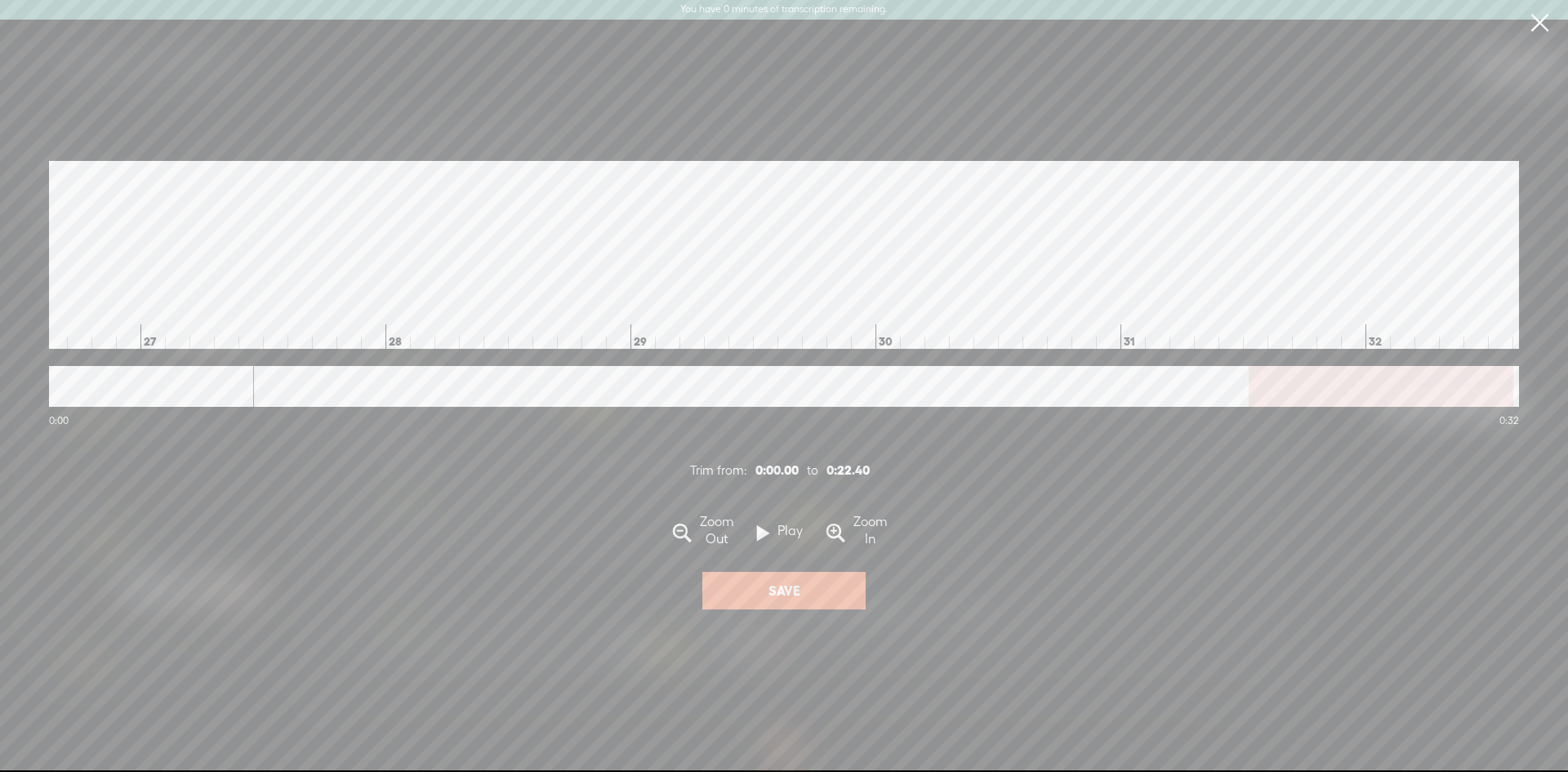
scroll to position [0, 6525]
click at [684, 542] on span at bounding box center [682, 534] width 19 height 32
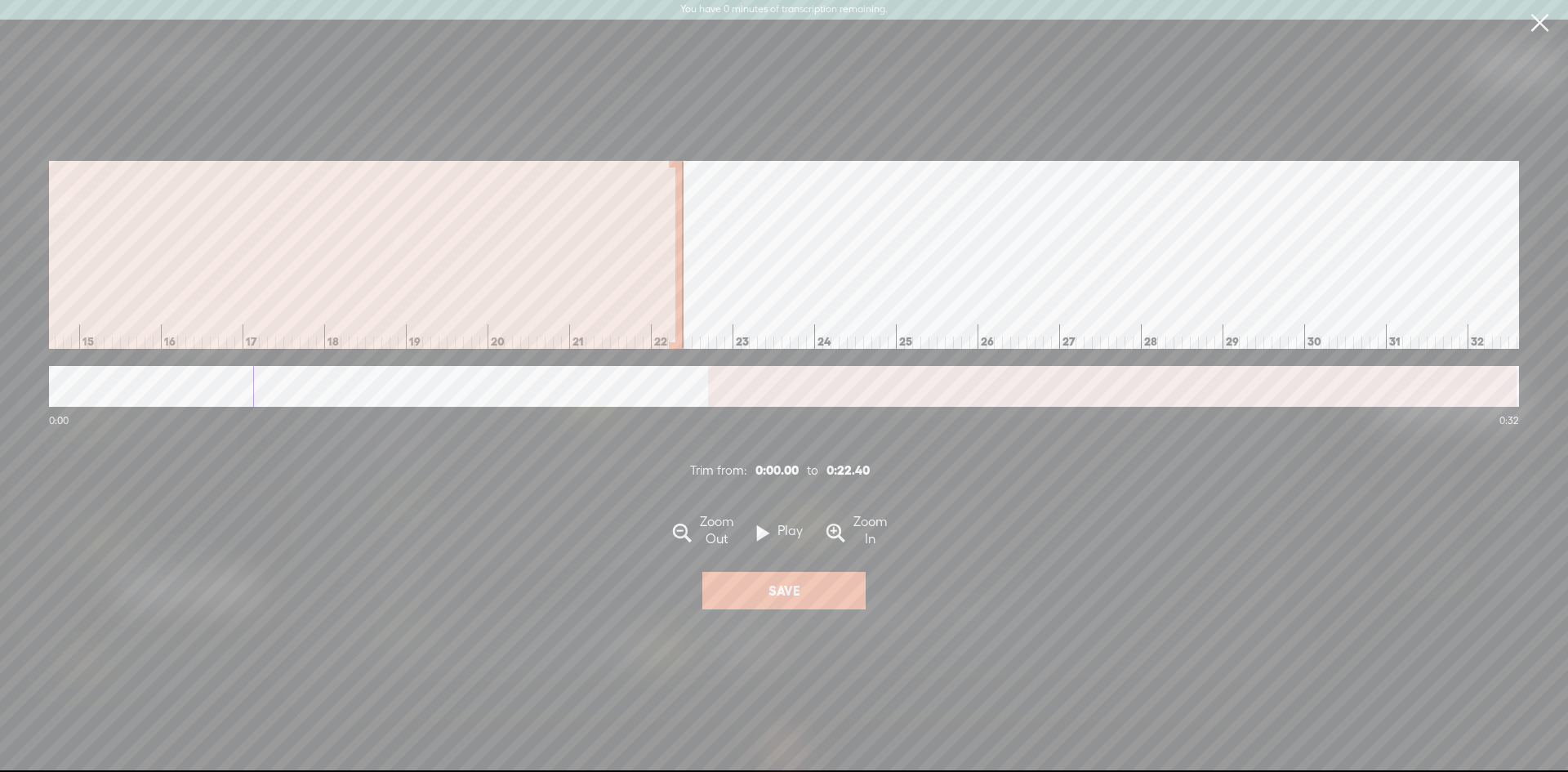
scroll to position [0, 1195]
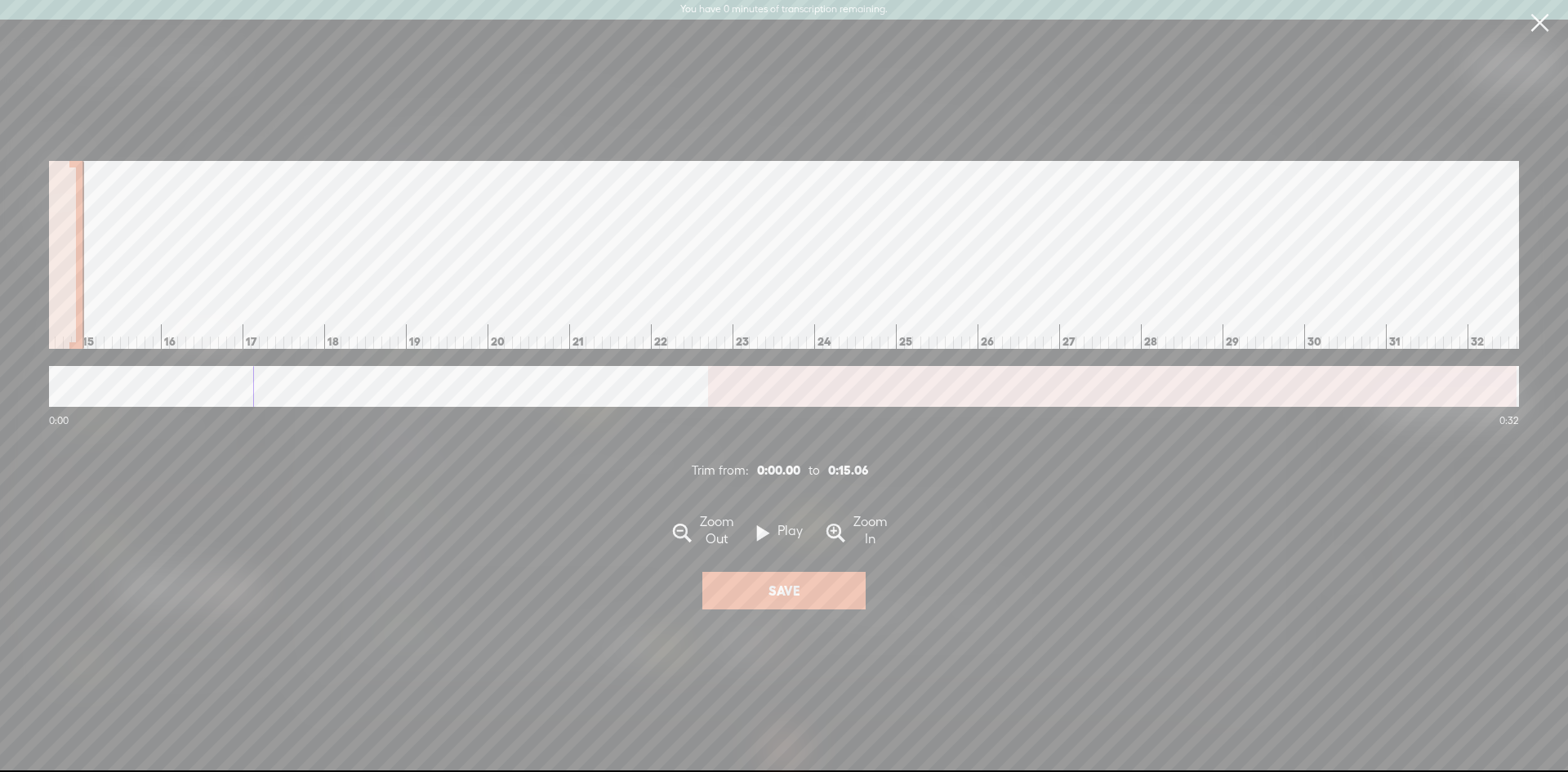
click at [81, 293] on div at bounding box center [80, 255] width 8 height 188
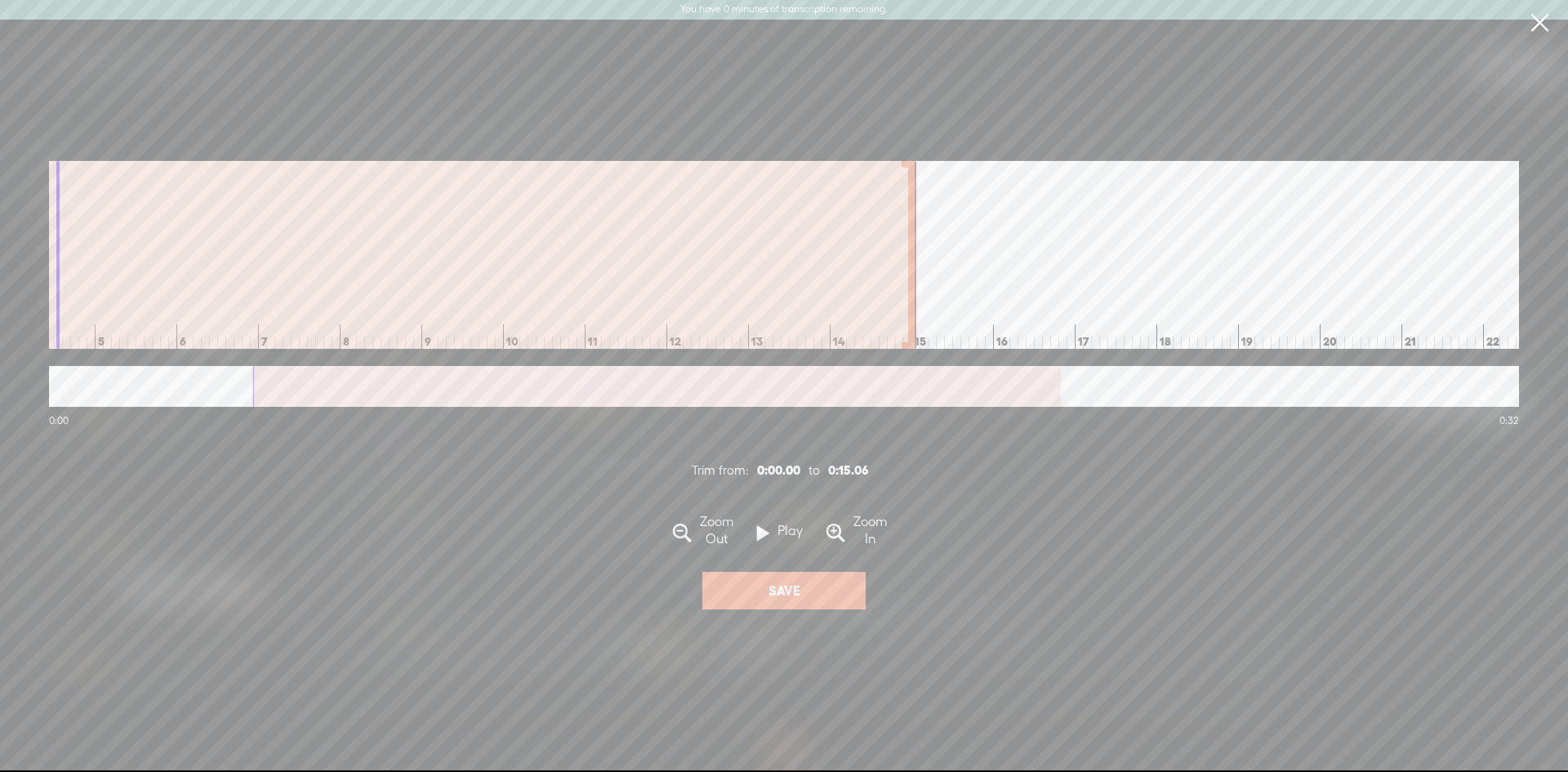
scroll to position [0, 361]
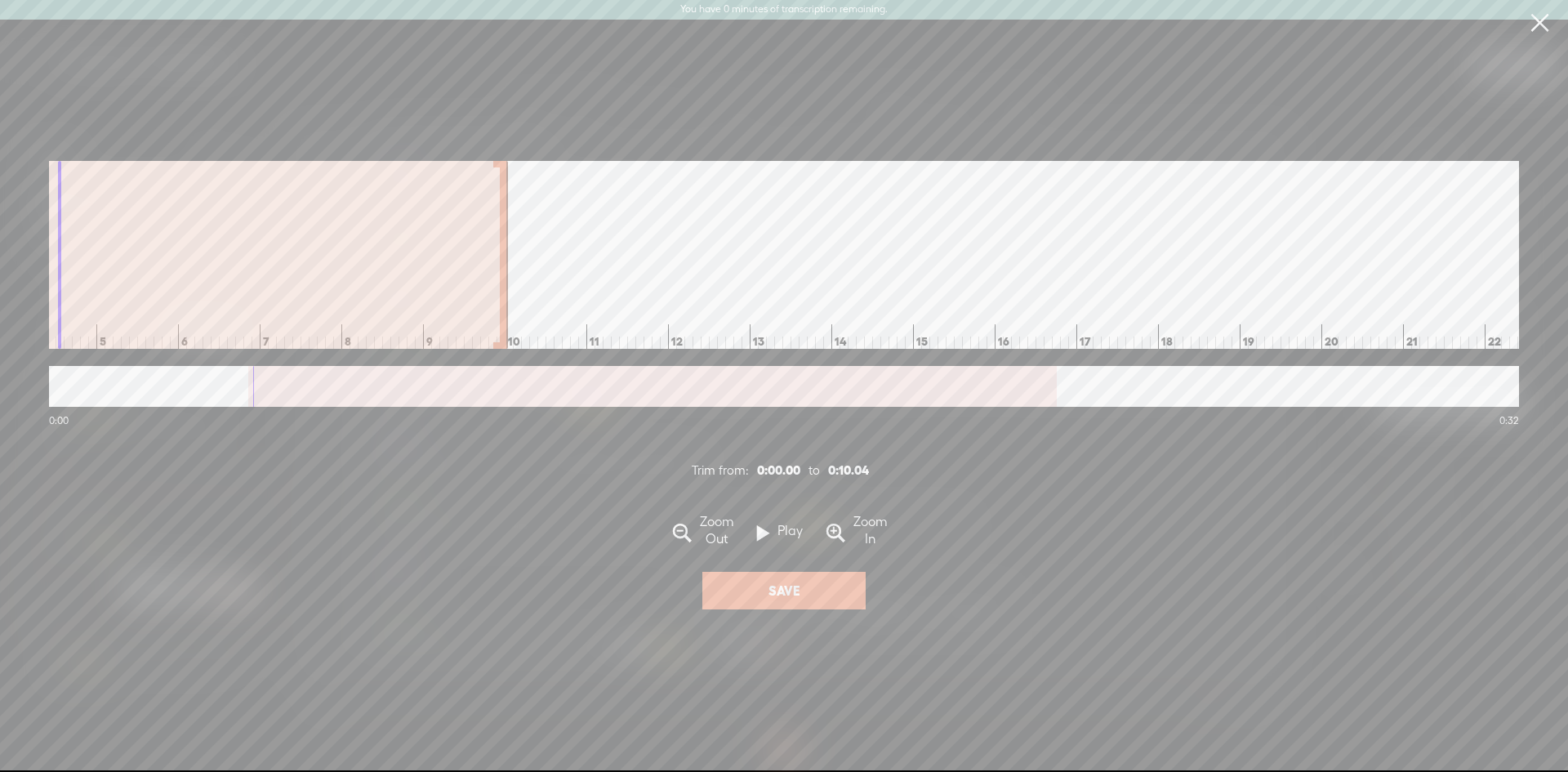
click at [504, 291] on div at bounding box center [504, 255] width 8 height 188
click at [764, 600] on button "Save" at bounding box center [784, 590] width 164 height 37
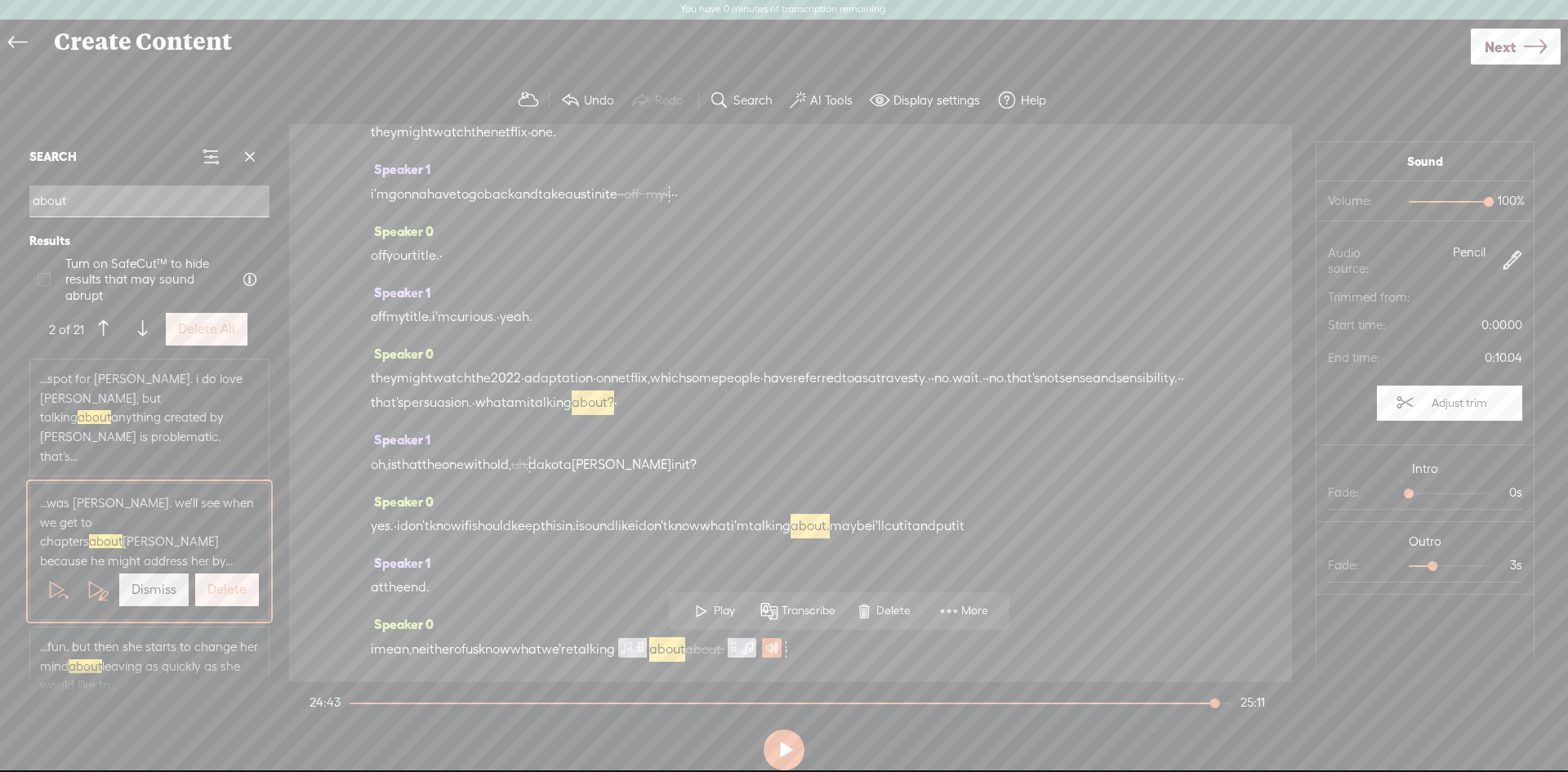
click at [573, 649] on span "we're" at bounding box center [557, 650] width 32 height 25
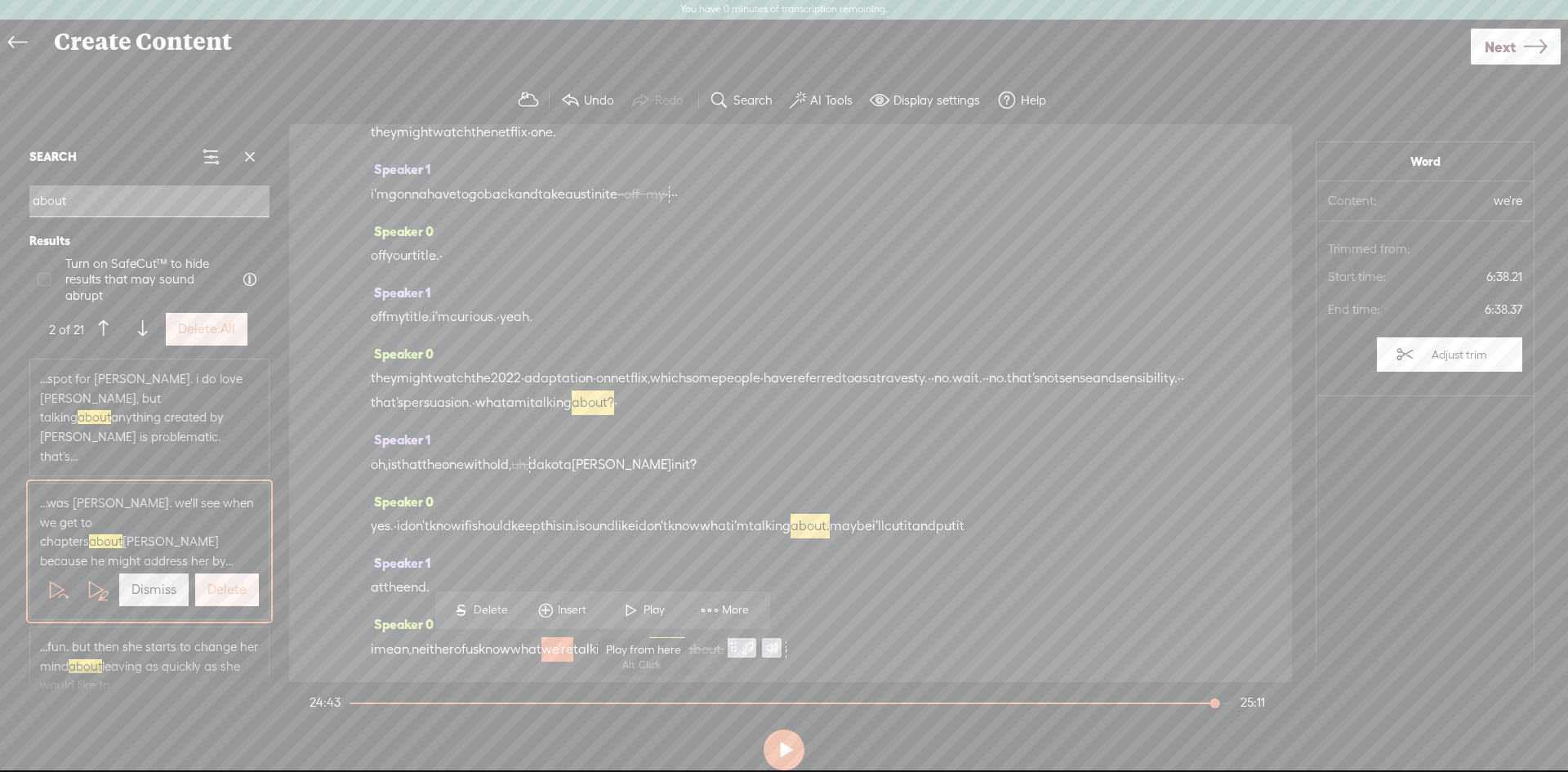
click at [627, 611] on span at bounding box center [632, 610] width 25 height 29
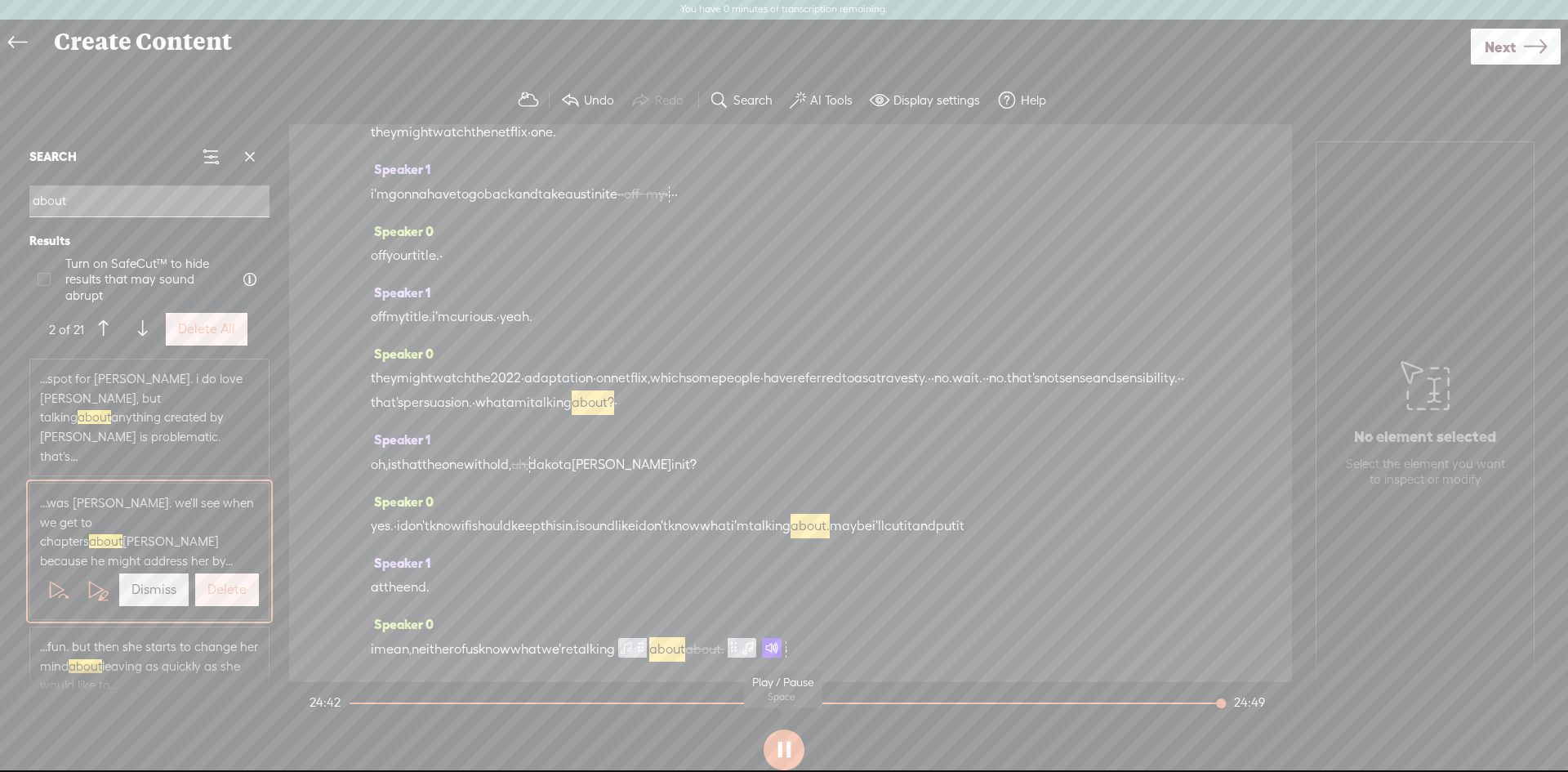
click at [782, 751] on button at bounding box center [784, 750] width 41 height 41
click at [466, 660] on span "of" at bounding box center [460, 650] width 12 height 25
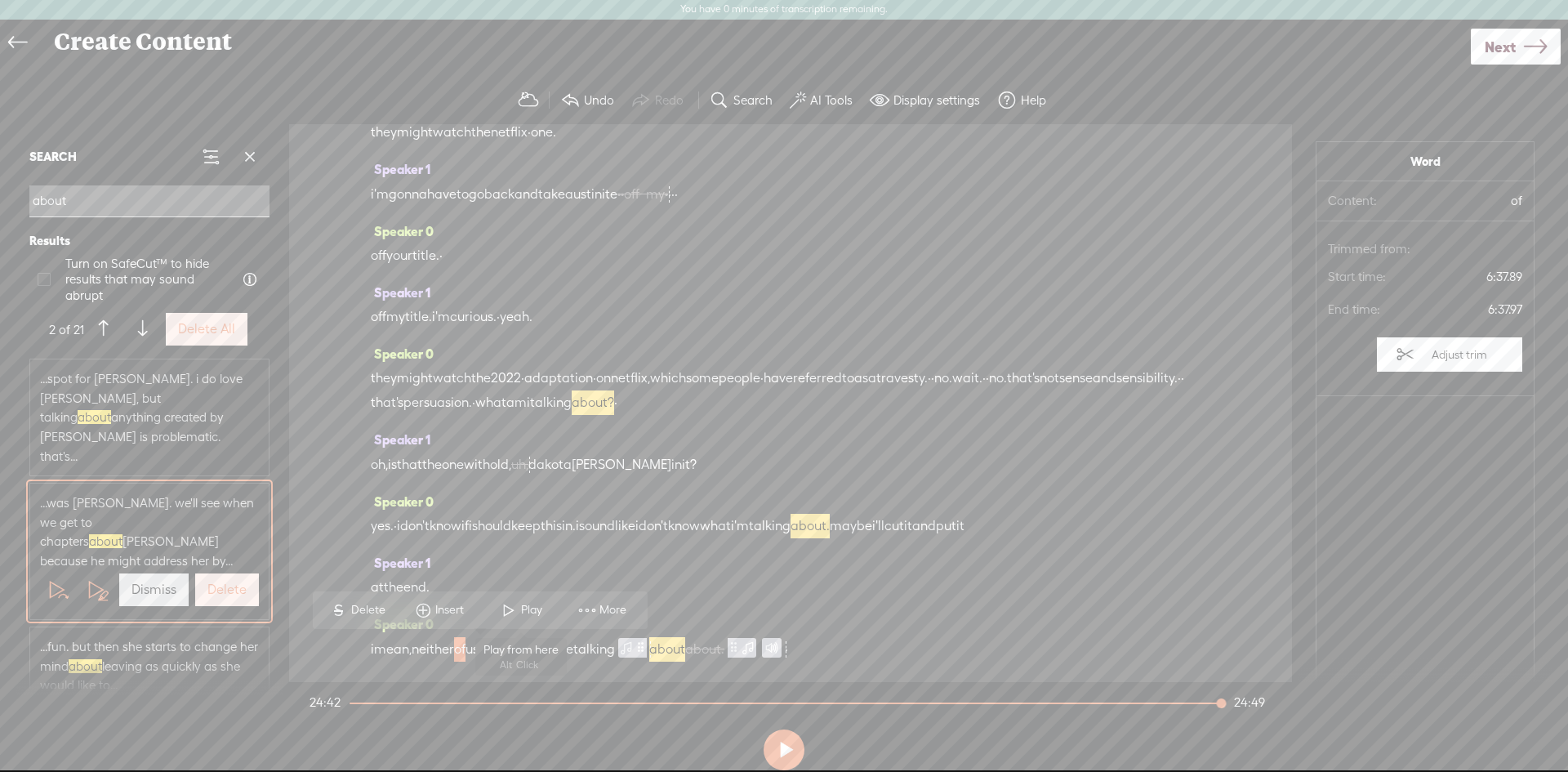
click at [521, 607] on span "Play" at bounding box center [533, 611] width 25 height 17
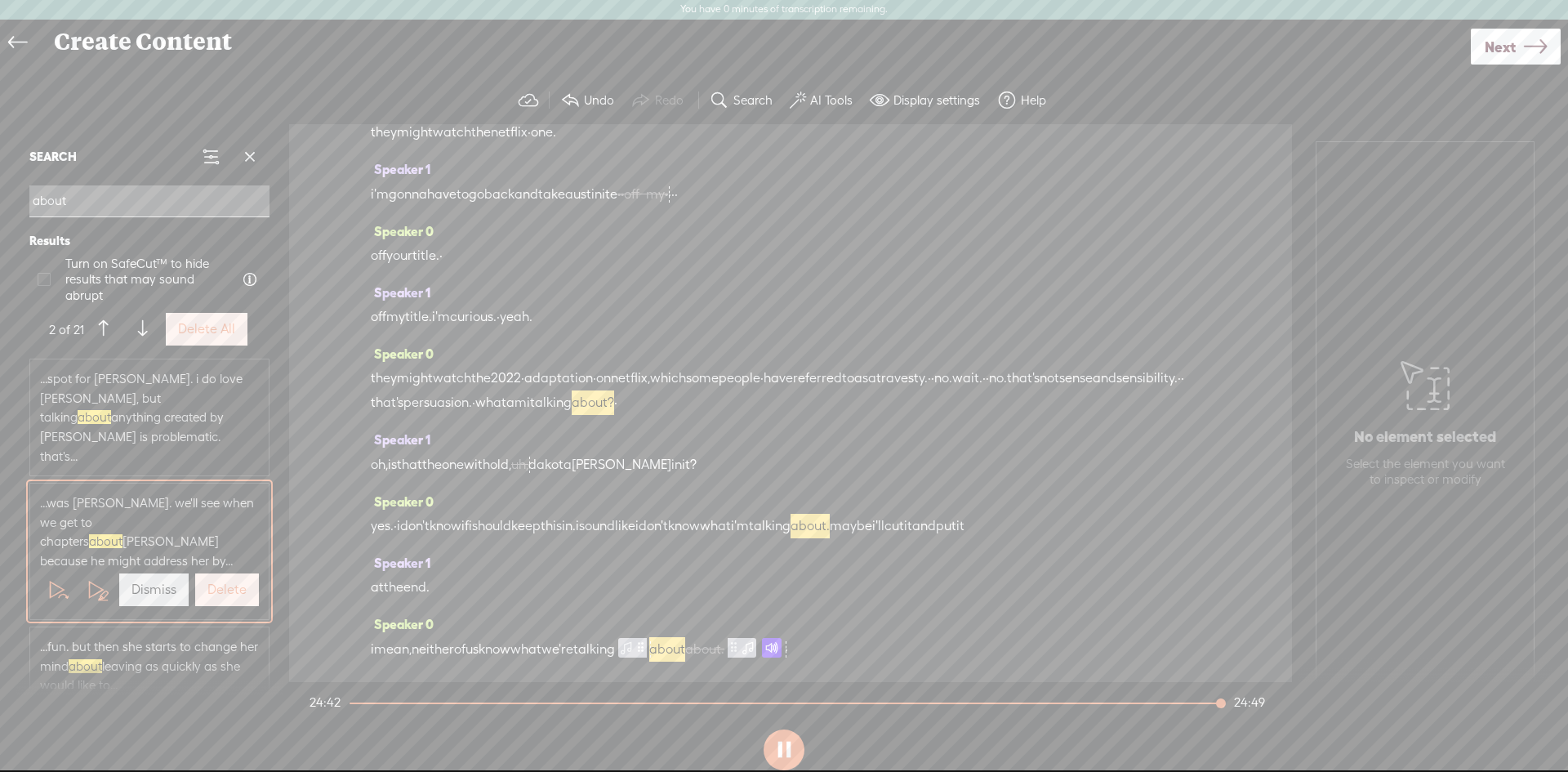
click at [782, 649] on span at bounding box center [772, 648] width 20 height 20
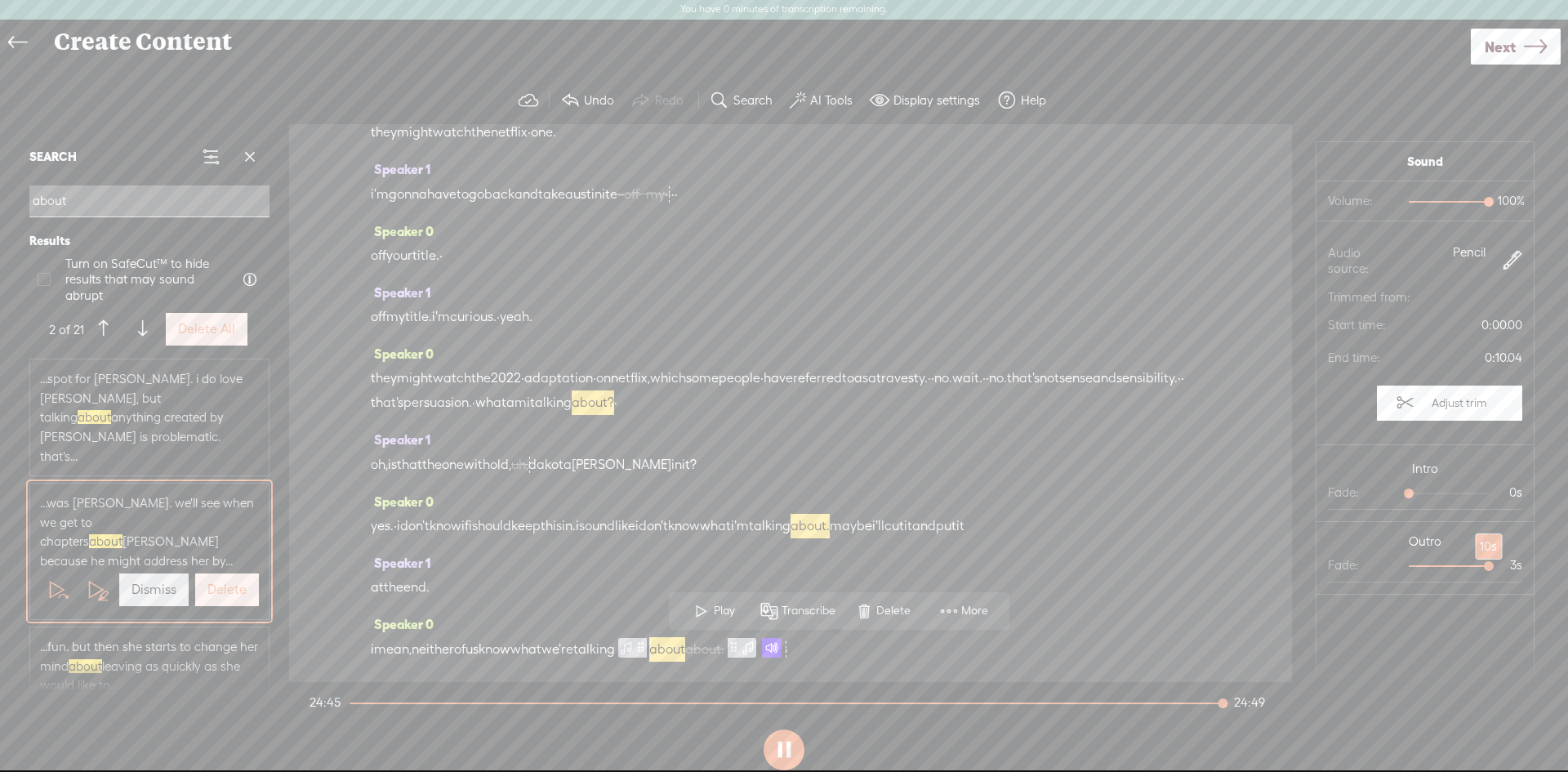
drag, startPoint x: 1424, startPoint y: 564, endPoint x: 1492, endPoint y: 565, distance: 68.0
click at [1492, 565] on div at bounding box center [1490, 568] width 37 height 37
click at [1428, 402] on label "Adjust trim" at bounding box center [1459, 402] width 72 height 31
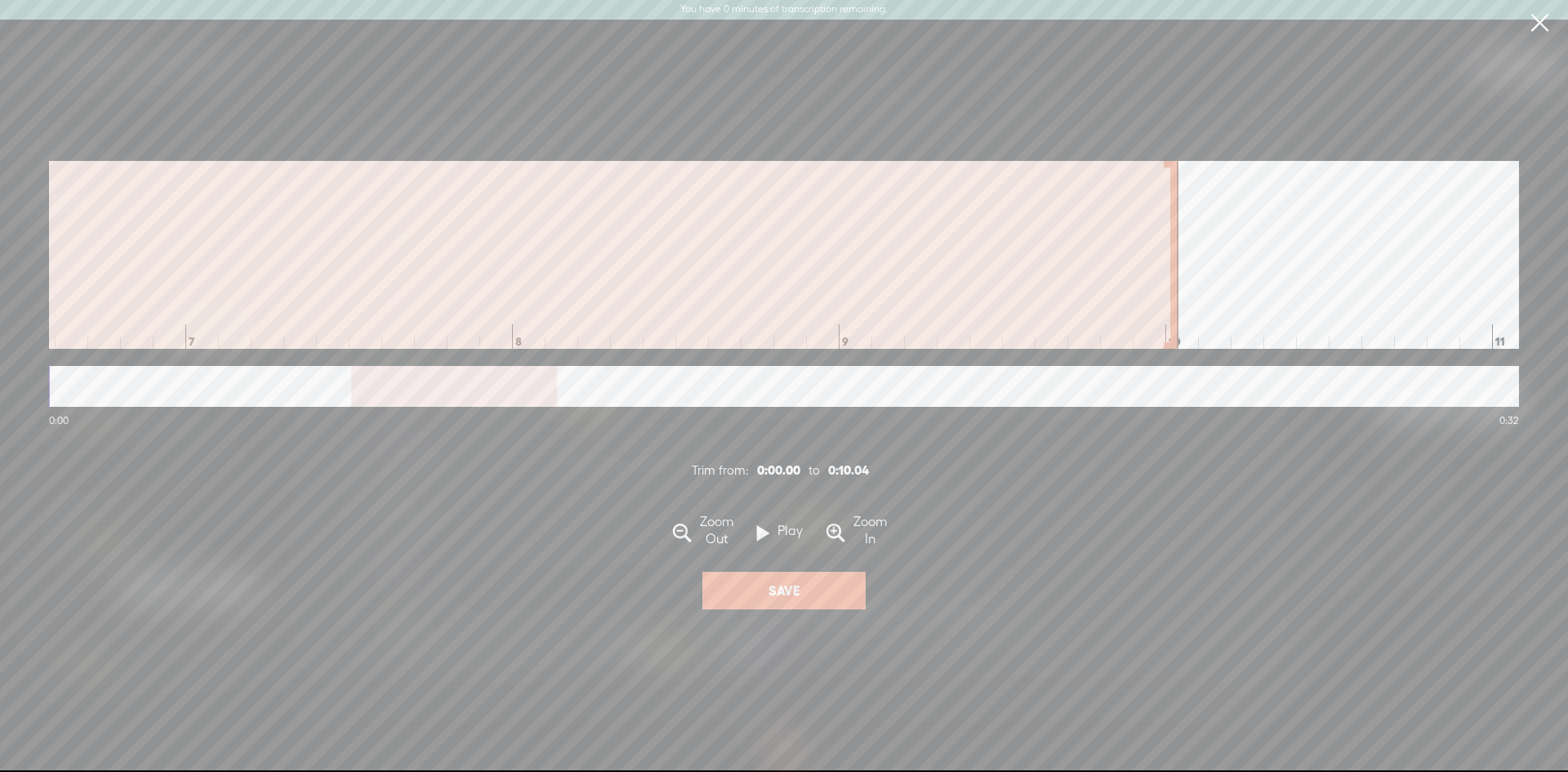
scroll to position [0, 2000]
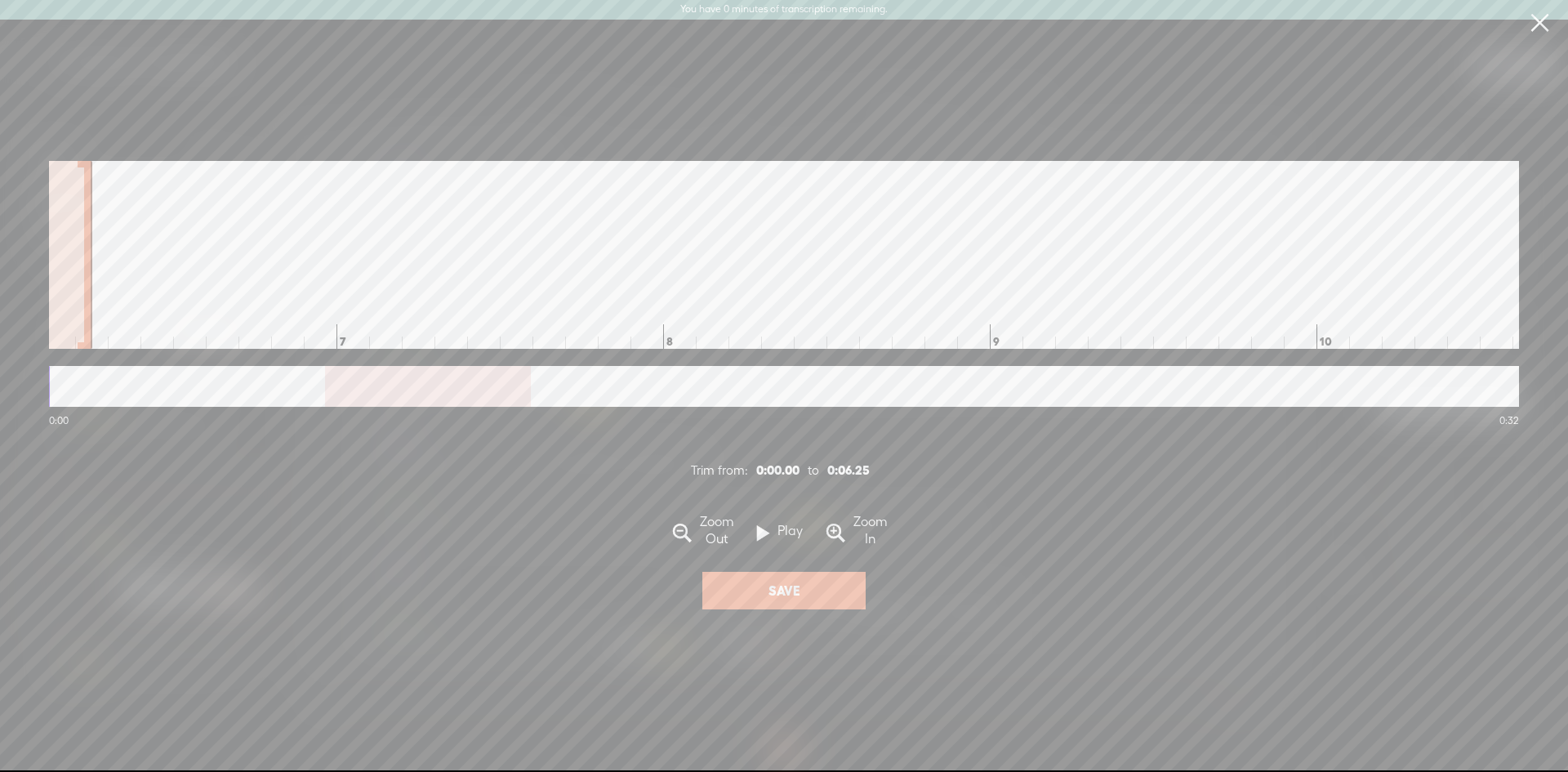
click at [86, 202] on div at bounding box center [88, 255] width 8 height 188
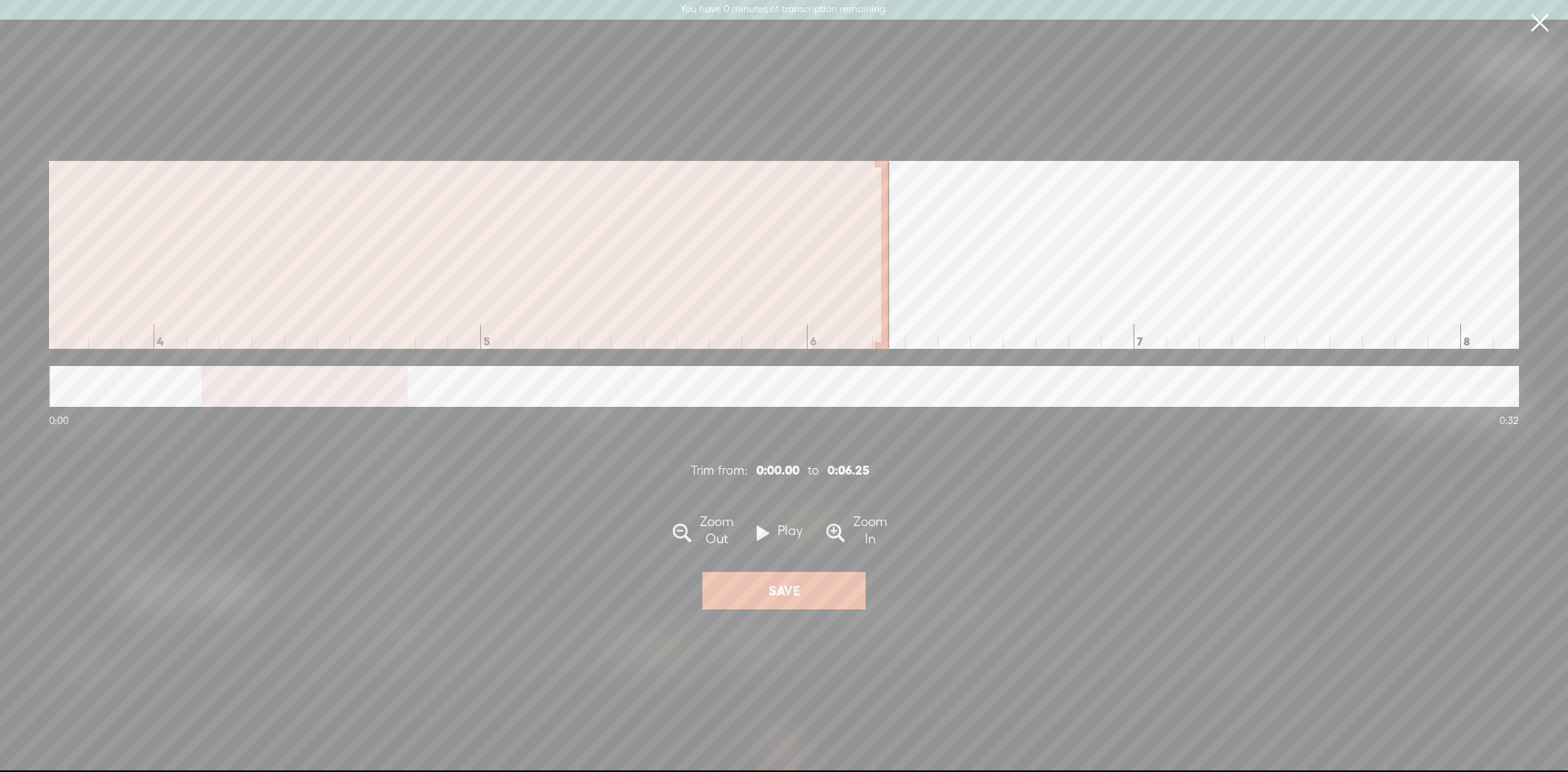
scroll to position [0, 852]
click at [826, 286] on div at bounding box center [829, 255] width 8 height 188
click at [750, 588] on button "Save" at bounding box center [784, 590] width 164 height 37
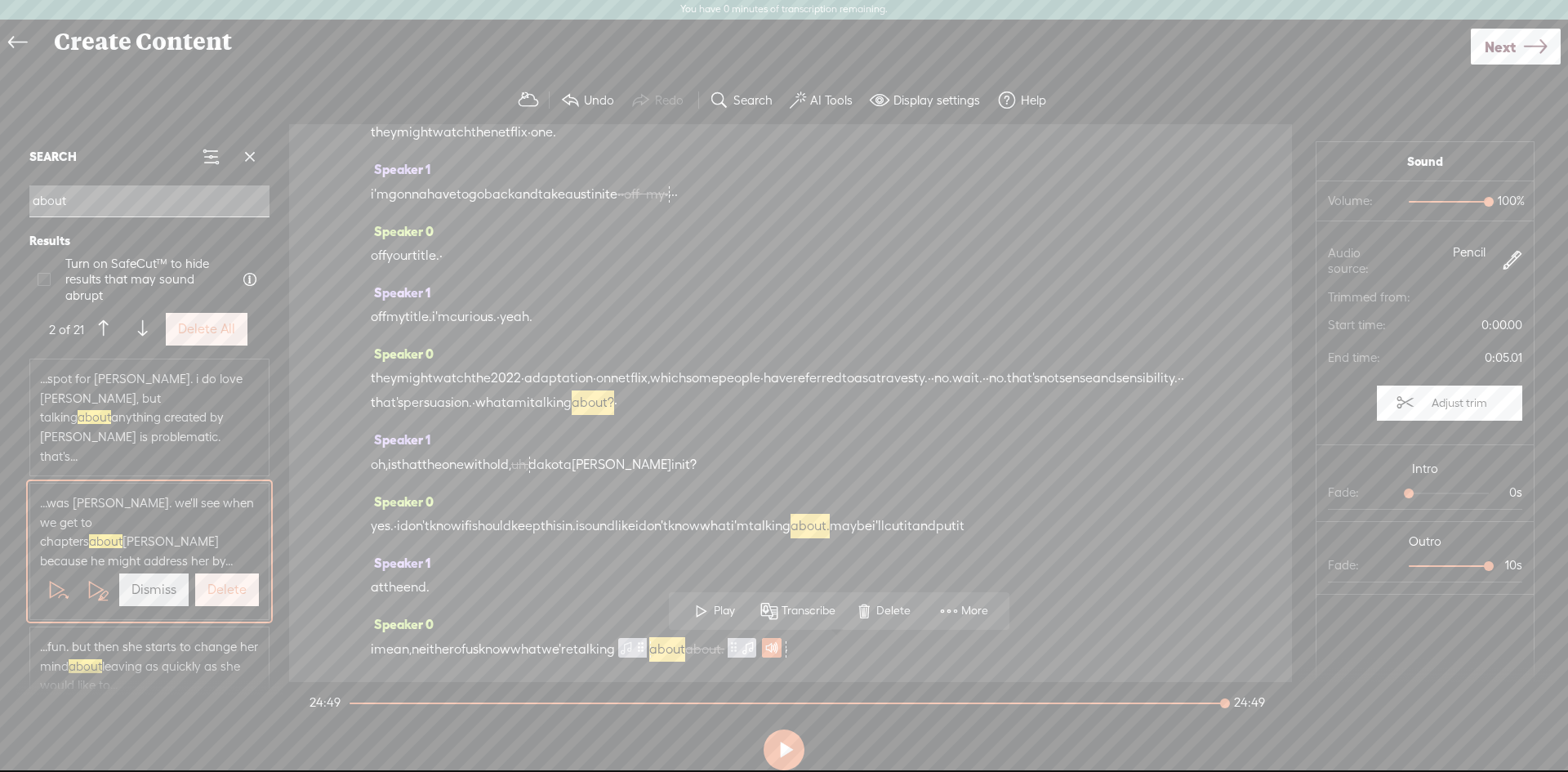
click at [1438, 199] on span "100% 100%" at bounding box center [1462, 201] width 123 height 17
drag, startPoint x: 1476, startPoint y: 199, endPoint x: 1438, endPoint y: 208, distance: 39.1
click at [1438, 208] on div at bounding box center [1448, 203] width 37 height 37
click at [573, 652] on span "we're" at bounding box center [557, 650] width 32 height 25
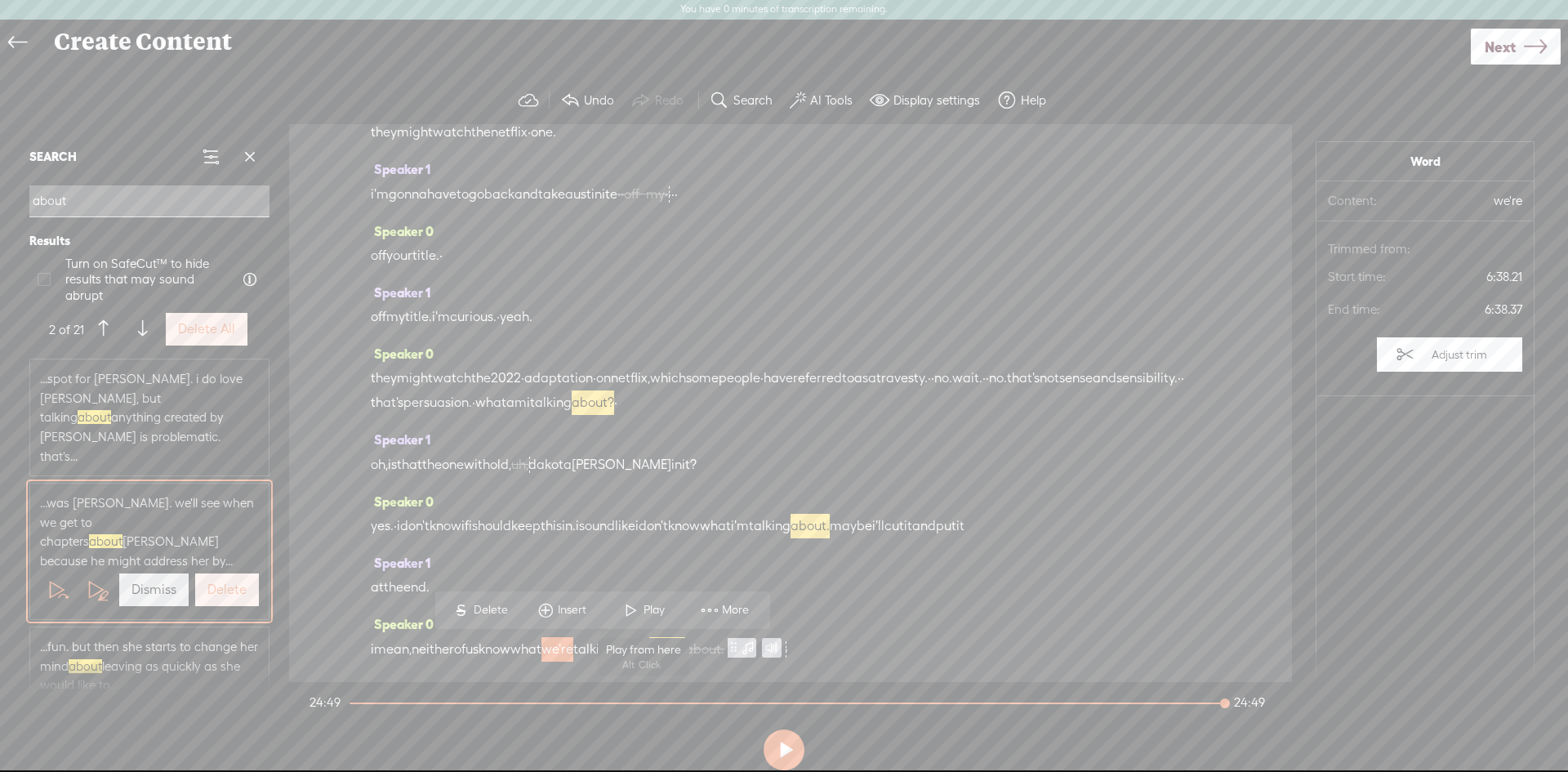
click at [630, 612] on span at bounding box center [632, 610] width 25 height 29
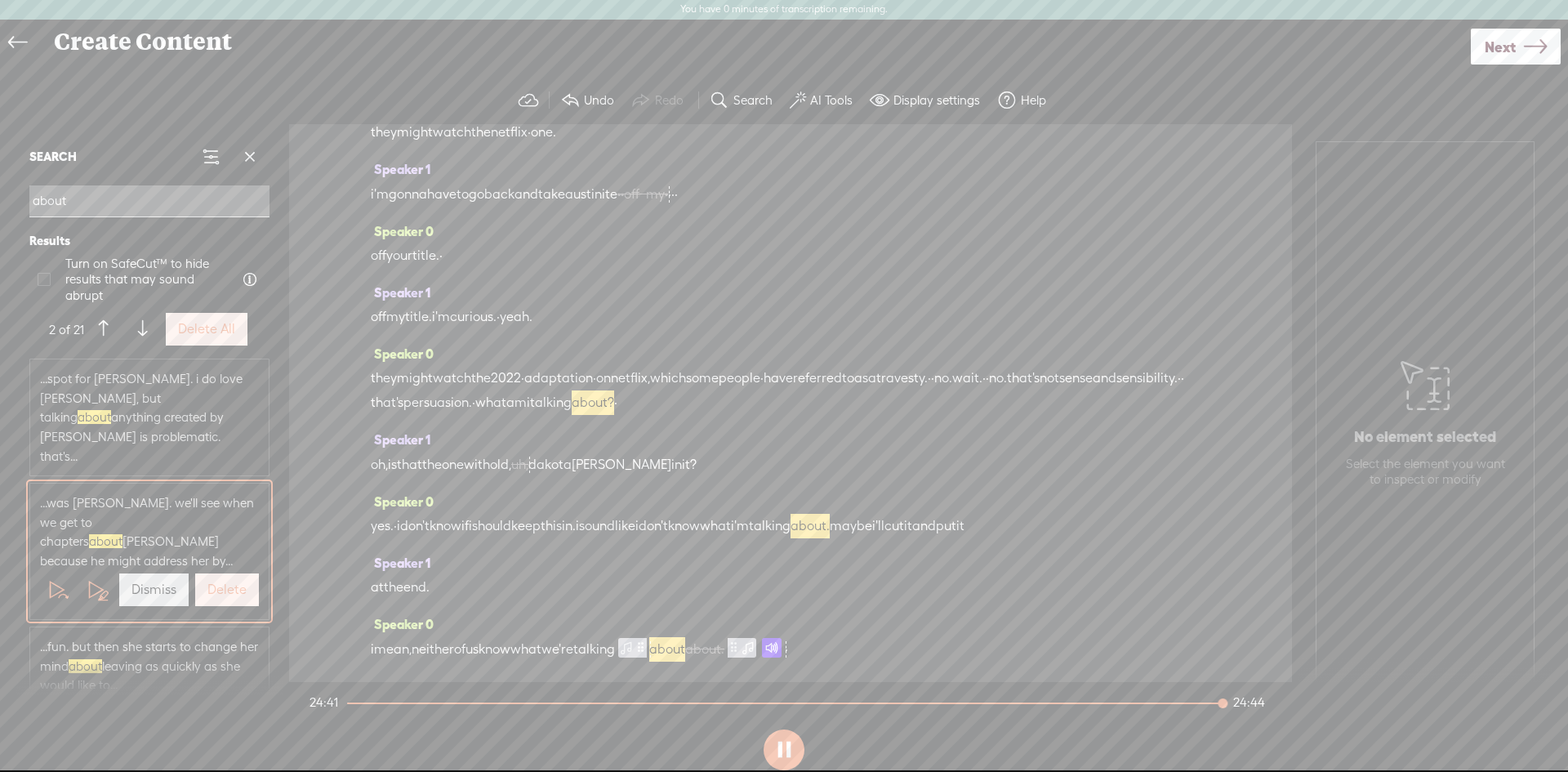
click at [782, 653] on span at bounding box center [772, 648] width 20 height 20
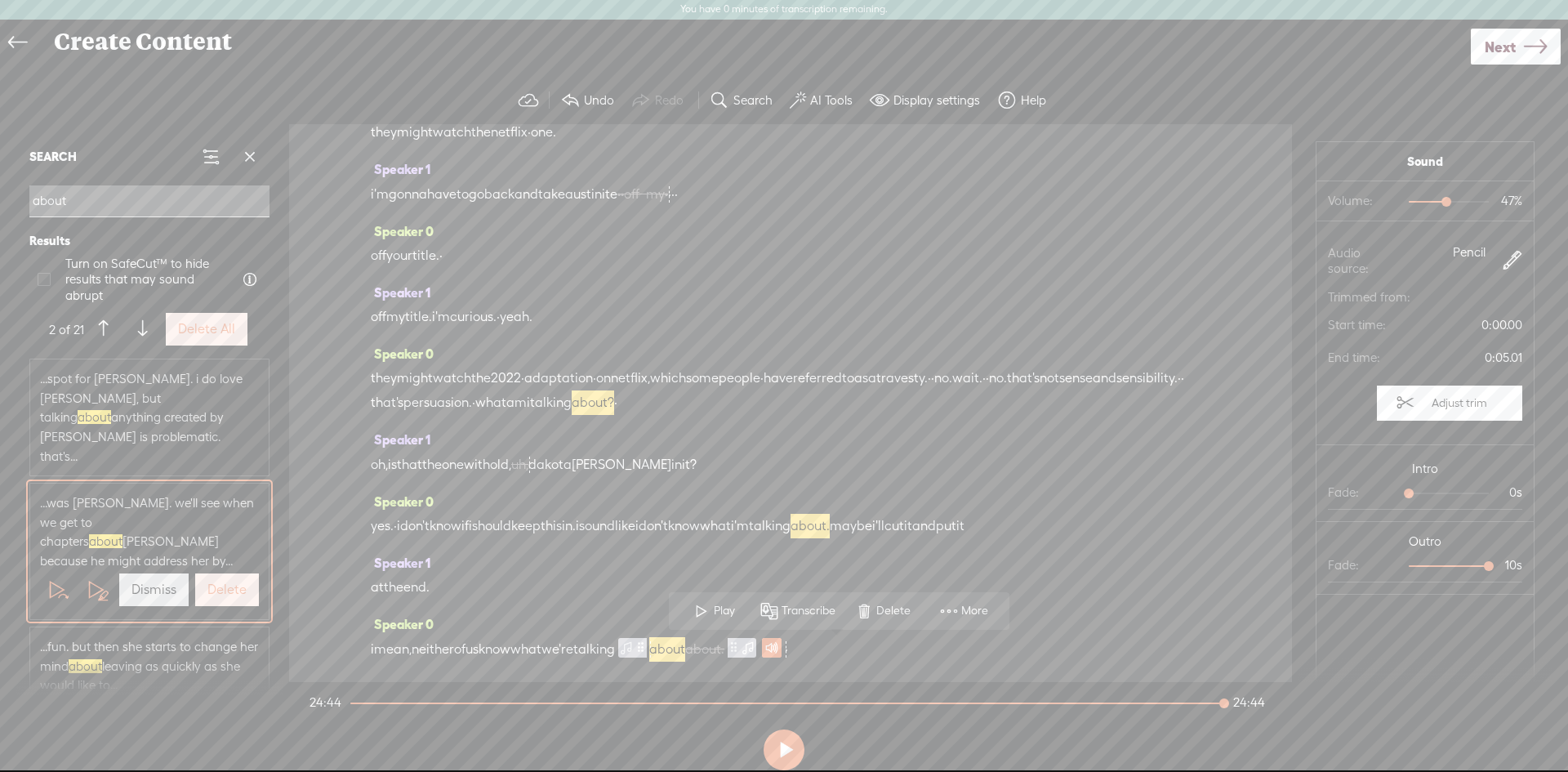
click at [1487, 45] on span "Next" at bounding box center [1500, 47] width 31 height 42
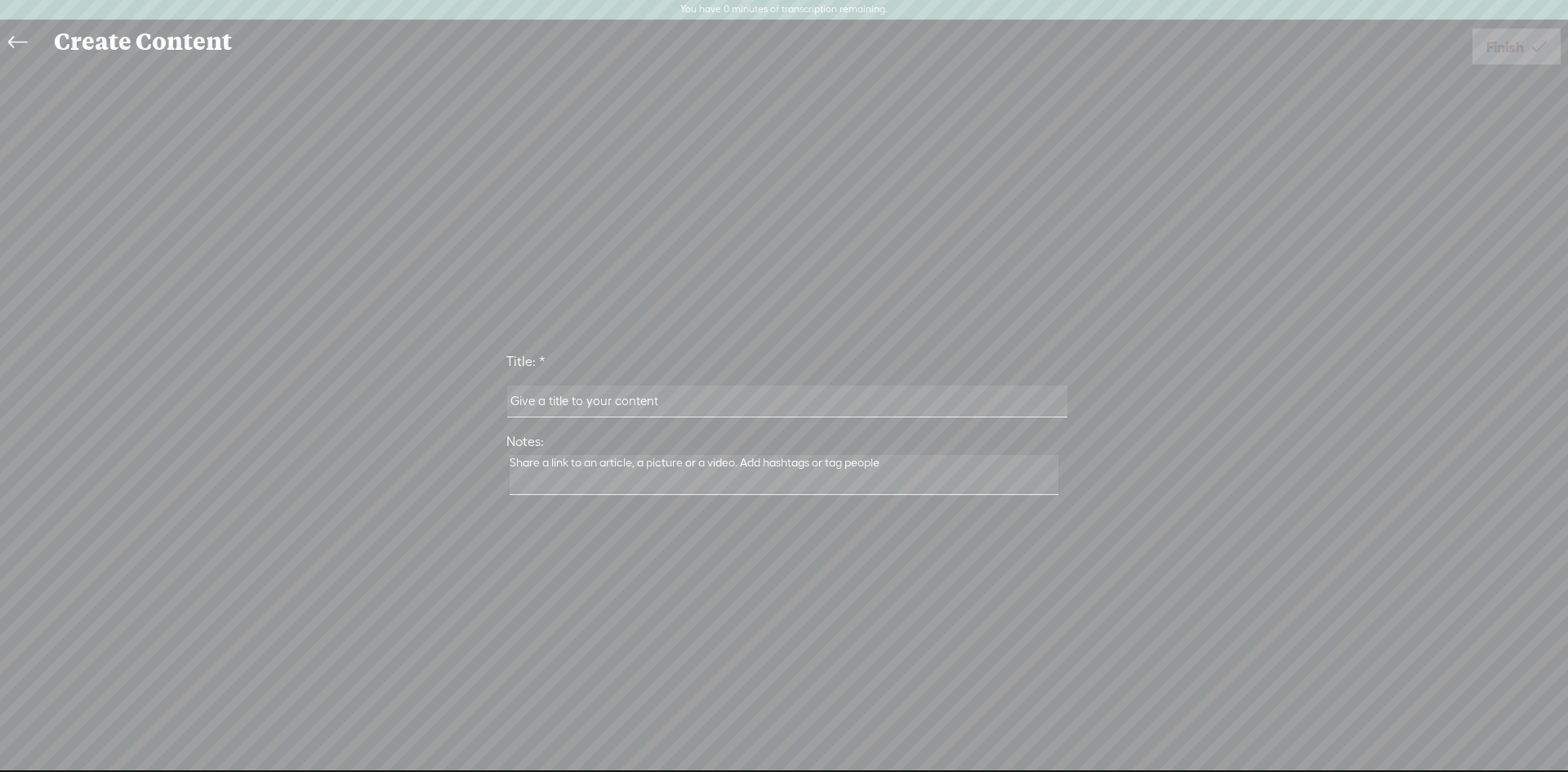
click at [555, 405] on input "text" at bounding box center [787, 401] width 560 height 32
type input "S&S C 3"
click at [1475, 35] on link "Finish" at bounding box center [1517, 46] width 88 height 36
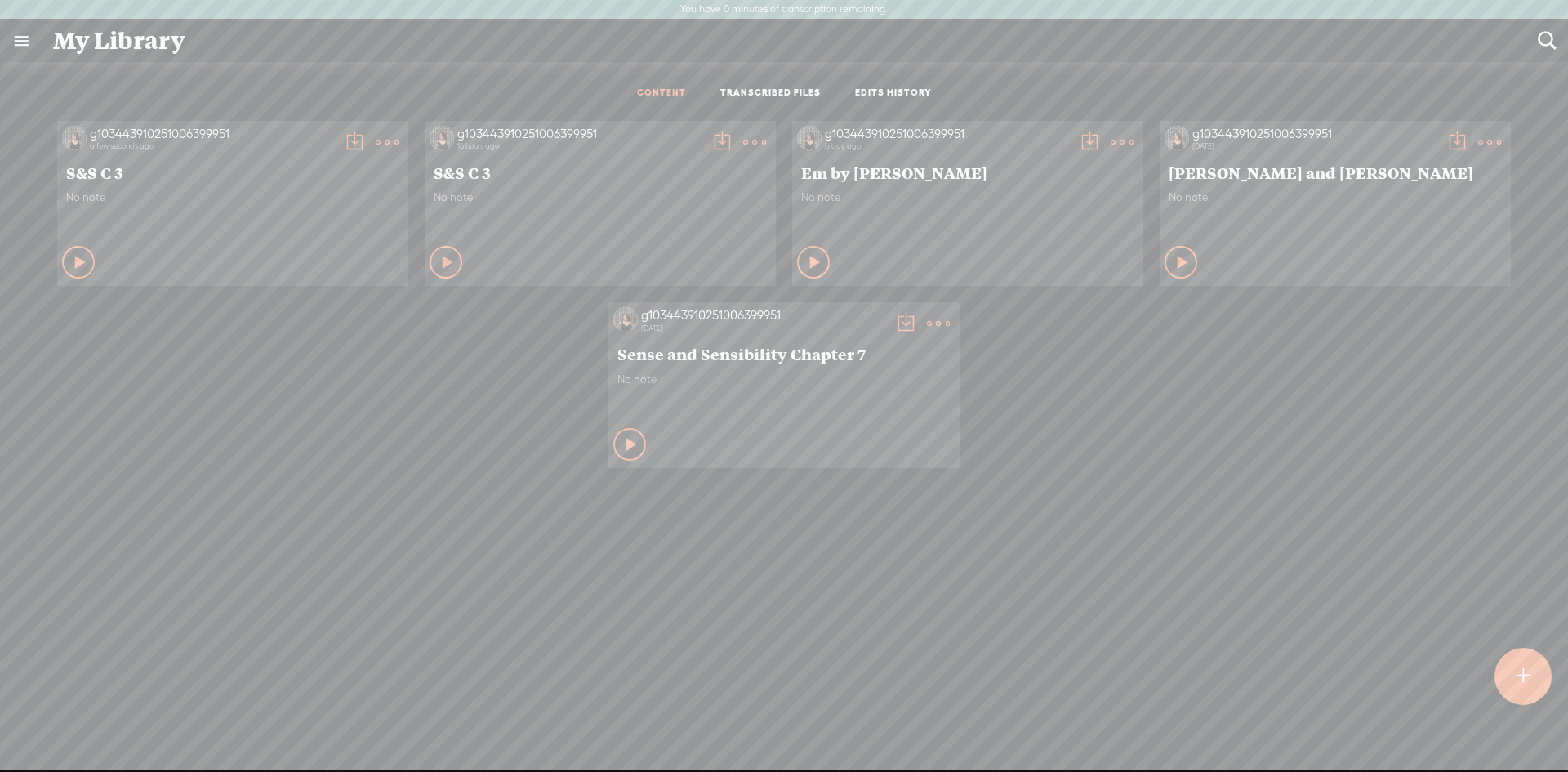
click at [343, 139] on t at bounding box center [355, 142] width 23 height 23
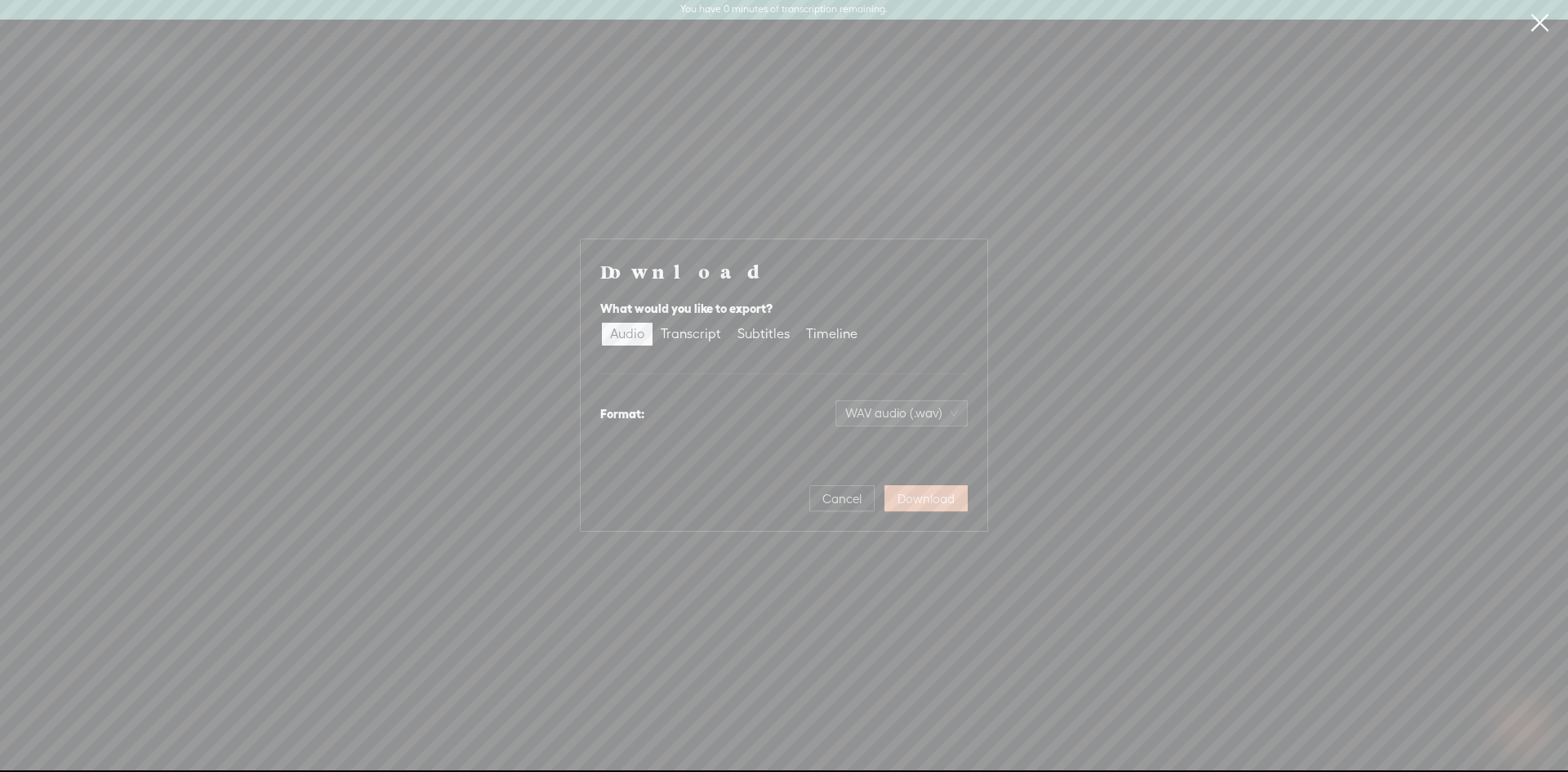
click at [909, 502] on span "Download" at bounding box center [926, 499] width 57 height 17
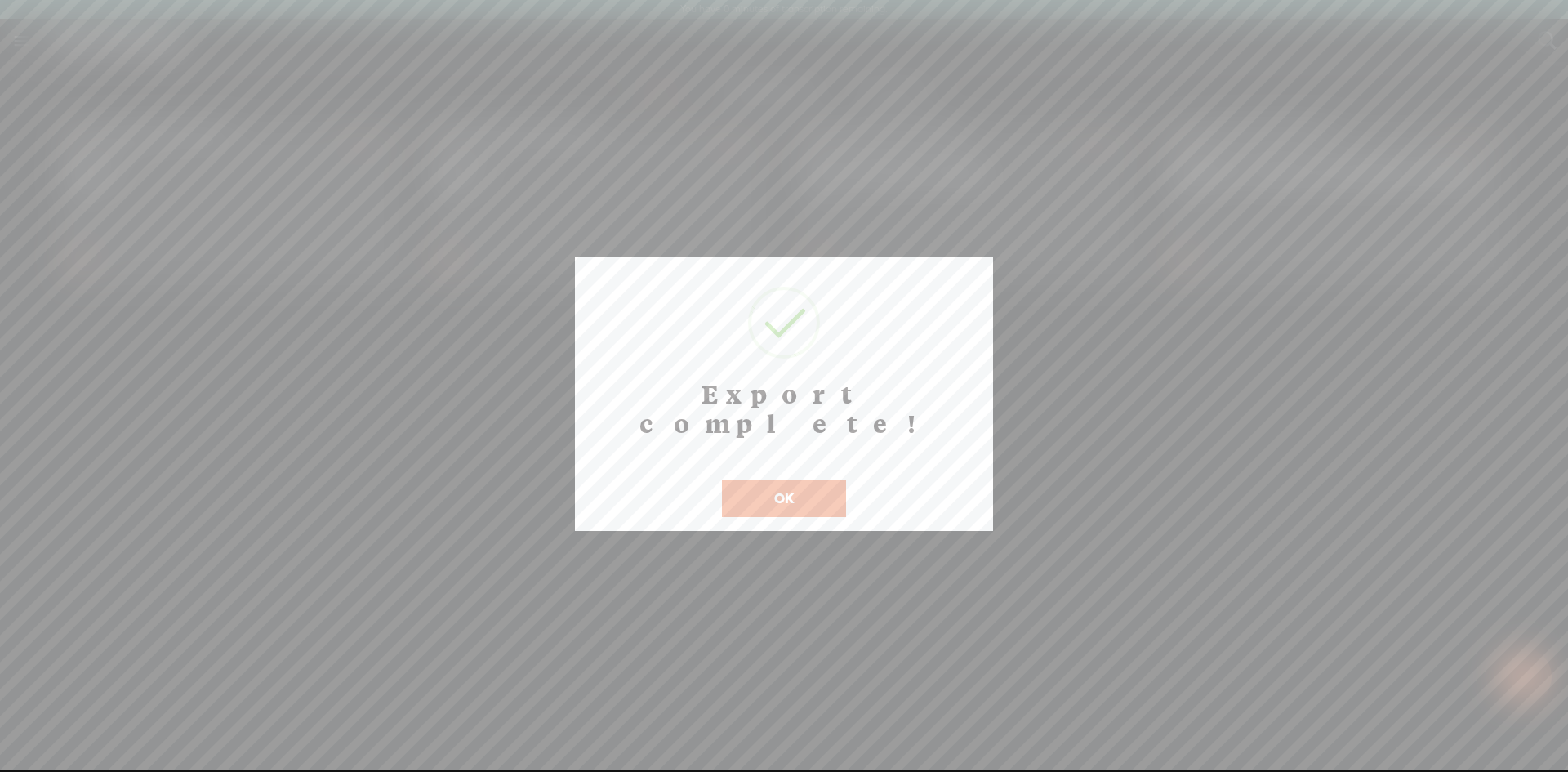
click at [799, 479] on button "OK" at bounding box center [783, 498] width 124 height 37
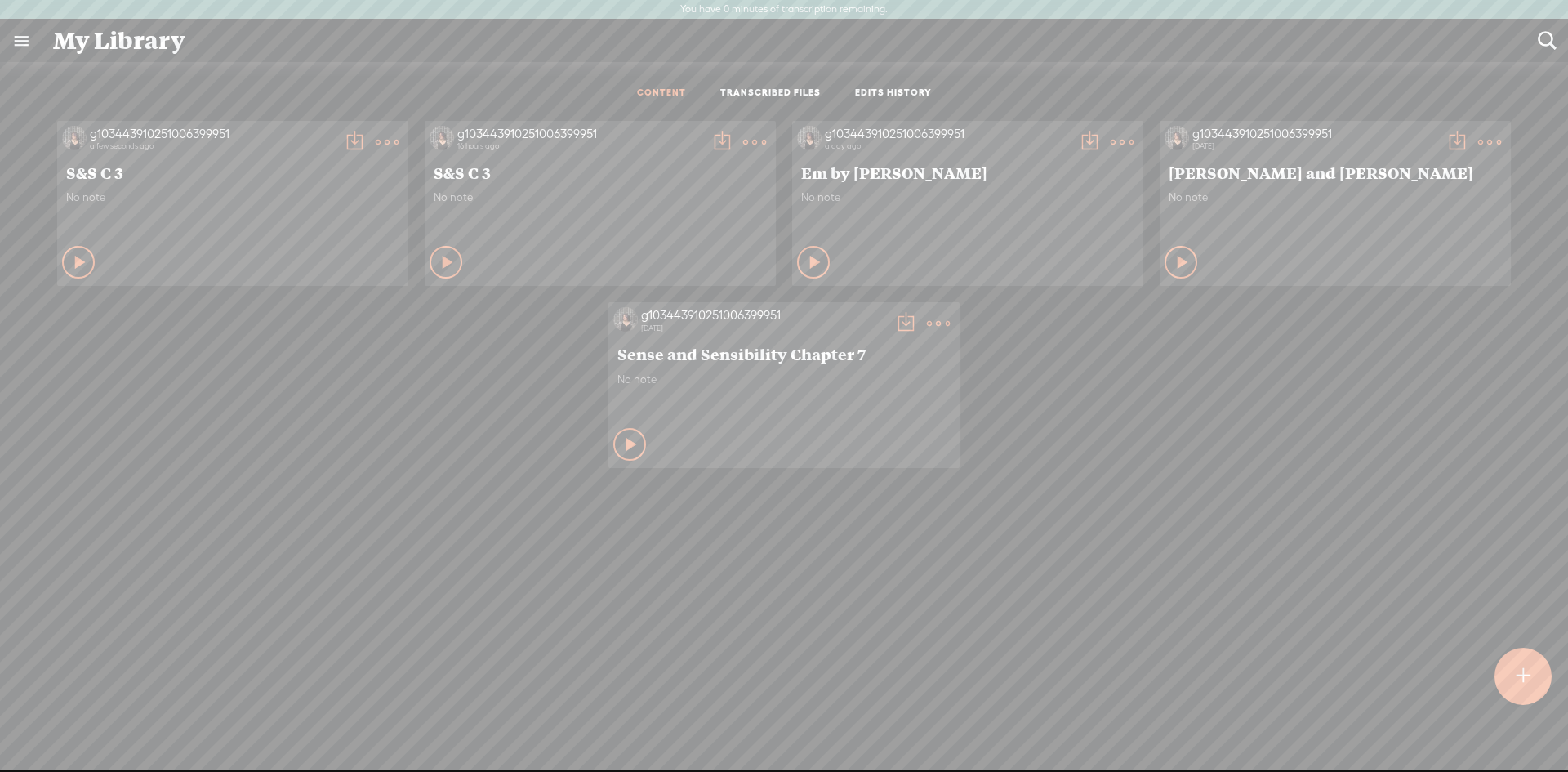
click at [772, 90] on link "TRANSCRIBED FILES" at bounding box center [770, 93] width 100 height 14
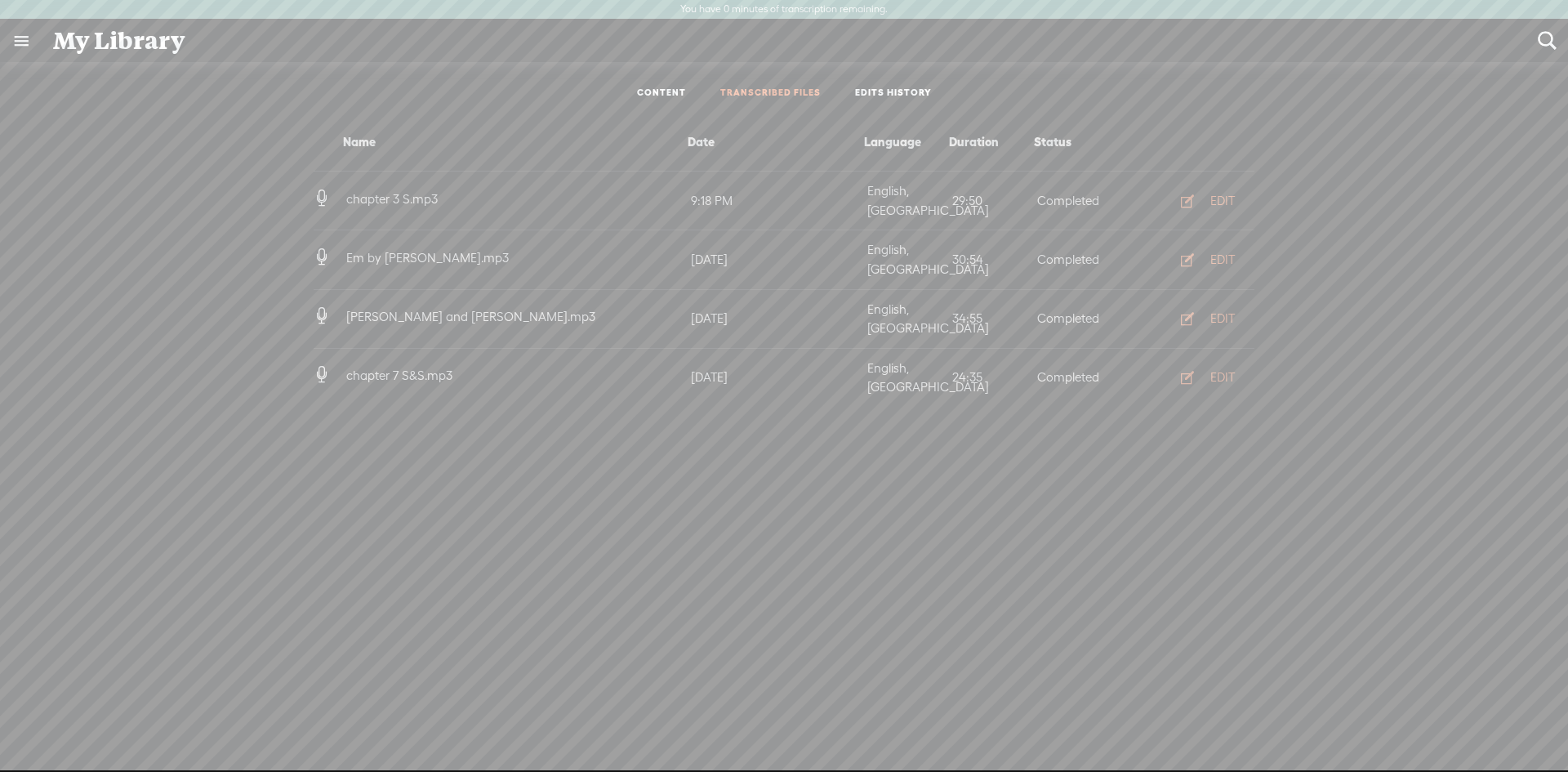
click at [657, 95] on link "CONTENT" at bounding box center [661, 93] width 49 height 14
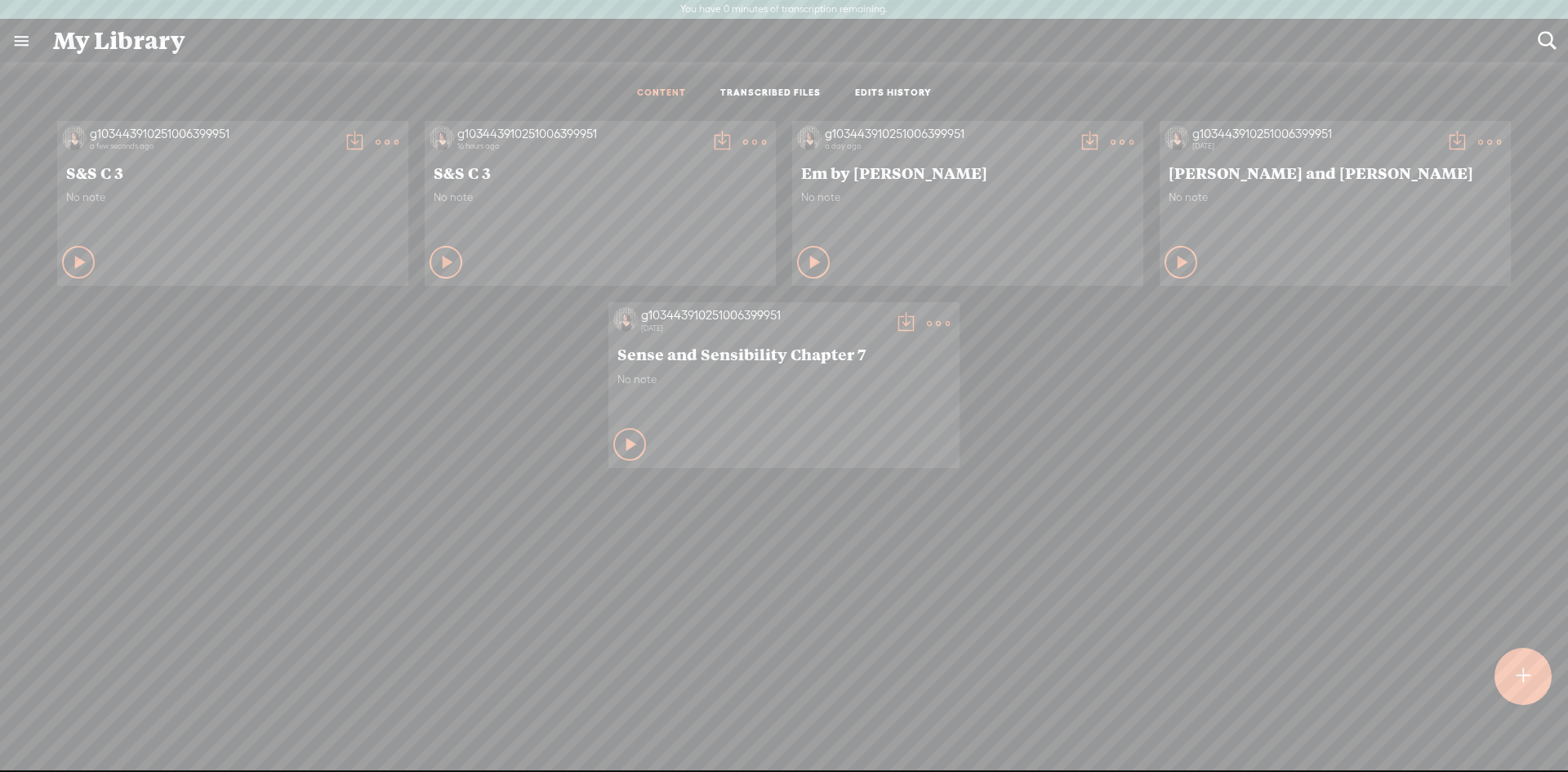
click at [1528, 680] on t at bounding box center [1523, 676] width 14 height 36
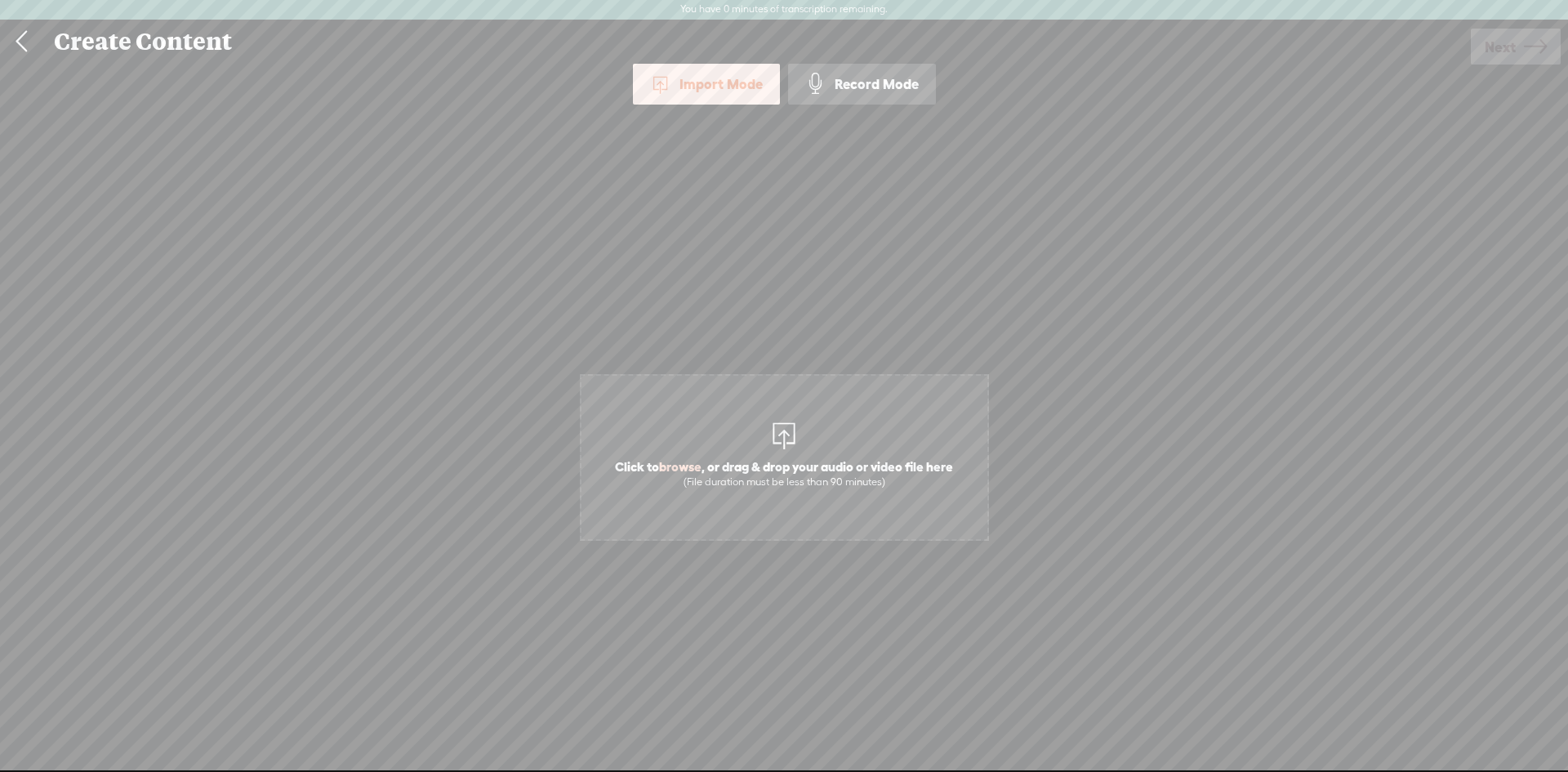
click at [17, 38] on link at bounding box center [21, 42] width 41 height 42
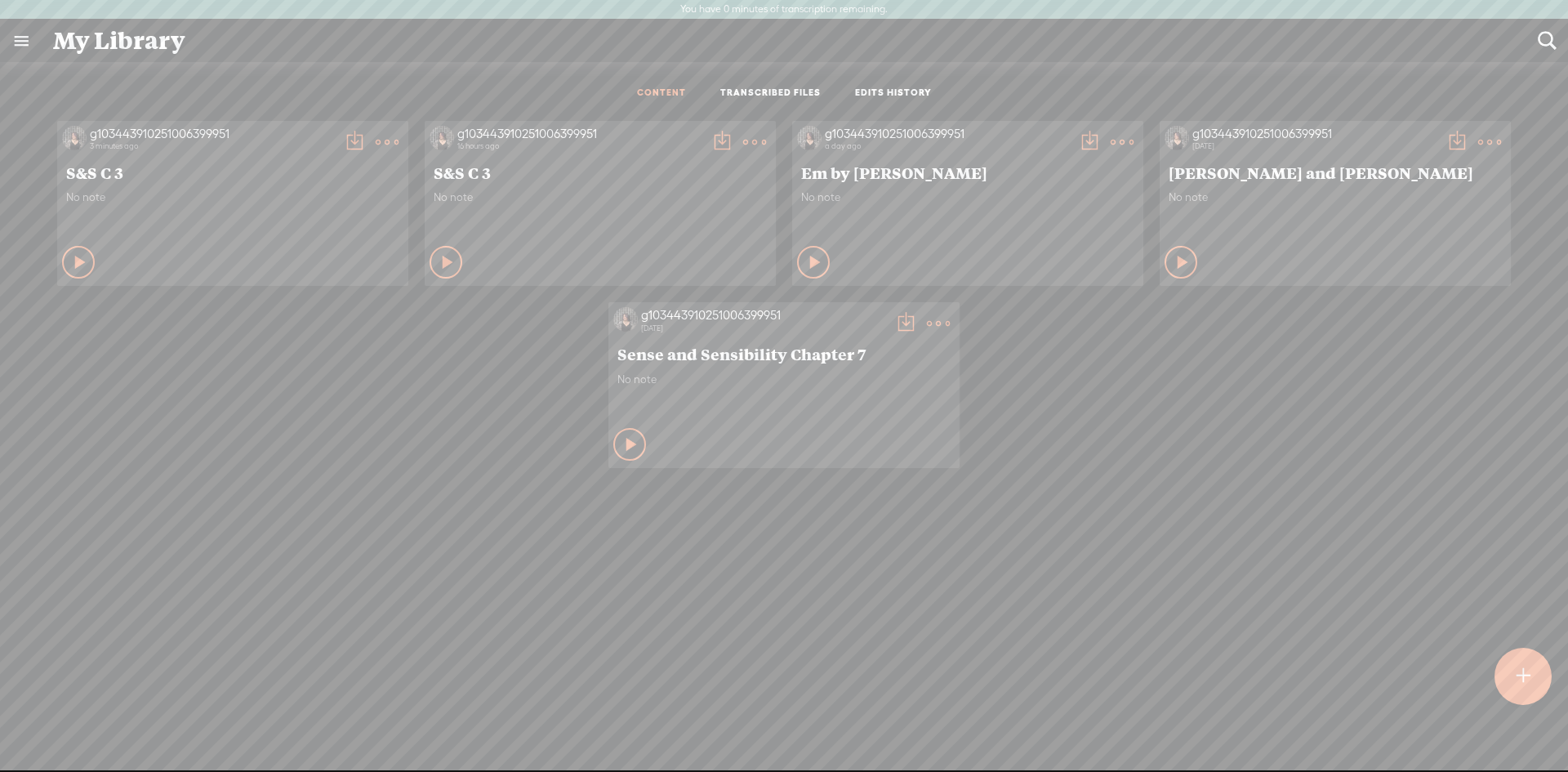
click at [837, 7] on label "You have 0 minutes of transcription remaining." at bounding box center [784, 10] width 208 height 13
